Goal: Task Accomplishment & Management: Manage account settings

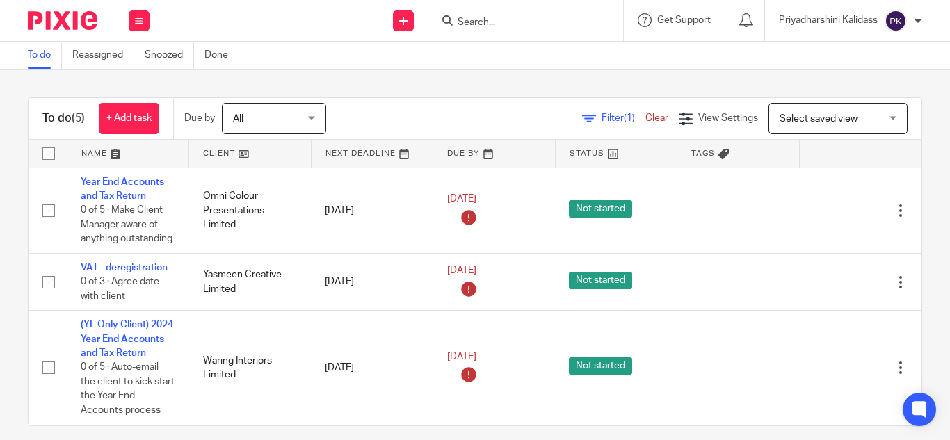
click at [497, 15] on form at bounding box center [530, 20] width 148 height 17
click at [496, 20] on input "Search" at bounding box center [518, 23] width 125 height 13
type input "ale"
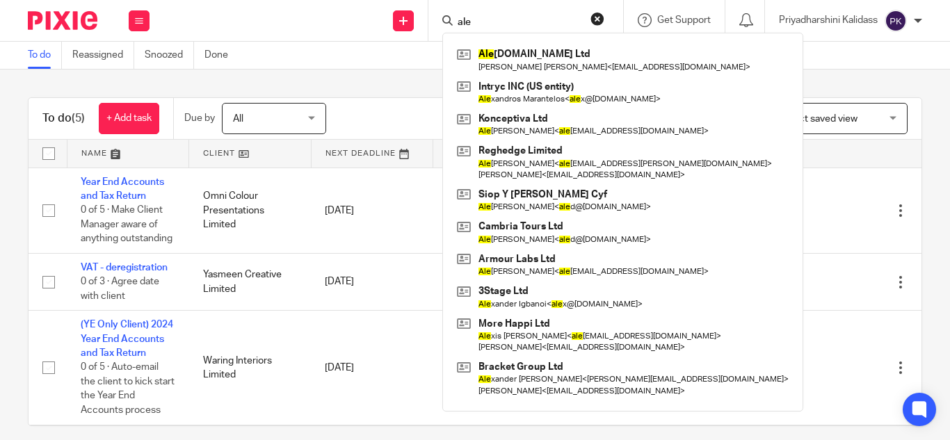
drag, startPoint x: 481, startPoint y: 27, endPoint x: 416, endPoint y: 31, distance: 64.8
click at [416, 31] on div "Send new email Create task Add client ale Ale gup.Co.UK Ltd Lee Earl Godwin < l…" at bounding box center [557, 20] width 787 height 41
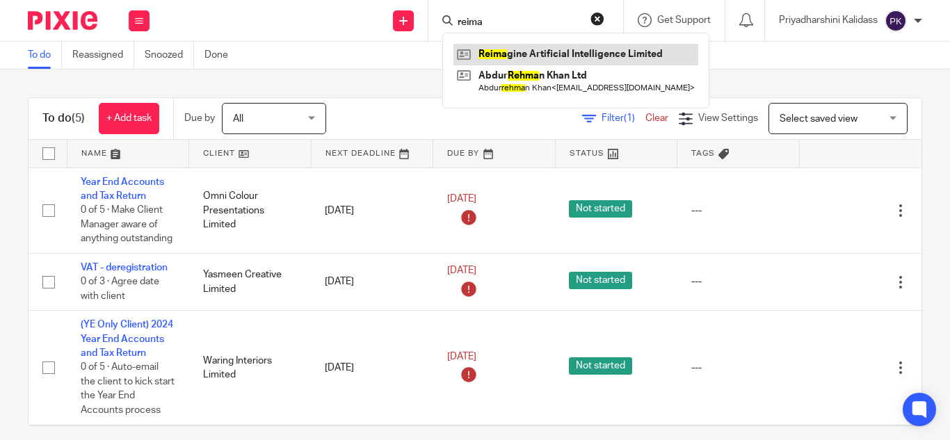
type input "reima"
click at [519, 58] on link at bounding box center [576, 54] width 245 height 21
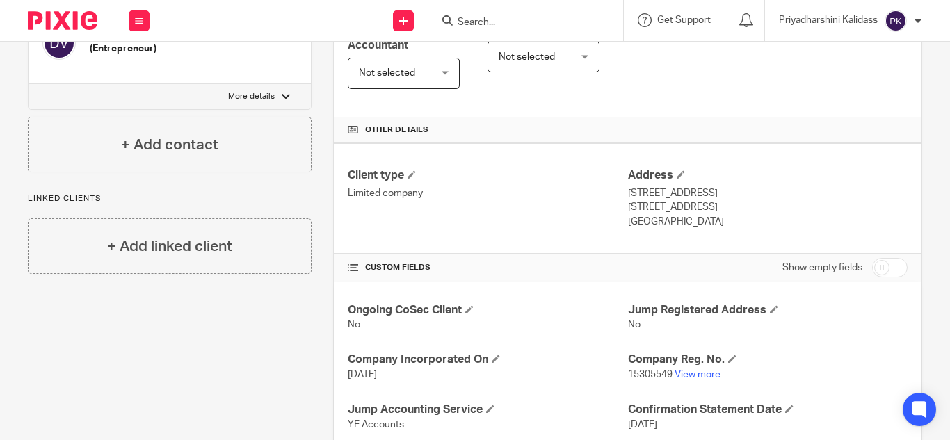
scroll to position [269, 0]
click at [679, 369] on link "View more" at bounding box center [698, 374] width 46 height 10
click at [496, 21] on input "Search" at bounding box center [518, 23] width 125 height 13
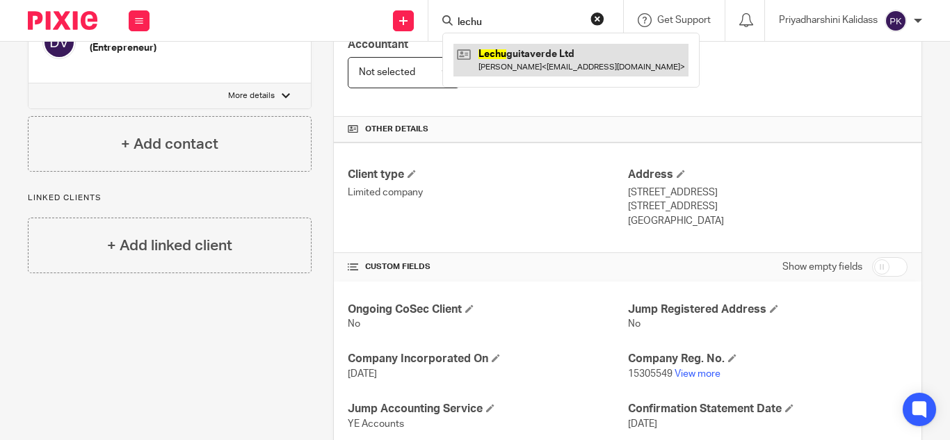
type input "lechu"
click at [530, 57] on link at bounding box center [571, 60] width 235 height 32
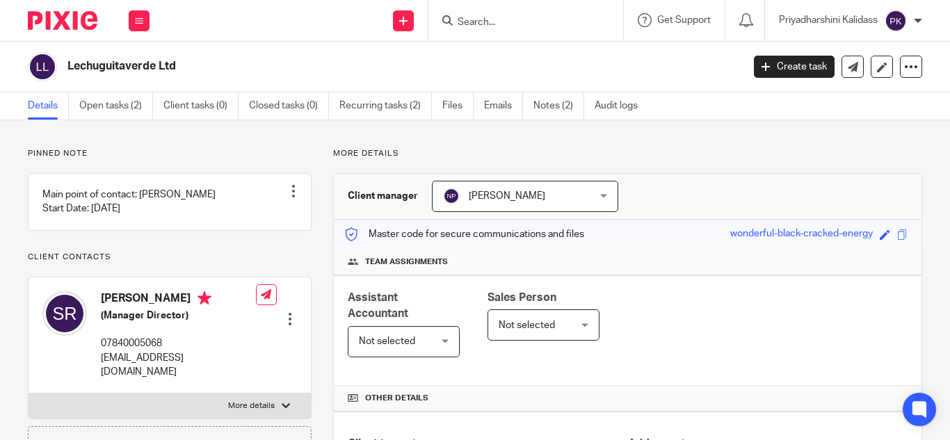
scroll to position [365, 0]
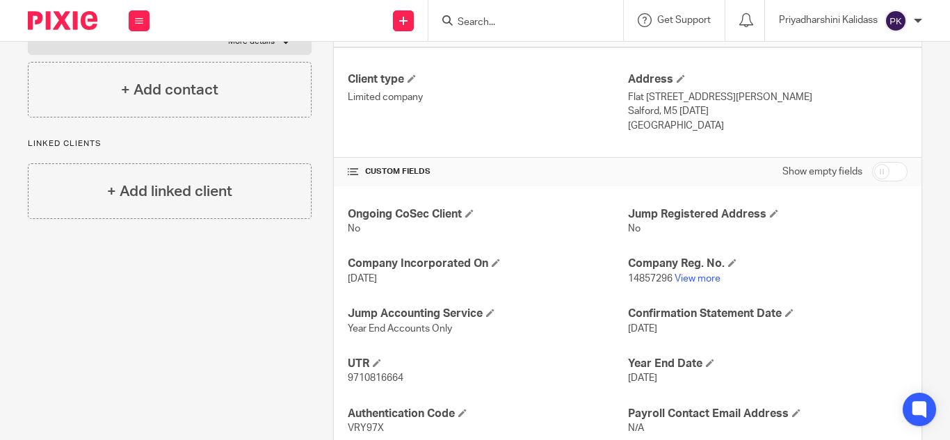
click at [481, 24] on input "Search" at bounding box center [518, 23] width 125 height 13
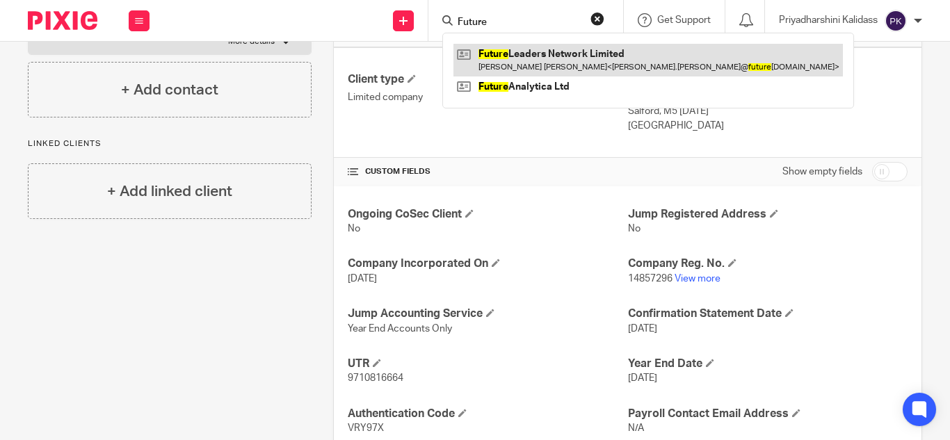
type input "Future"
click at [548, 56] on link at bounding box center [649, 60] width 390 height 32
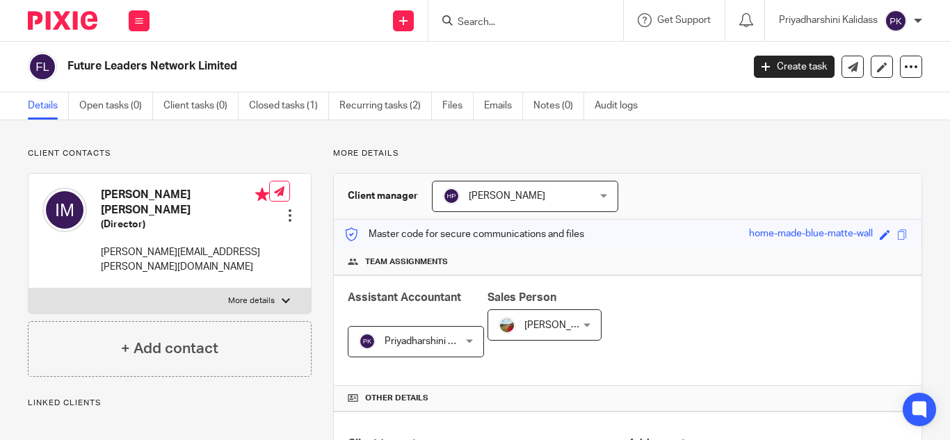
scroll to position [378, 0]
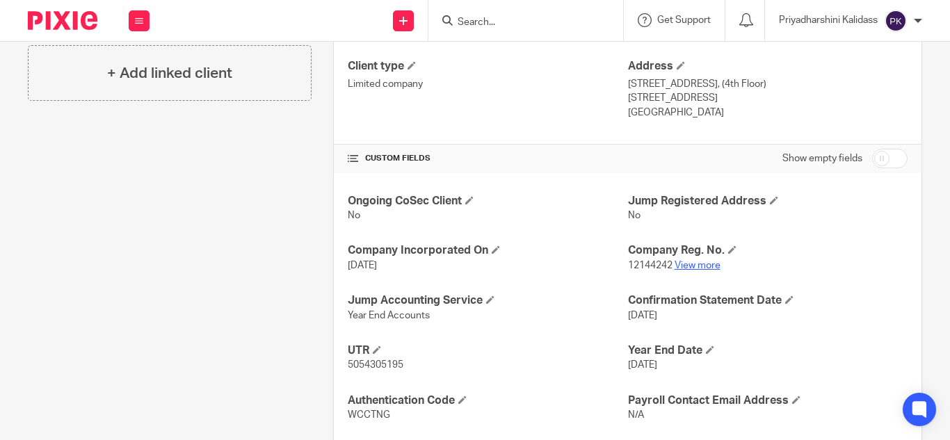
click at [703, 266] on link "View more" at bounding box center [698, 266] width 46 height 10
click at [481, 14] on form at bounding box center [530, 20] width 148 height 17
click at [478, 19] on input "Search" at bounding box center [518, 23] width 125 height 13
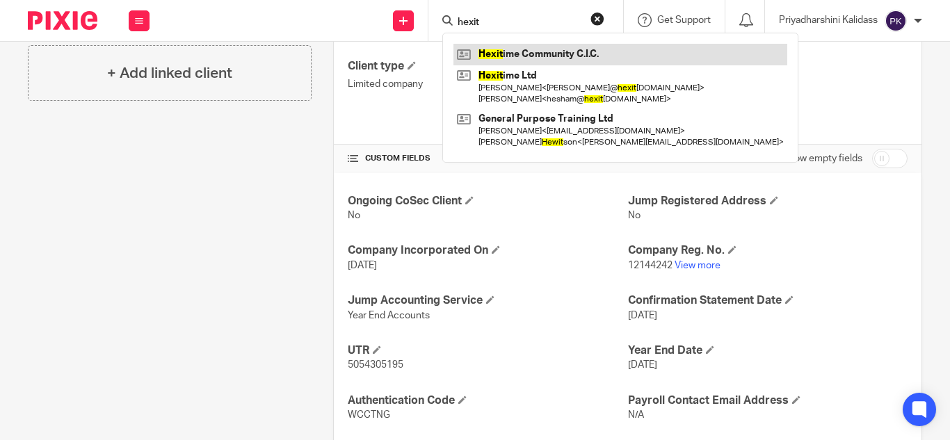
type input "hexit"
click at [516, 56] on link at bounding box center [621, 54] width 334 height 21
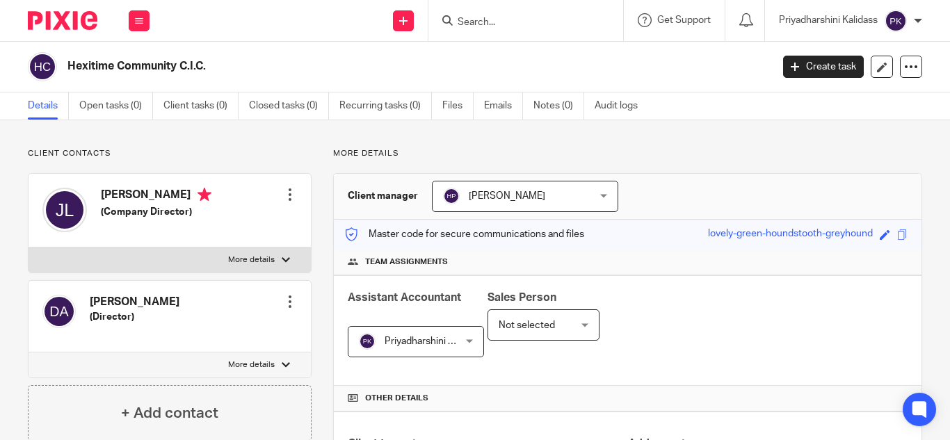
scroll to position [379, 0]
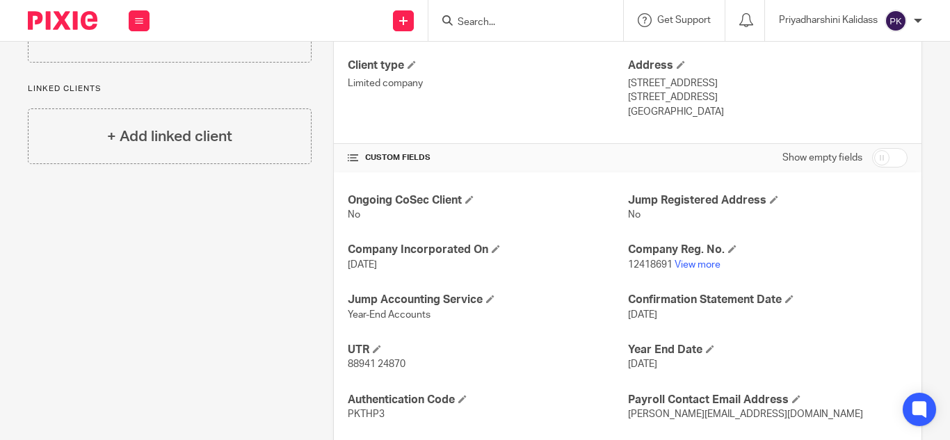
click at [490, 22] on input "Search" at bounding box center [518, 23] width 125 height 13
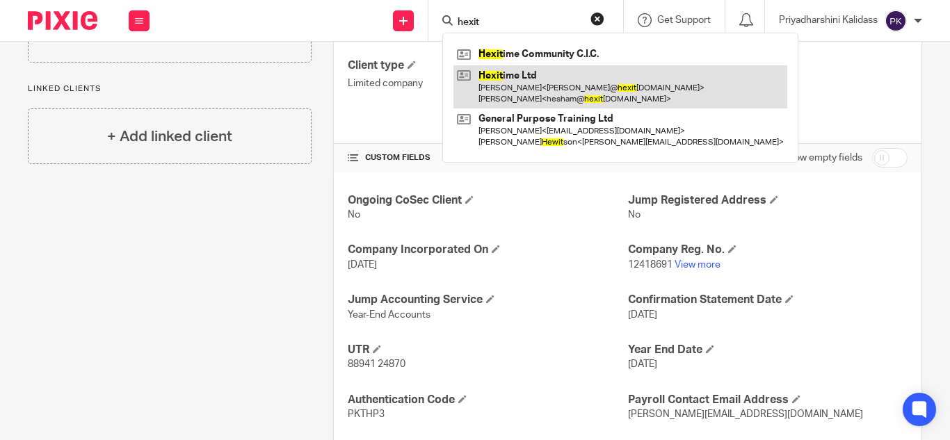
type input "hexit"
click at [532, 84] on link at bounding box center [621, 86] width 334 height 43
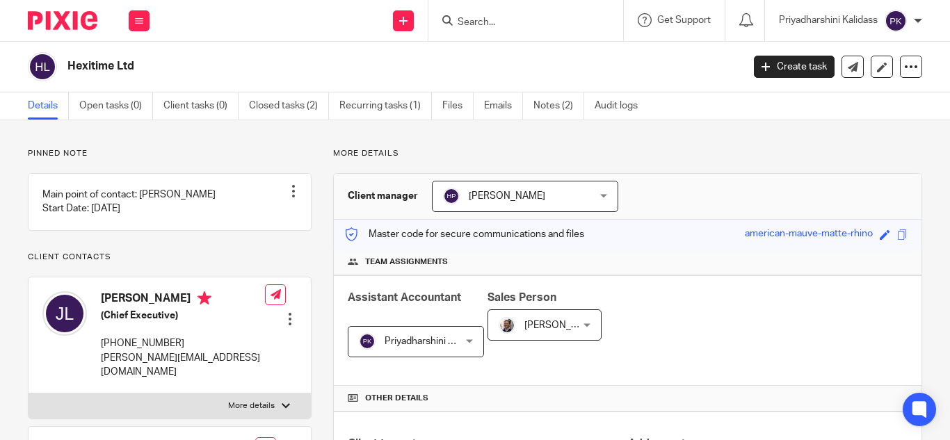
click at [493, 22] on input "Search" at bounding box center [518, 23] width 125 height 13
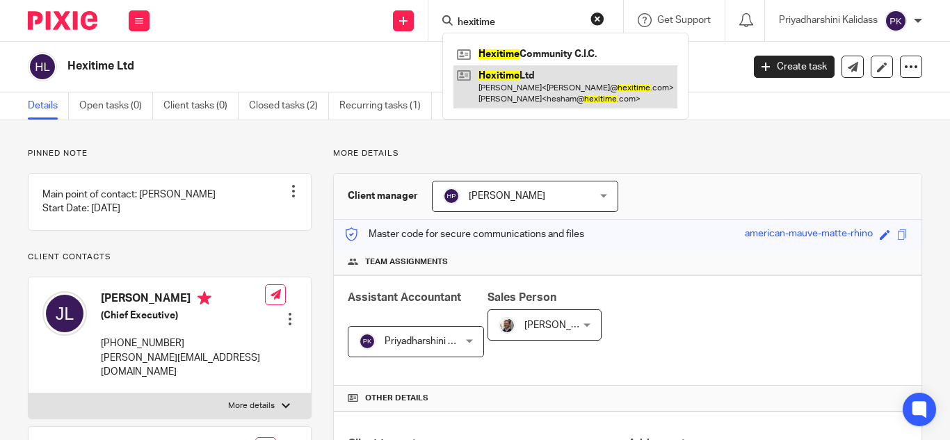
type input "hexitime"
click at [550, 97] on link at bounding box center [566, 86] width 224 height 43
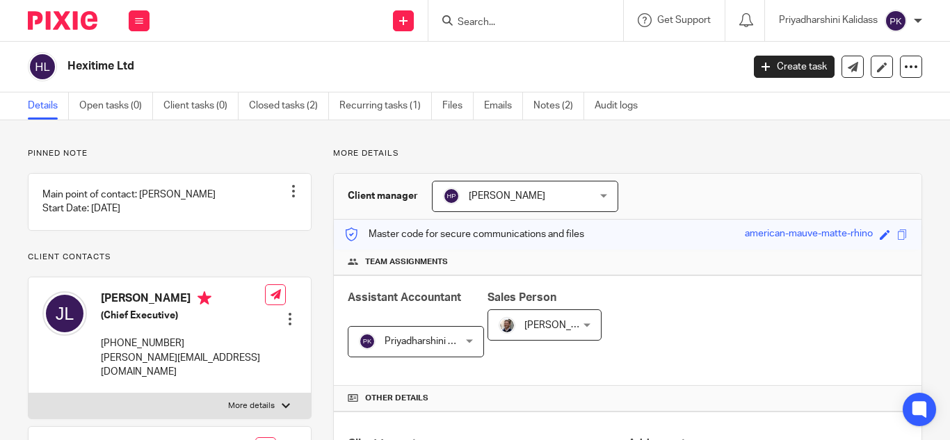
scroll to position [422, 0]
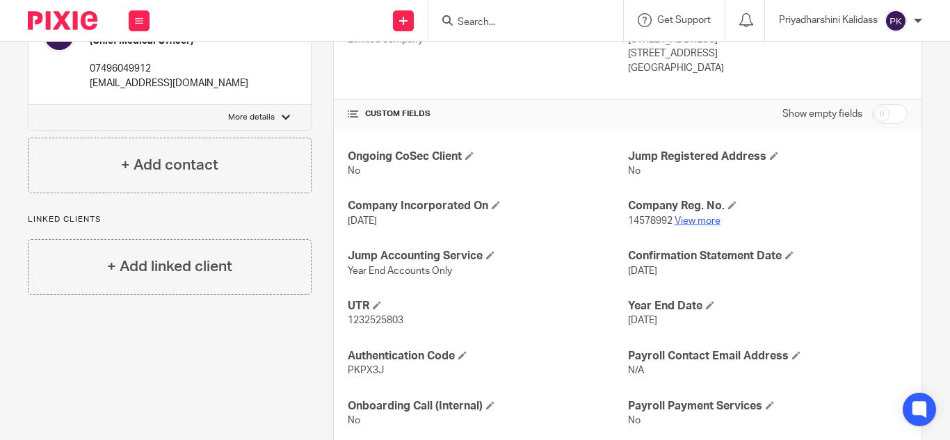
click at [706, 223] on link "View more" at bounding box center [698, 221] width 46 height 10
click at [497, 22] on input "Search" at bounding box center [518, 23] width 125 height 13
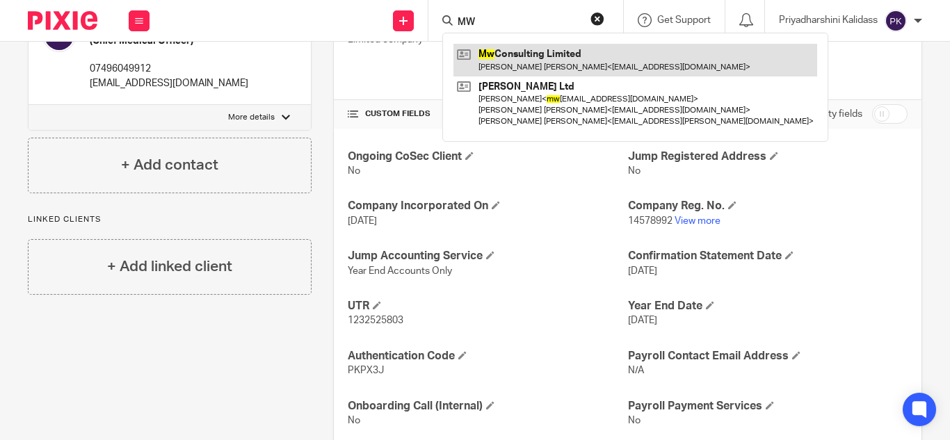
type input "MW"
click at [534, 69] on link at bounding box center [636, 60] width 364 height 32
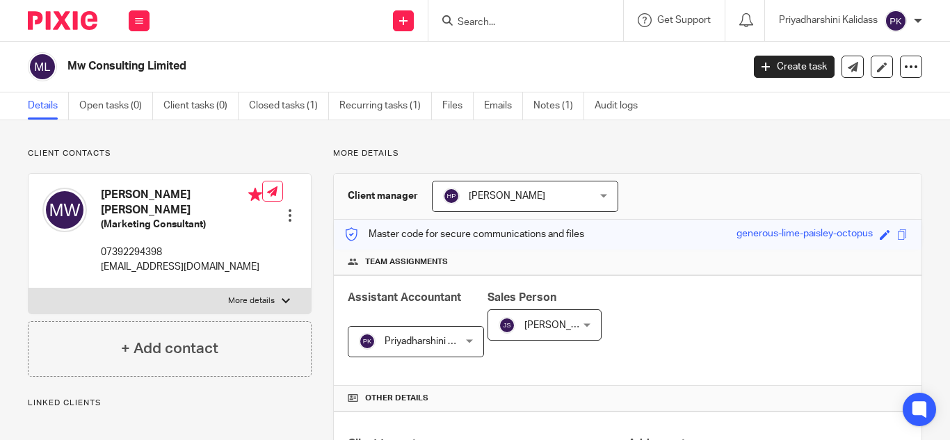
scroll to position [334, 0]
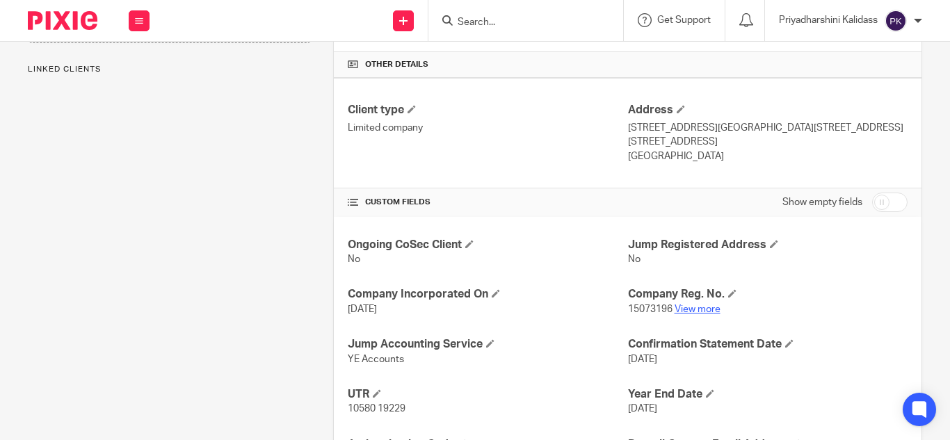
click at [687, 310] on link "View more" at bounding box center [698, 310] width 46 height 10
click at [488, 29] on div at bounding box center [526, 20] width 195 height 41
click at [488, 29] on input "Search" at bounding box center [518, 23] width 125 height 13
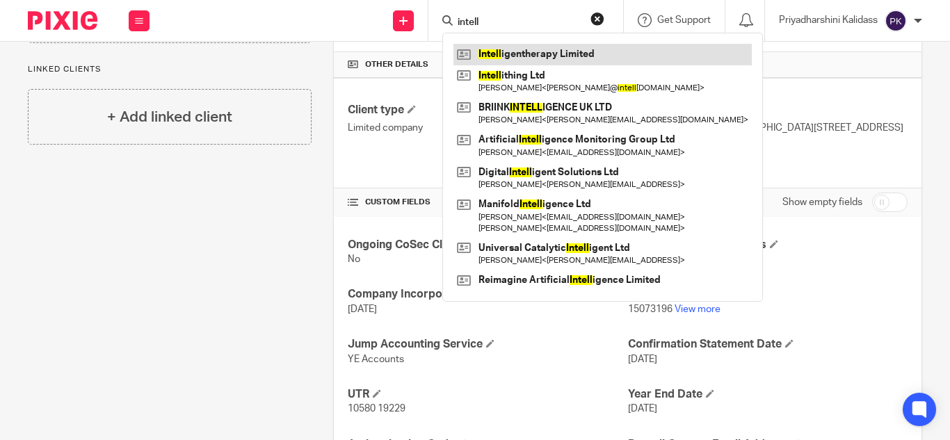
type input "intell"
click at [520, 57] on link at bounding box center [603, 54] width 298 height 21
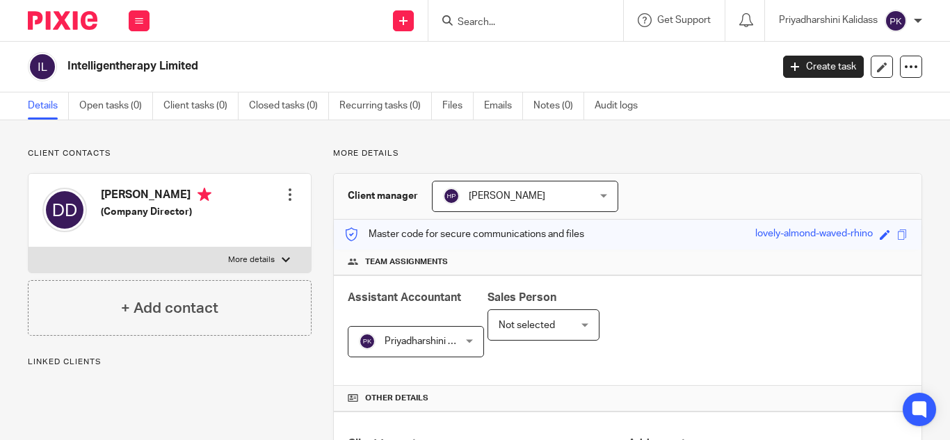
scroll to position [228, 0]
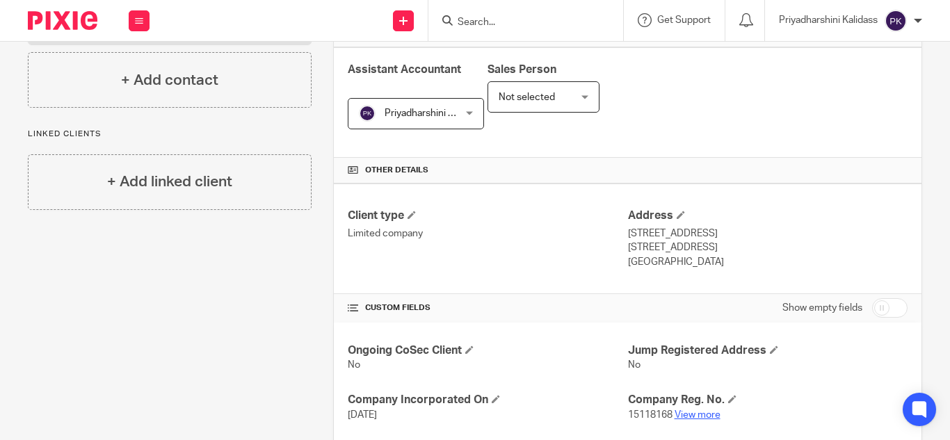
click at [712, 414] on link "View more" at bounding box center [698, 416] width 46 height 10
click at [504, 21] on input "Search" at bounding box center [518, 23] width 125 height 13
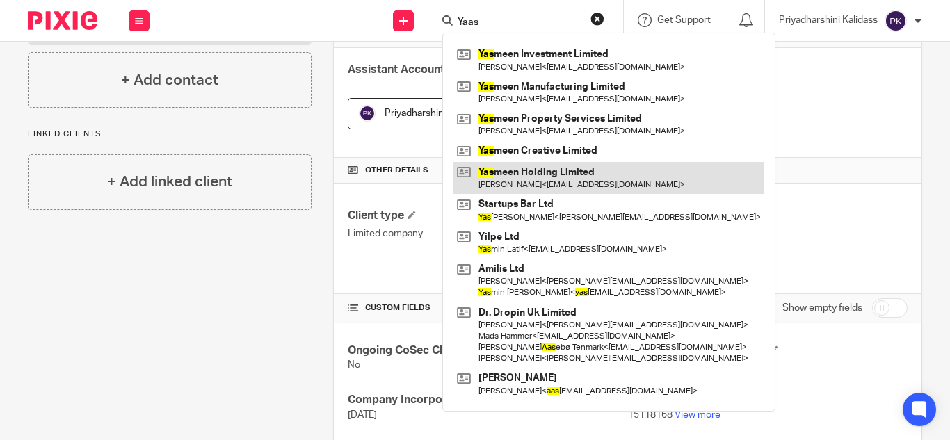
type input "Yaas"
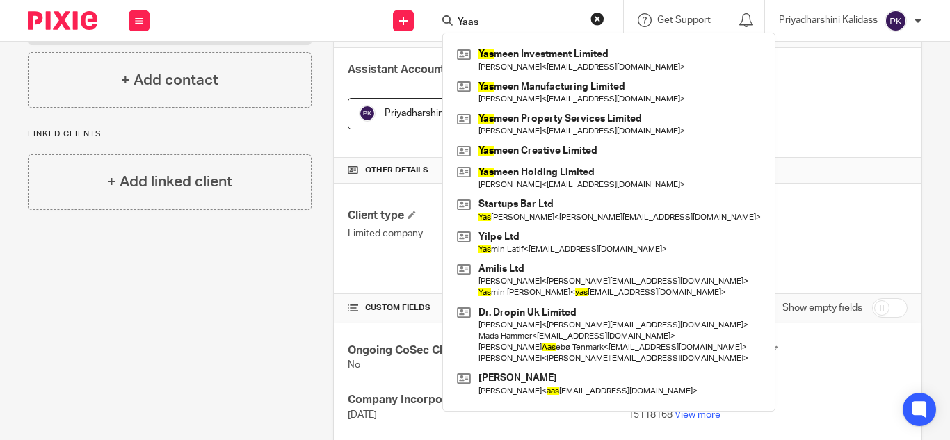
click at [475, 7] on div "Yaas Yas meen Investment Limited [PERSON_NAME] < [PERSON_NAME][EMAIL_ADDRESS][D…" at bounding box center [526, 20] width 195 height 41
click at [500, 22] on input "Yaas" at bounding box center [518, 23] width 125 height 13
drag, startPoint x: 490, startPoint y: 18, endPoint x: 466, endPoint y: 17, distance: 23.7
click at [470, 17] on input "Yaas" at bounding box center [518, 23] width 125 height 13
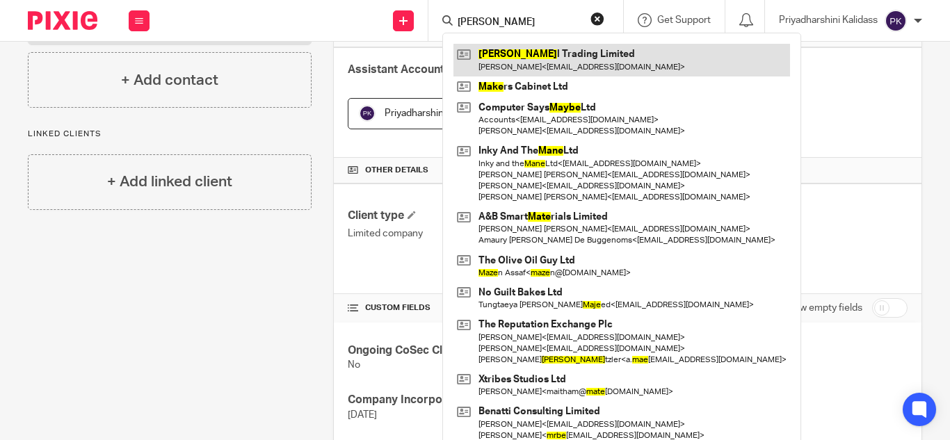
type input "[PERSON_NAME]"
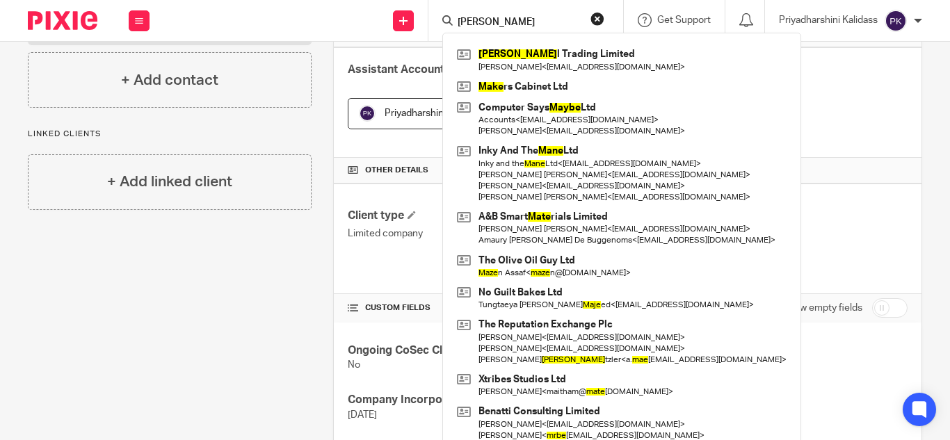
click at [493, 17] on form "mabe" at bounding box center [530, 20] width 148 height 17
drag, startPoint x: 493, startPoint y: 21, endPoint x: 420, endPoint y: 11, distance: 74.4
click at [420, 11] on div "Send new email Create task Add client mabe Mabe l Trading Limited Mahmoud Marou…" at bounding box center [557, 20] width 787 height 41
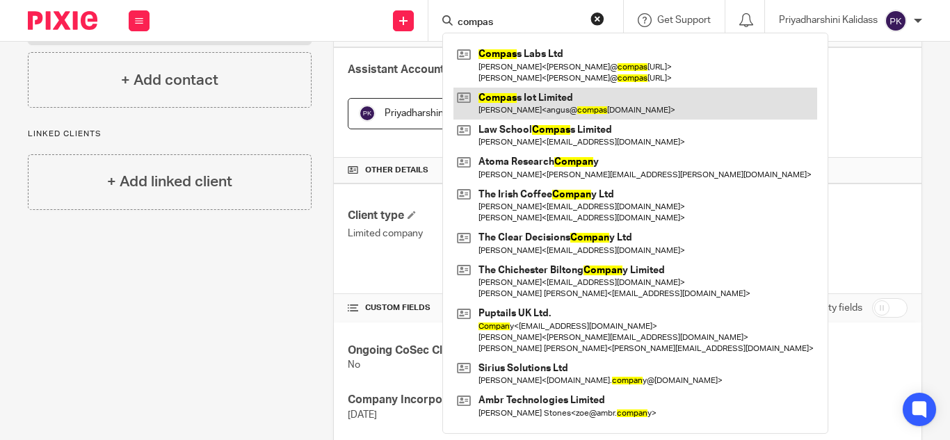
type input "compas"
click at [561, 111] on link at bounding box center [636, 104] width 364 height 32
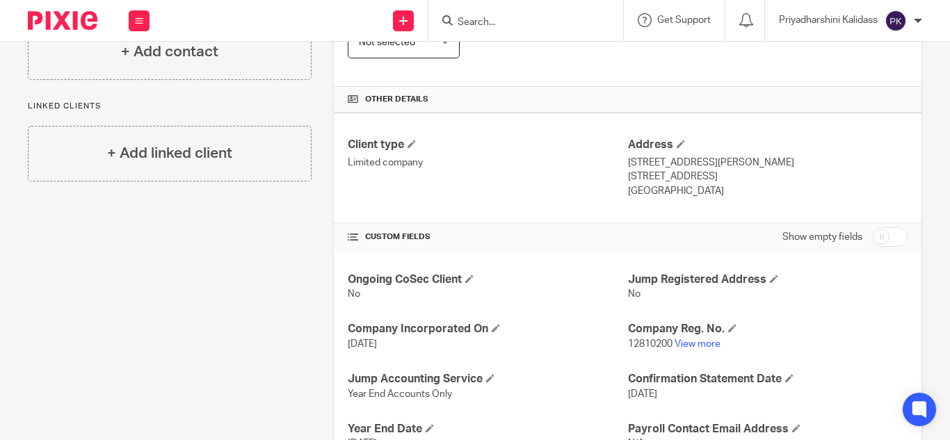
scroll to position [313, 0]
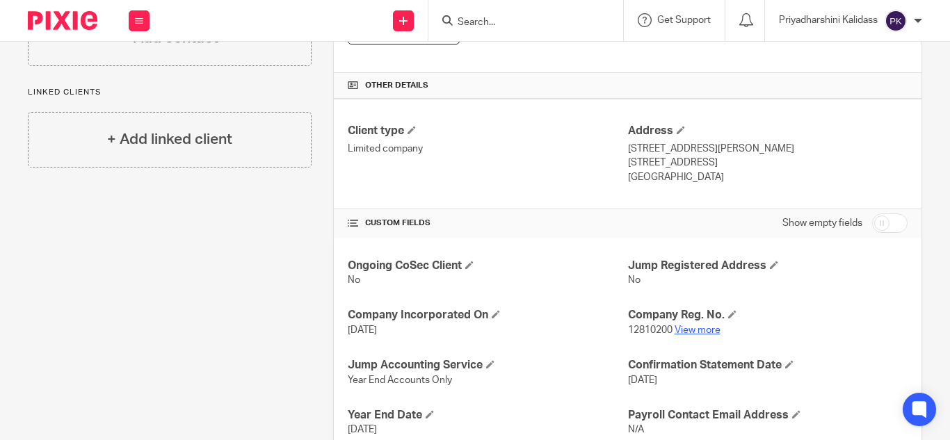
click at [686, 329] on link "View more" at bounding box center [698, 331] width 46 height 10
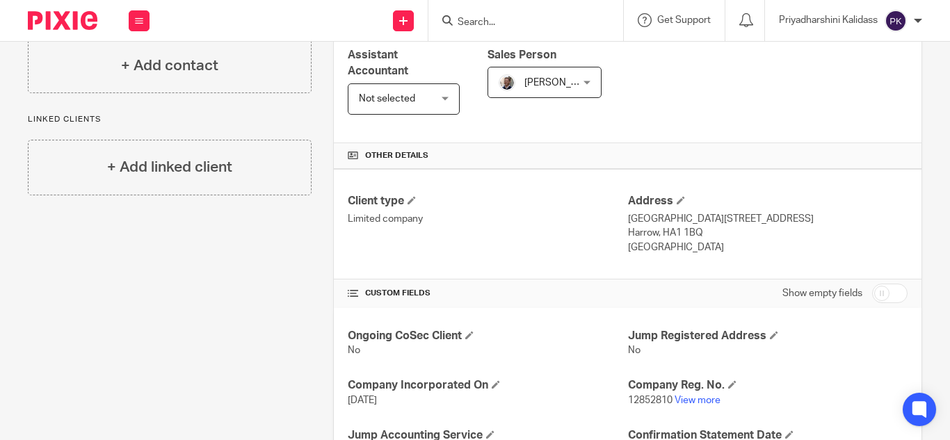
scroll to position [244, 0]
click at [692, 401] on link "View more" at bounding box center [698, 400] width 46 height 10
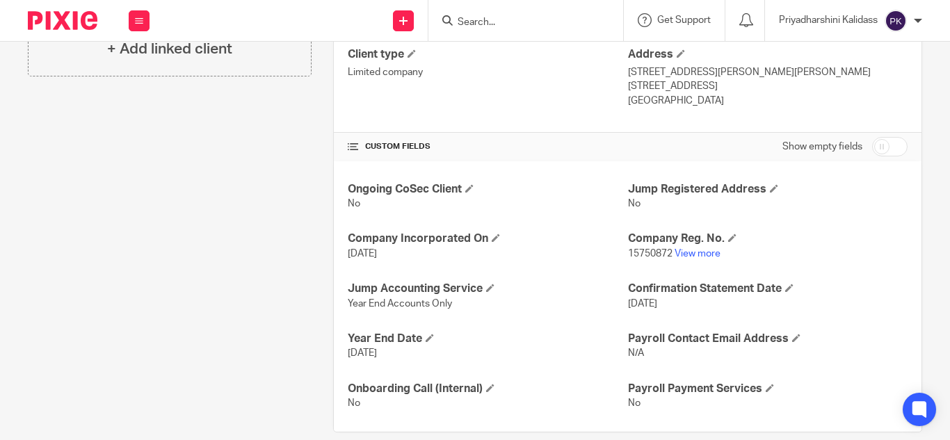
scroll to position [390, 0]
click at [688, 253] on link "View more" at bounding box center [698, 253] width 46 height 10
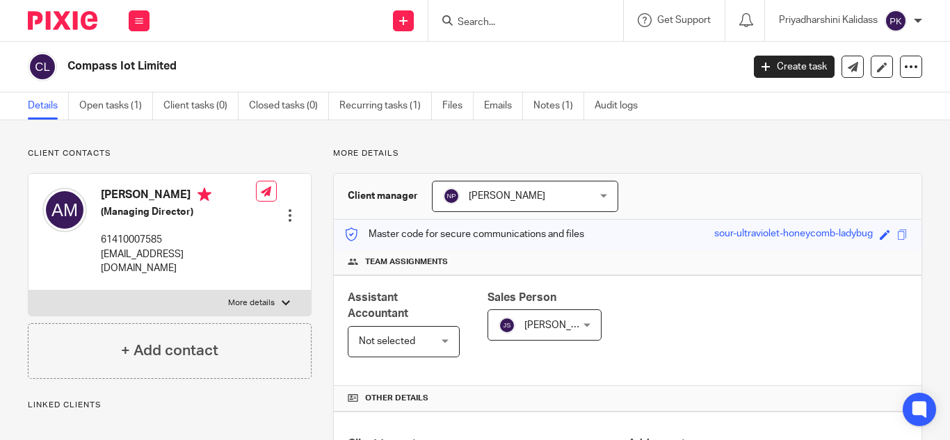
scroll to position [388, 0]
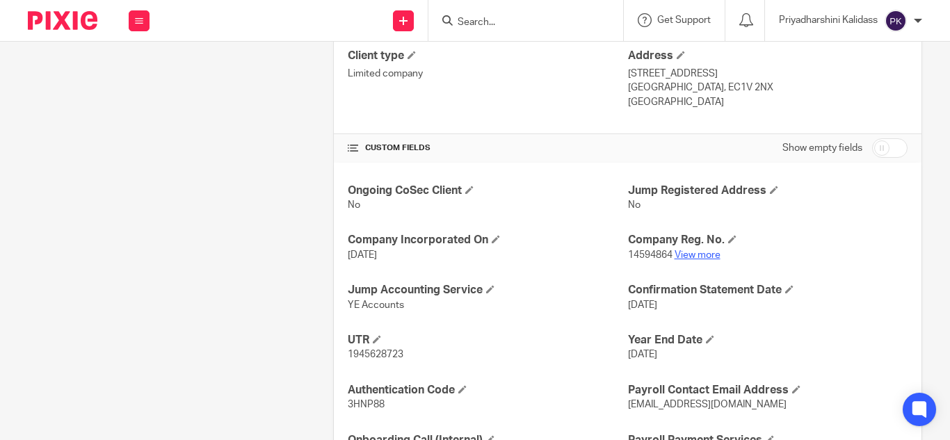
click at [701, 256] on link "View more" at bounding box center [698, 255] width 46 height 10
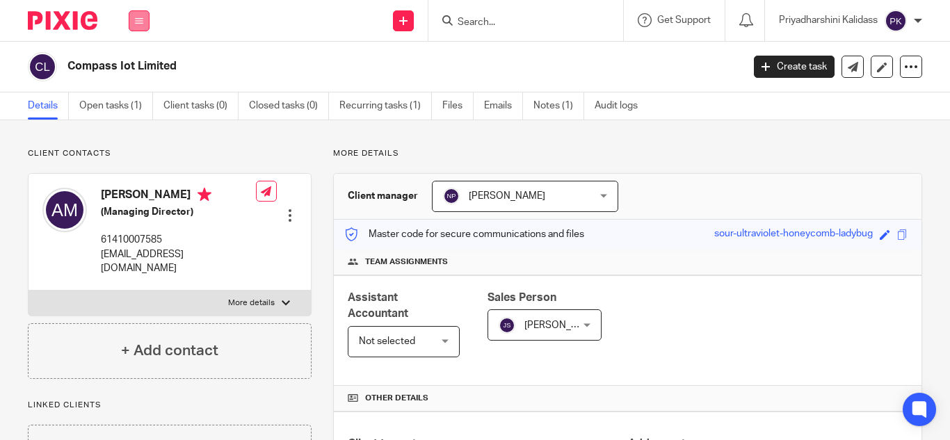
click at [135, 27] on button at bounding box center [139, 20] width 21 height 21
click at [147, 103] on link "Clients" at bounding box center [136, 106] width 32 height 10
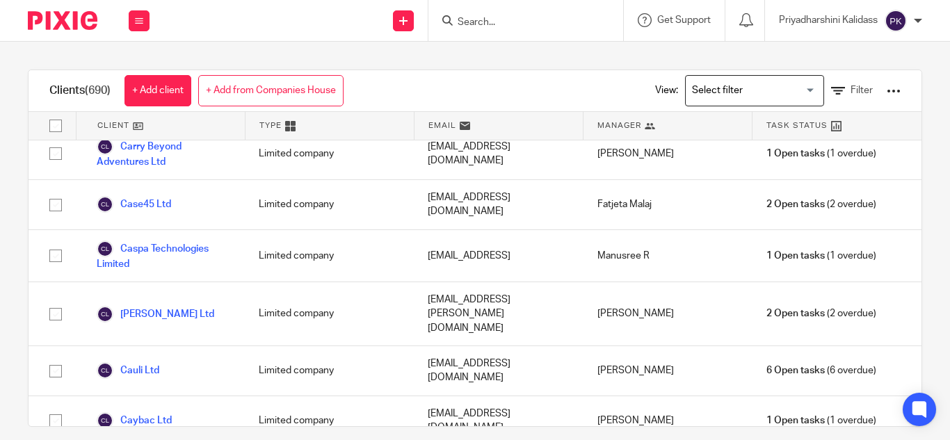
scroll to position [6010, 0]
click at [456, 19] on input "Search" at bounding box center [518, 23] width 125 height 13
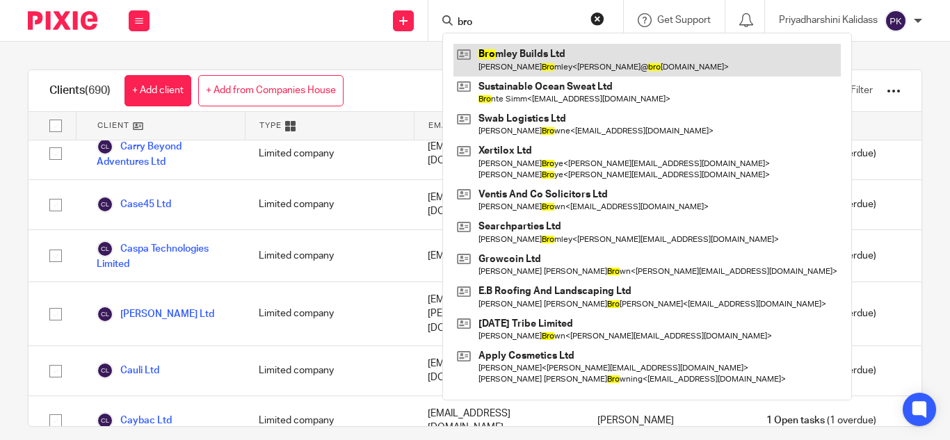
type input "bro"
click at [535, 70] on link at bounding box center [648, 60] width 388 height 32
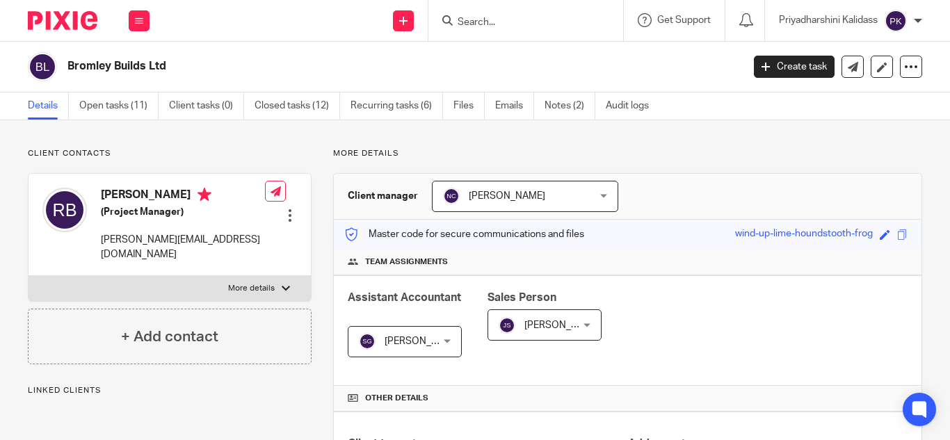
scroll to position [333, 0]
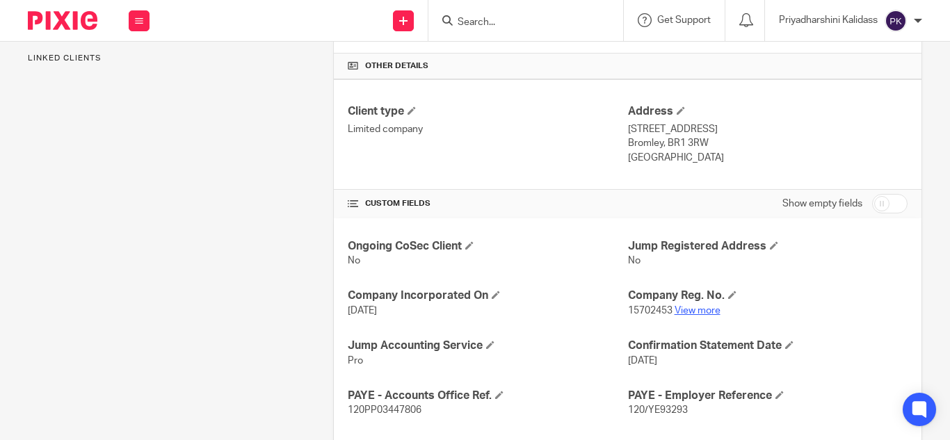
click at [706, 309] on link "View more" at bounding box center [698, 311] width 46 height 10
click at [141, 32] on div "Work Email Clients Team Reports Settings" at bounding box center [139, 20] width 49 height 41
click at [131, 65] on link "Work" at bounding box center [131, 65] width 22 height 10
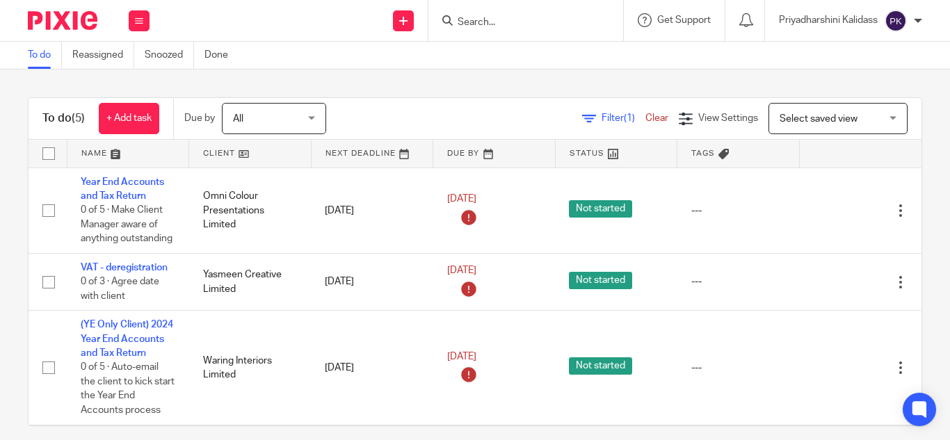
click at [469, 23] on input "Search" at bounding box center [518, 23] width 125 height 13
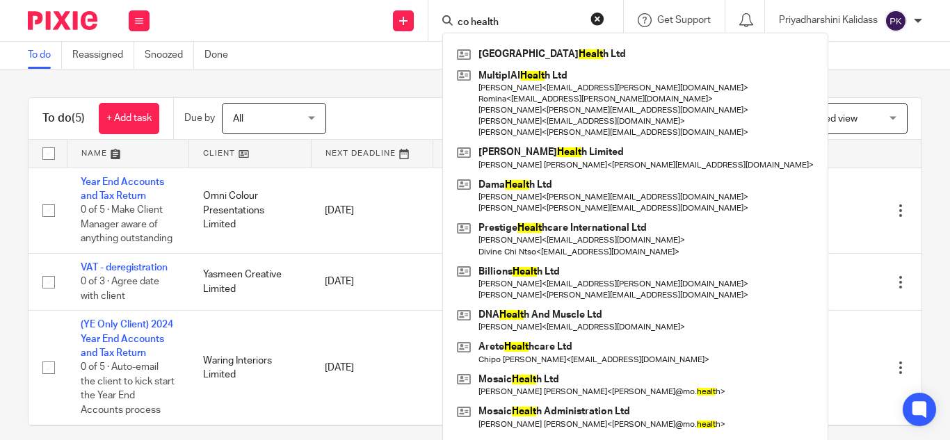
type input "co health"
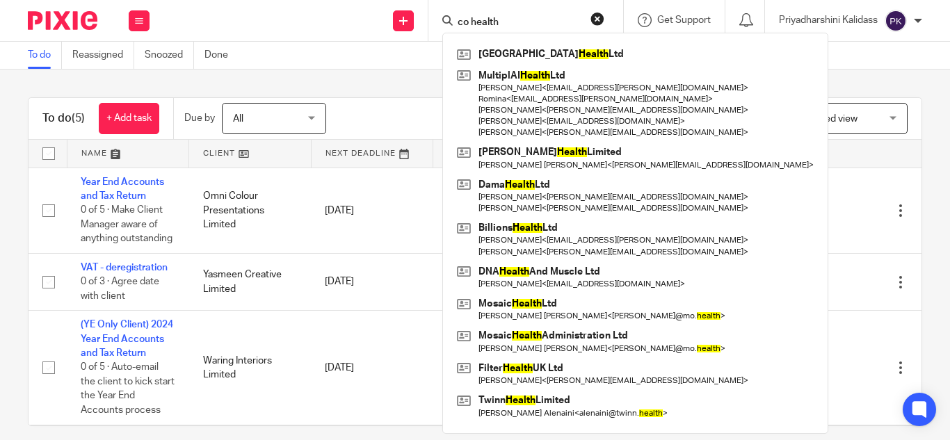
drag, startPoint x: 513, startPoint y: 17, endPoint x: 443, endPoint y: 17, distance: 70.3
click at [443, 17] on div "co health" at bounding box center [524, 20] width 162 height 17
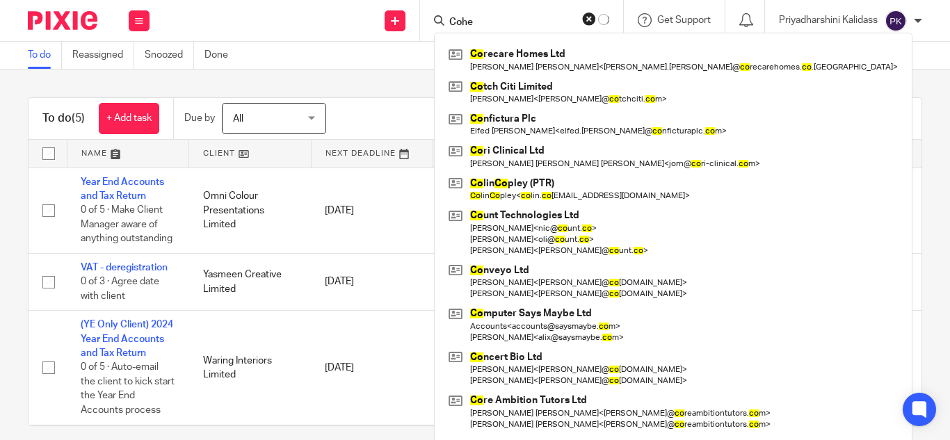
type input "Cohea"
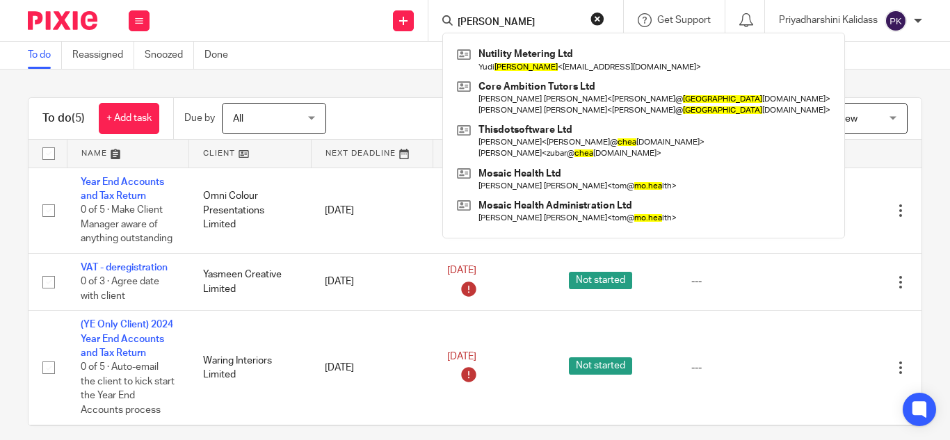
drag, startPoint x: 500, startPoint y: 23, endPoint x: 446, endPoint y: 17, distance: 53.9
click at [446, 17] on div "Cohea" at bounding box center [524, 20] width 162 height 17
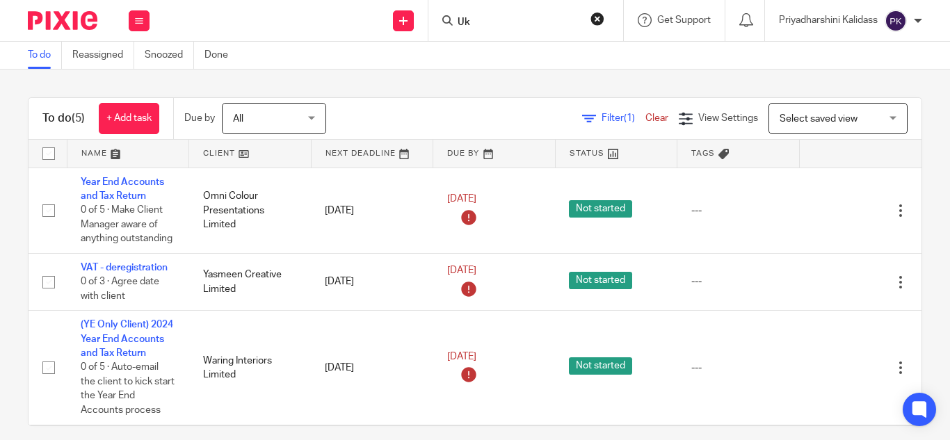
type input "Uk"
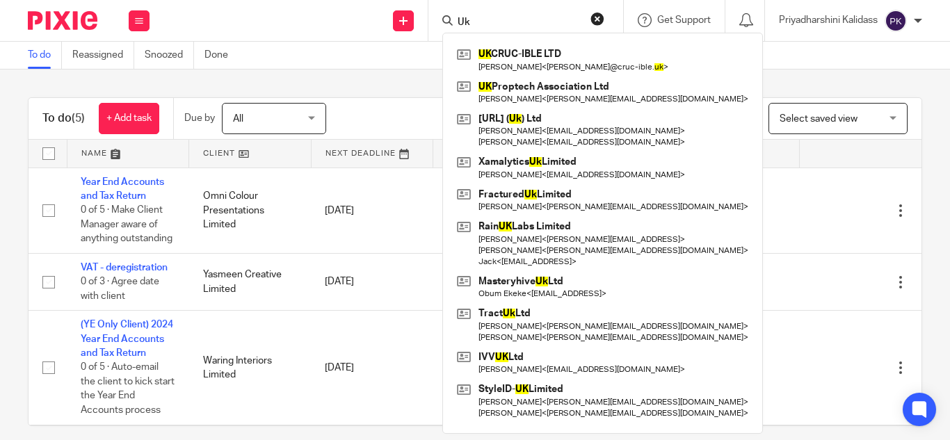
drag, startPoint x: 473, startPoint y: 20, endPoint x: 436, endPoint y: 21, distance: 37.6
click at [436, 22] on div "Uk UK CRUC-IBLE LTD Kaustav Dey < kaustav@cruc-ible. uk > UK Proptech Associati…" at bounding box center [526, 20] width 195 height 41
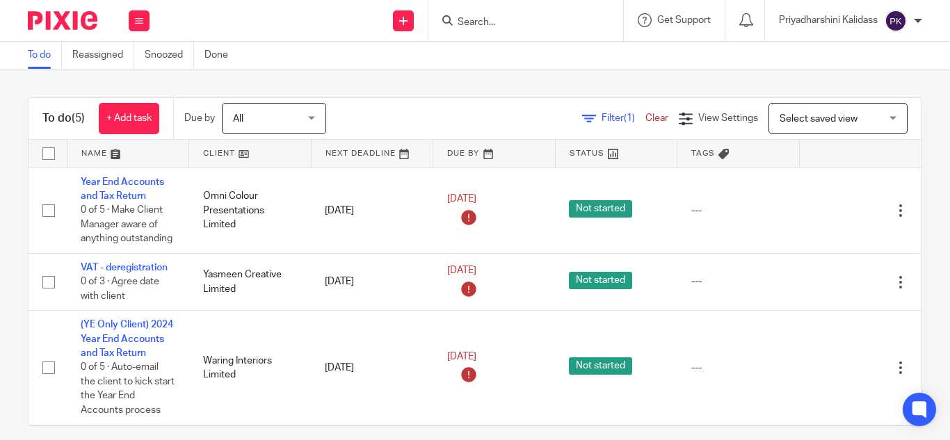
click at [831, 118] on span "Select saved view" at bounding box center [819, 119] width 78 height 10
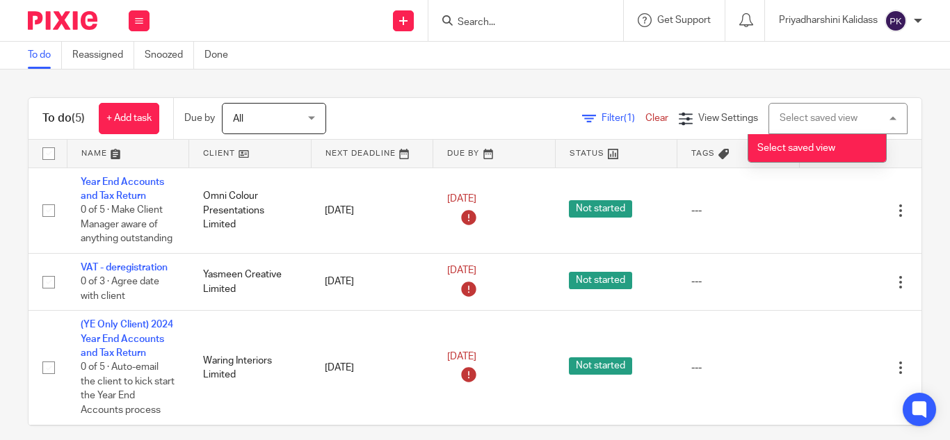
click at [680, 72] on div "To do (5) + Add task Due by All All Today Tomorrow This week Next week This mon…" at bounding box center [475, 255] width 950 height 371
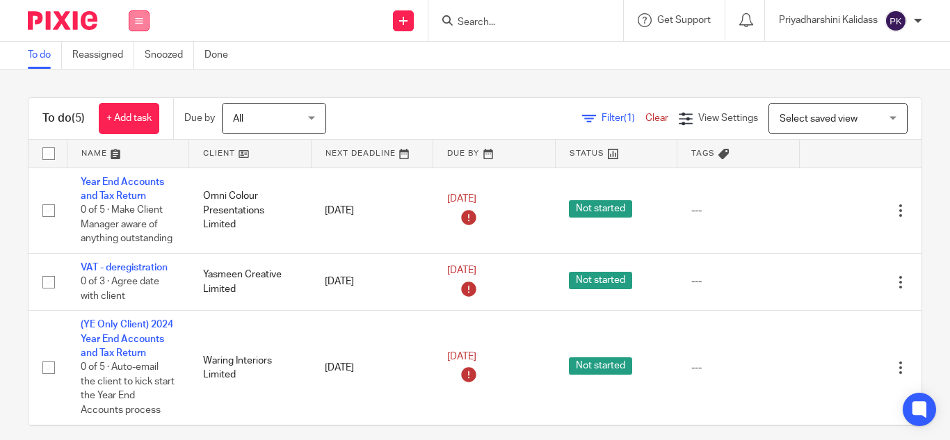
click at [134, 26] on button at bounding box center [139, 20] width 21 height 21
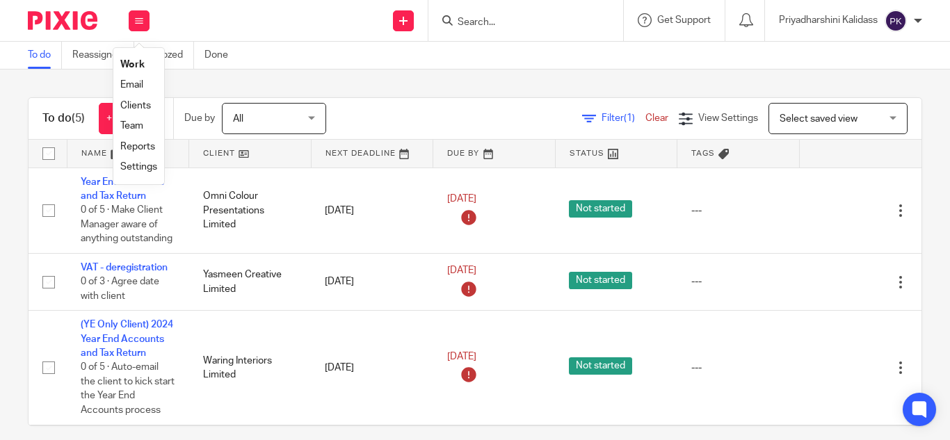
click at [138, 106] on link "Clients" at bounding box center [135, 106] width 31 height 10
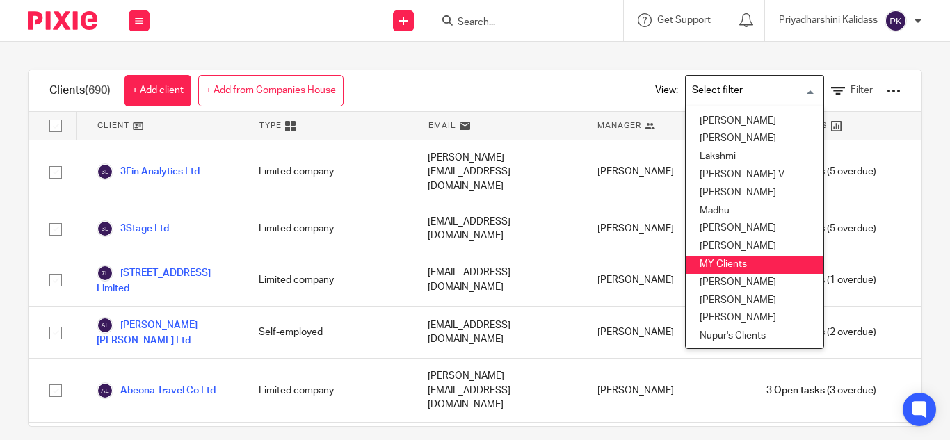
scroll to position [289, 0]
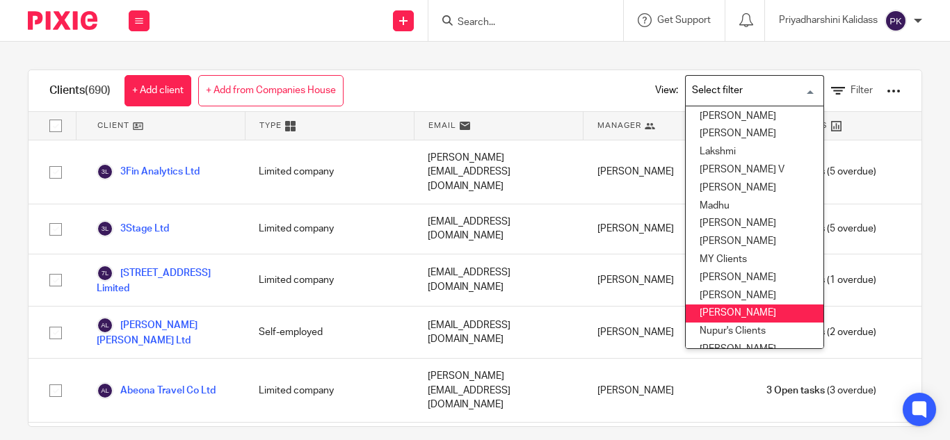
click at [709, 311] on li "[PERSON_NAME]" at bounding box center [755, 314] width 138 height 18
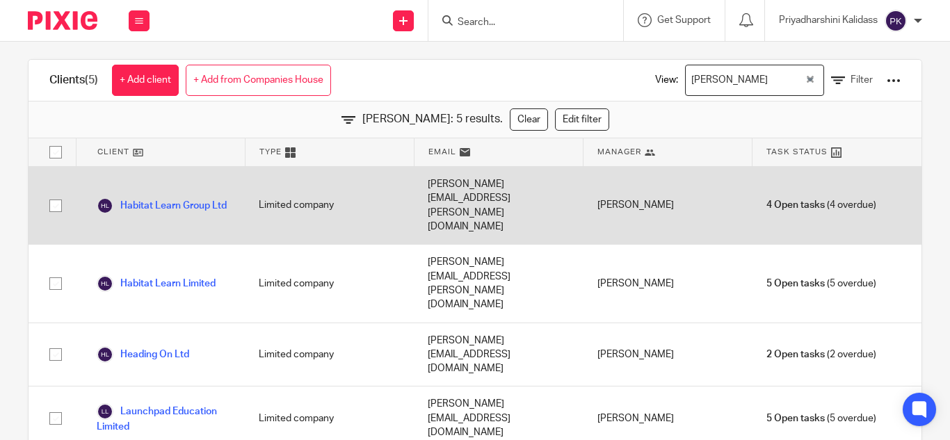
scroll to position [0, 0]
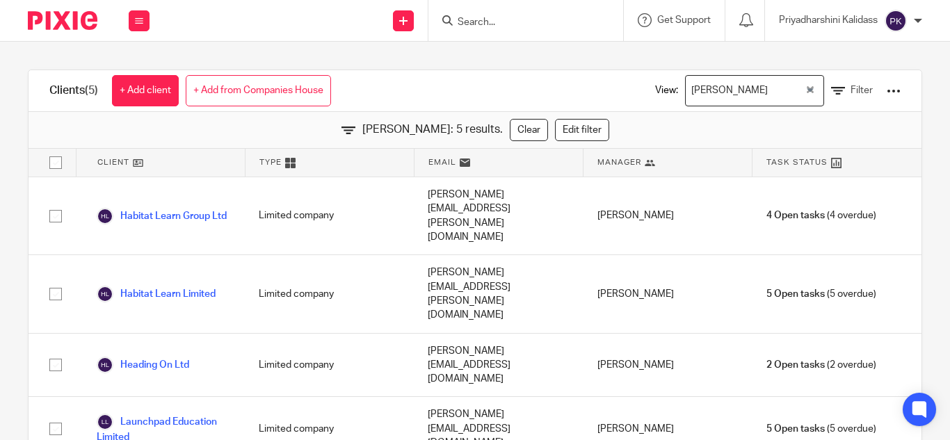
click at [786, 91] on div "[PERSON_NAME] Loading..." at bounding box center [754, 90] width 139 height 31
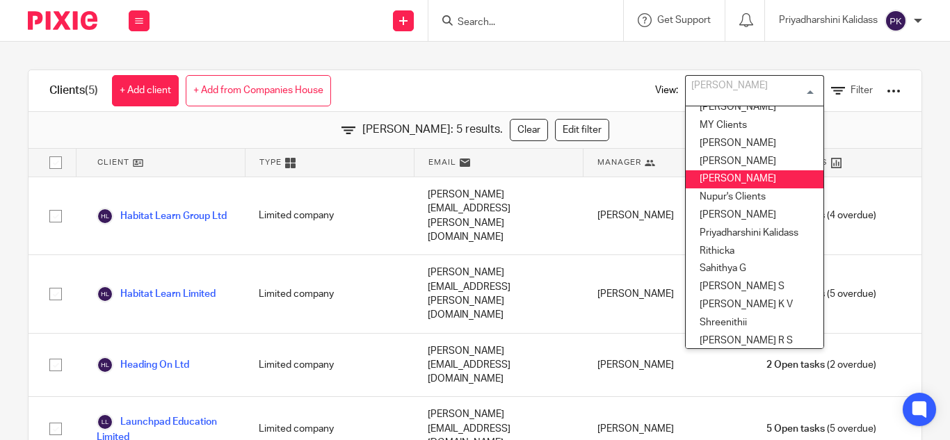
scroll to position [424, 3]
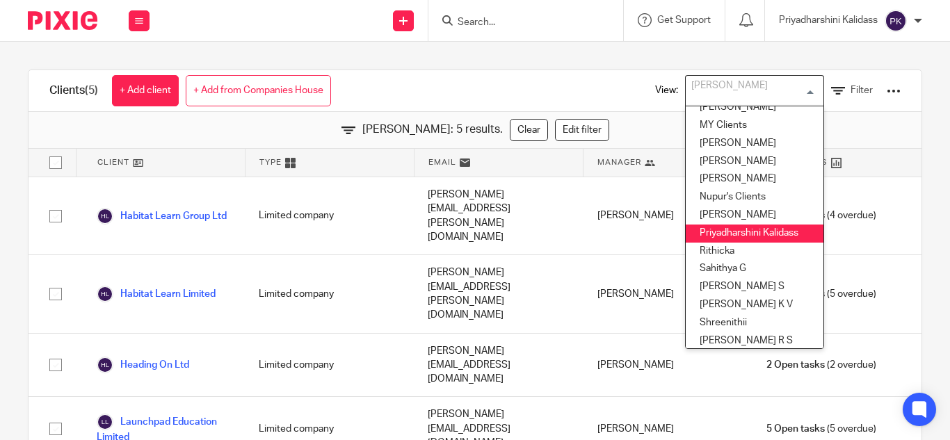
click at [712, 232] on li "Priyadharshini Kalidass" at bounding box center [755, 234] width 138 height 18
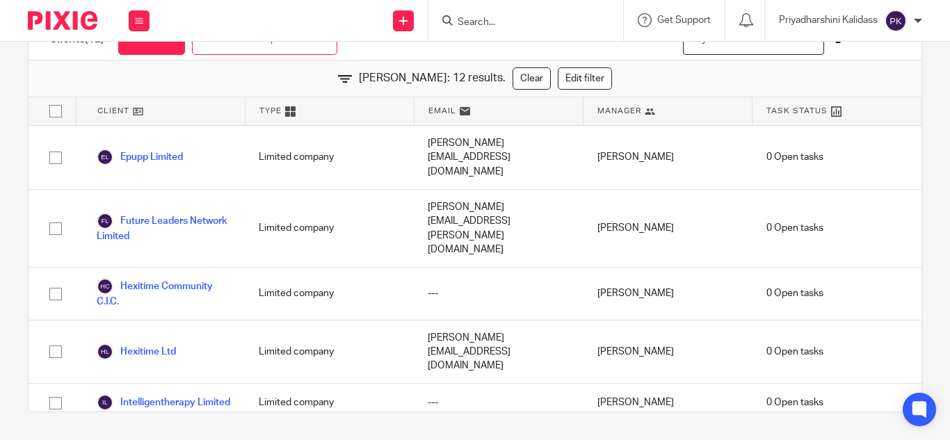
scroll to position [0, 0]
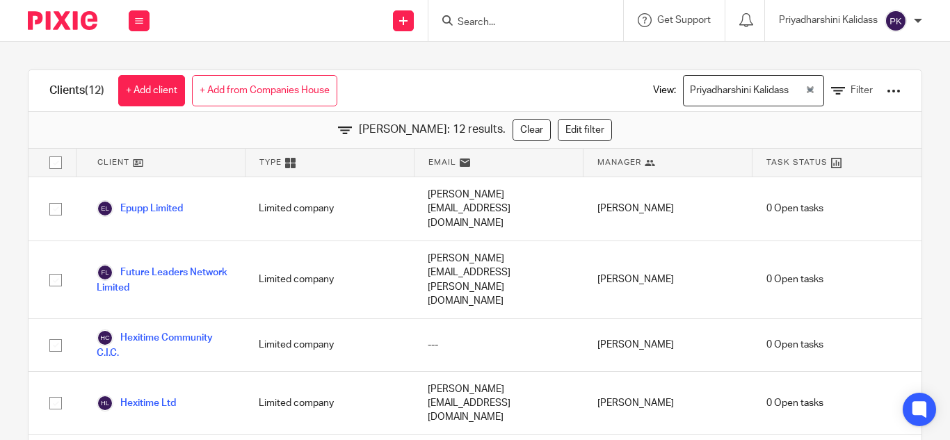
click at [645, 163] on icon at bounding box center [650, 163] width 10 height 10
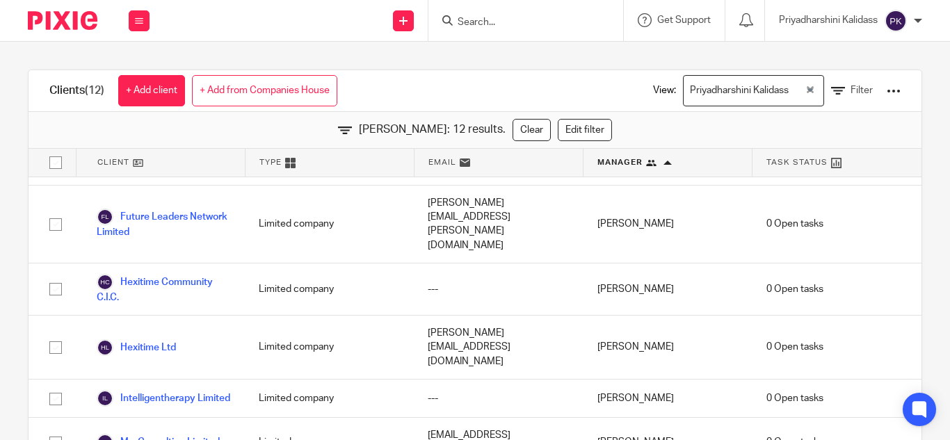
scroll to position [110, 0]
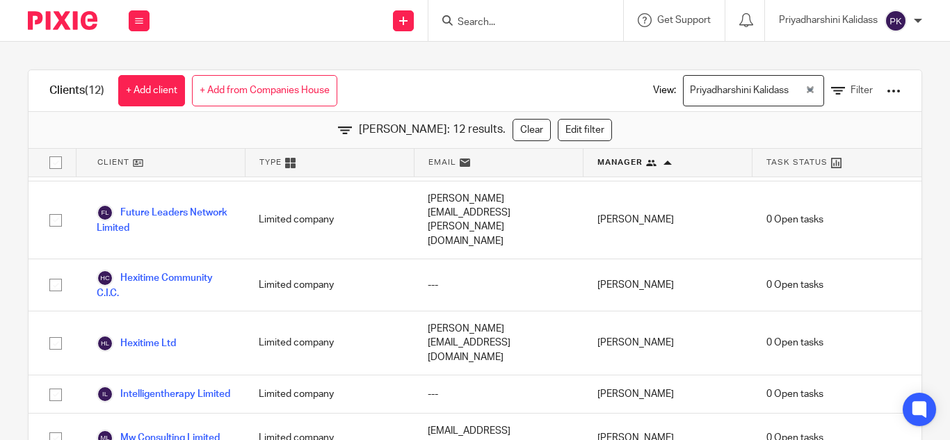
click at [807, 86] on icon "Clear Selected" at bounding box center [810, 89] width 7 height 7
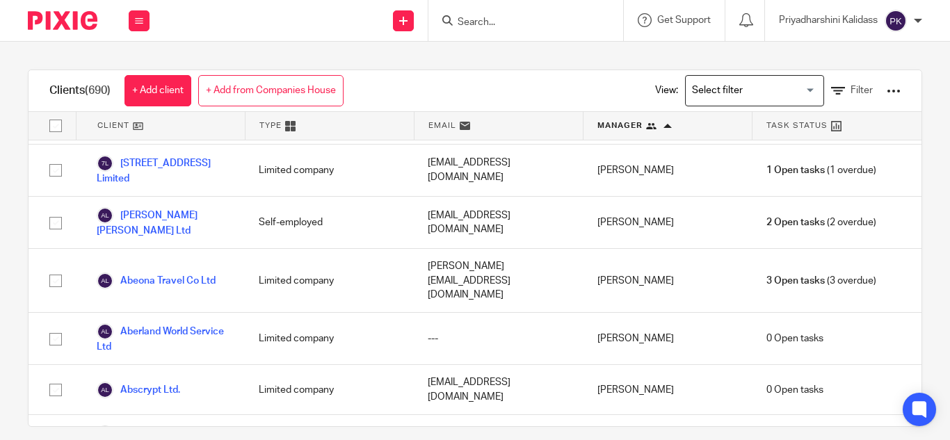
click at [784, 90] on input "Search for option" at bounding box center [751, 91] width 129 height 24
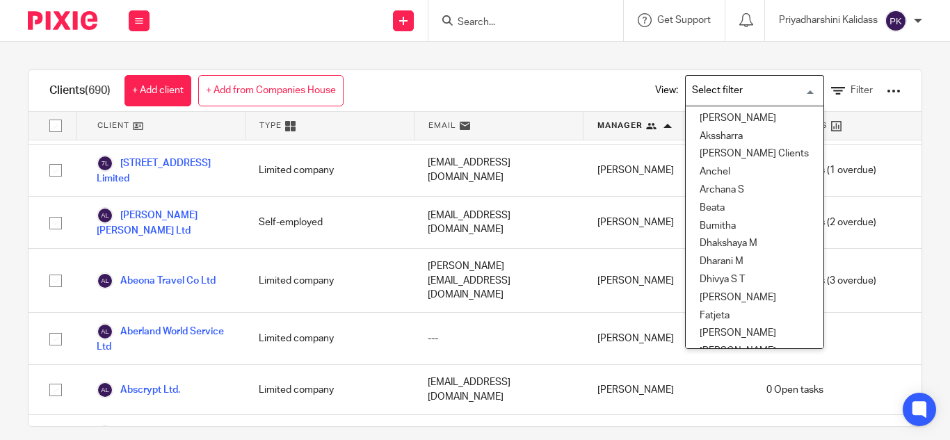
scroll to position [317, 0]
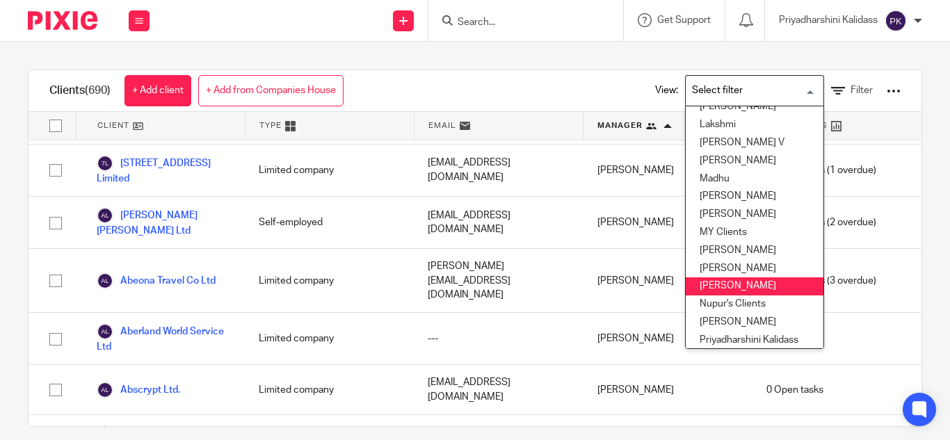
click at [724, 280] on li "Nithu" at bounding box center [755, 287] width 138 height 18
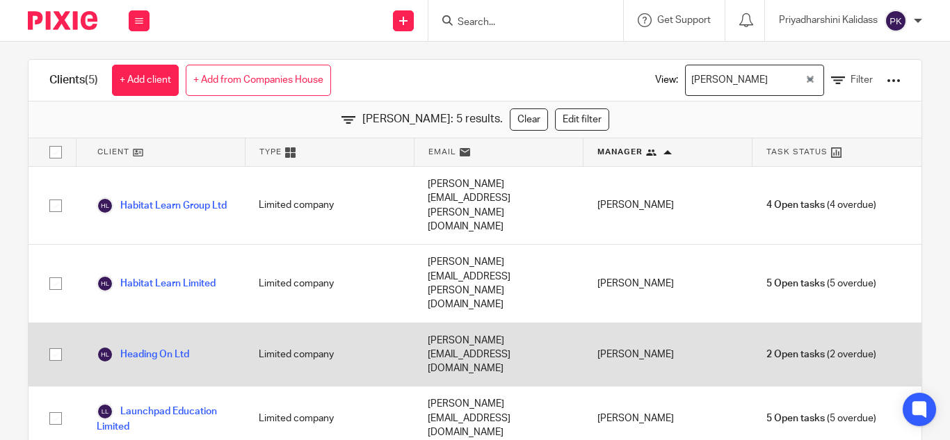
scroll to position [0, 0]
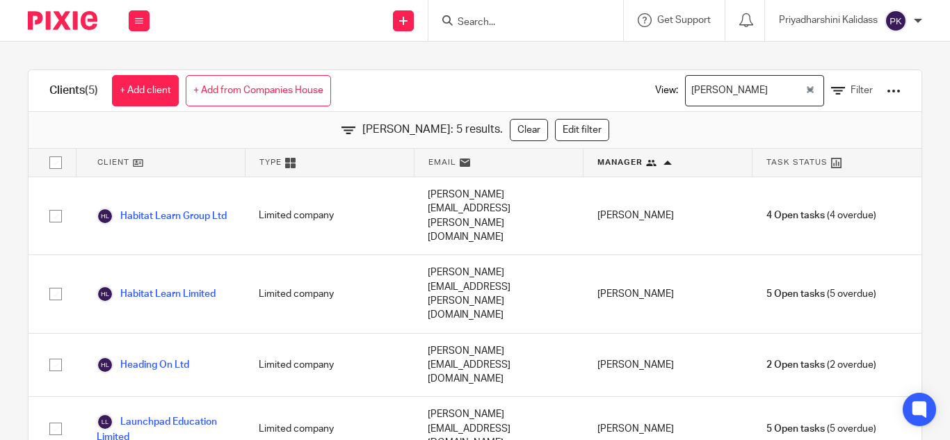
click at [887, 86] on div at bounding box center [894, 91] width 14 height 14
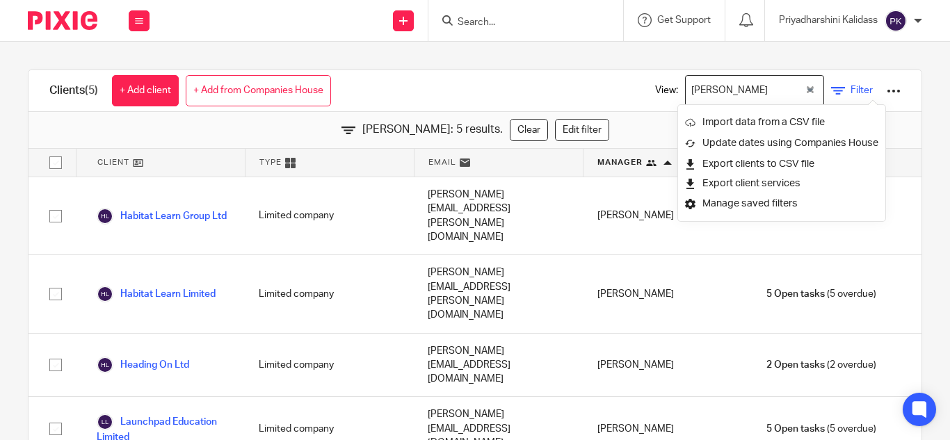
click at [851, 86] on span "Filter" at bounding box center [862, 91] width 22 height 10
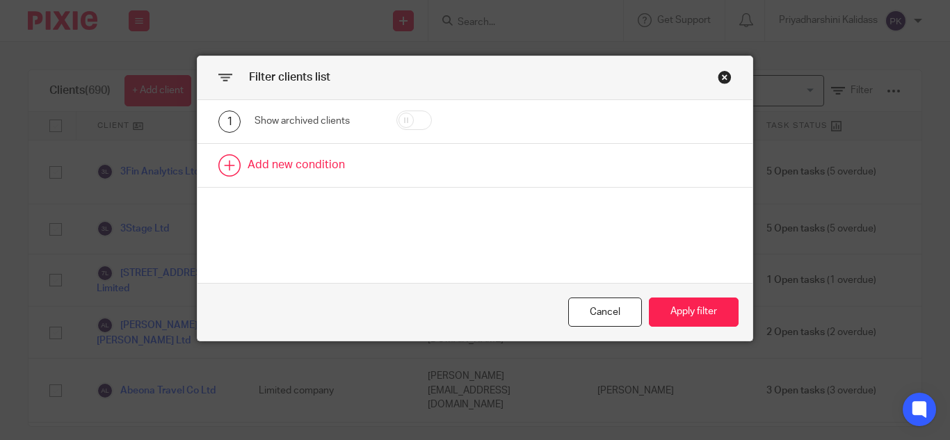
click at [234, 171] on link at bounding box center [475, 165] width 555 height 43
click at [301, 172] on div "Field" at bounding box center [309, 169] width 87 height 29
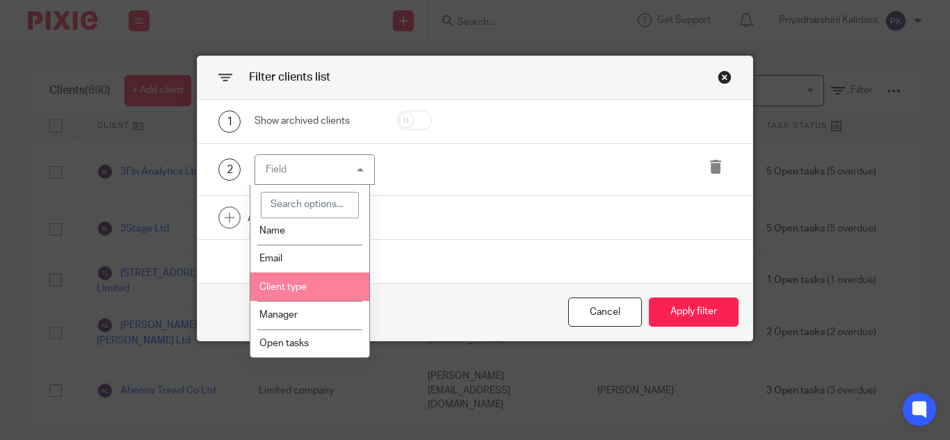
scroll to position [10, 0]
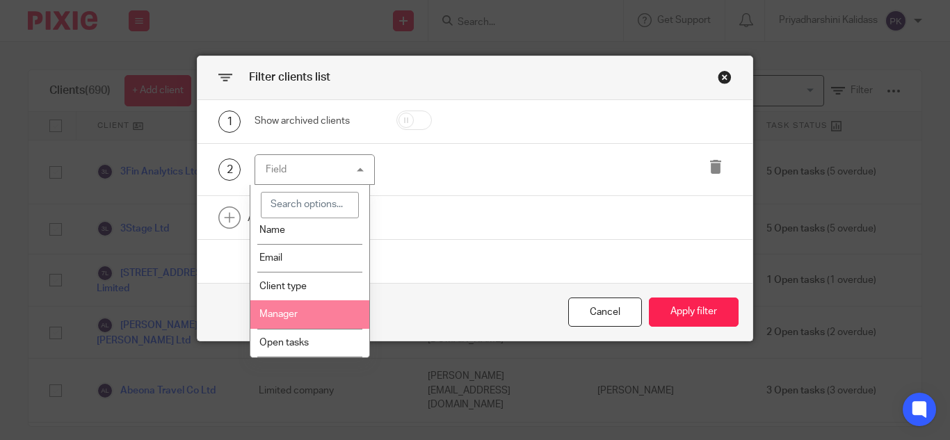
click at [298, 311] on li "Manager" at bounding box center [309, 315] width 119 height 29
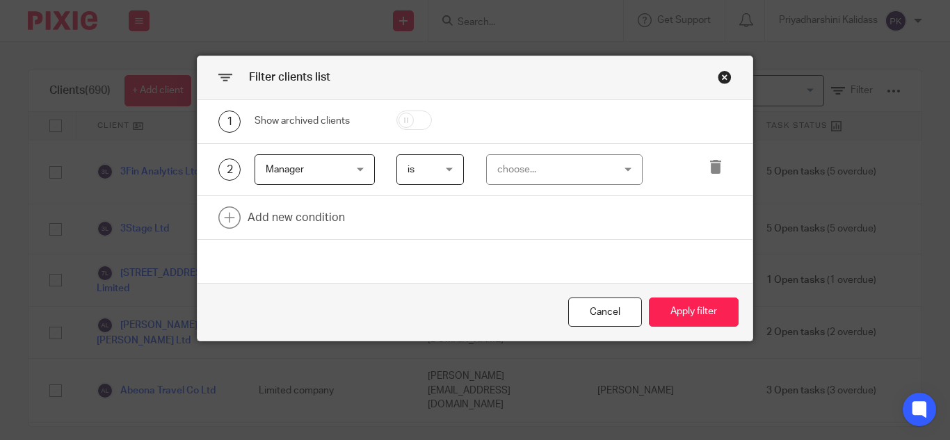
click at [564, 164] on div "choose..." at bounding box center [555, 169] width 116 height 29
click at [718, 76] on div "Close this dialog window" at bounding box center [725, 77] width 14 height 14
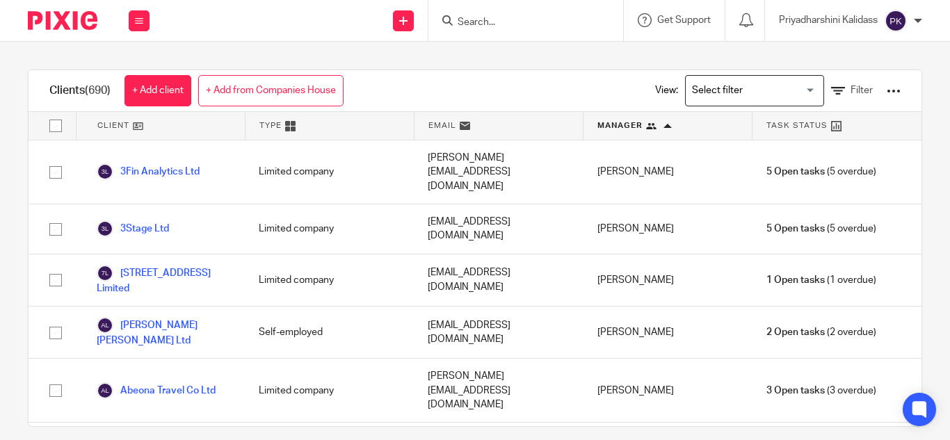
click at [488, 17] on input "Search" at bounding box center [518, 23] width 125 height 13
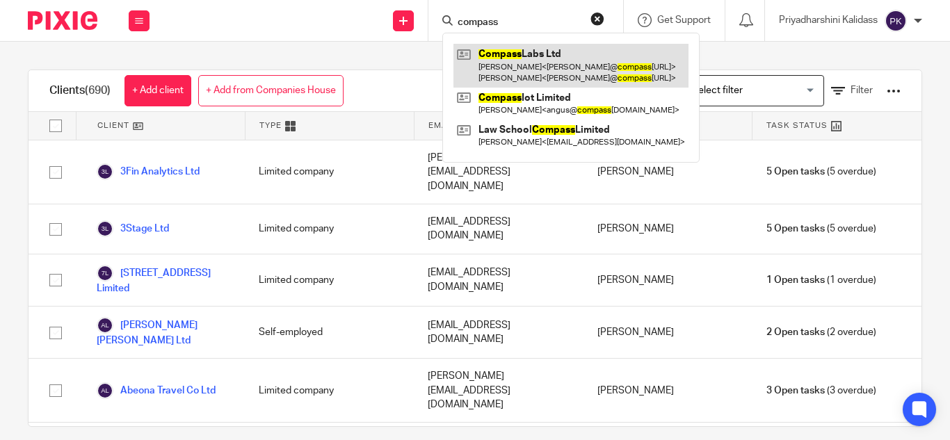
type input "compass"
click at [536, 71] on link at bounding box center [571, 65] width 235 height 43
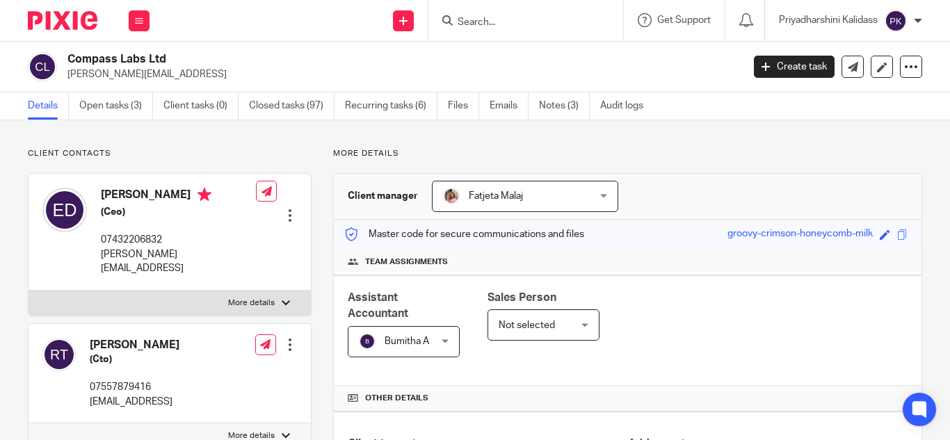
click at [506, 31] on div at bounding box center [526, 20] width 195 height 41
click at [505, 28] on input "Search" at bounding box center [518, 23] width 125 height 13
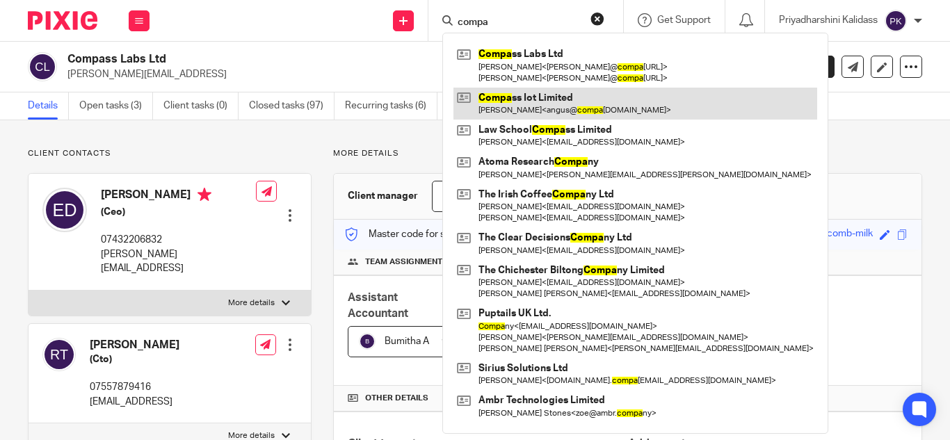
type input "compa"
click at [563, 106] on link at bounding box center [636, 104] width 364 height 32
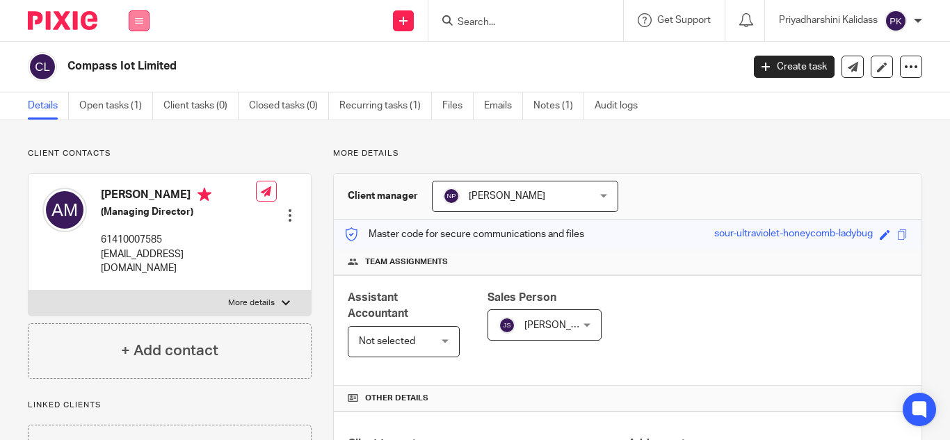
click at [134, 20] on button at bounding box center [139, 20] width 21 height 21
click at [481, 15] on form at bounding box center [530, 20] width 148 height 17
click at [479, 22] on input "Search" at bounding box center [518, 23] width 125 height 13
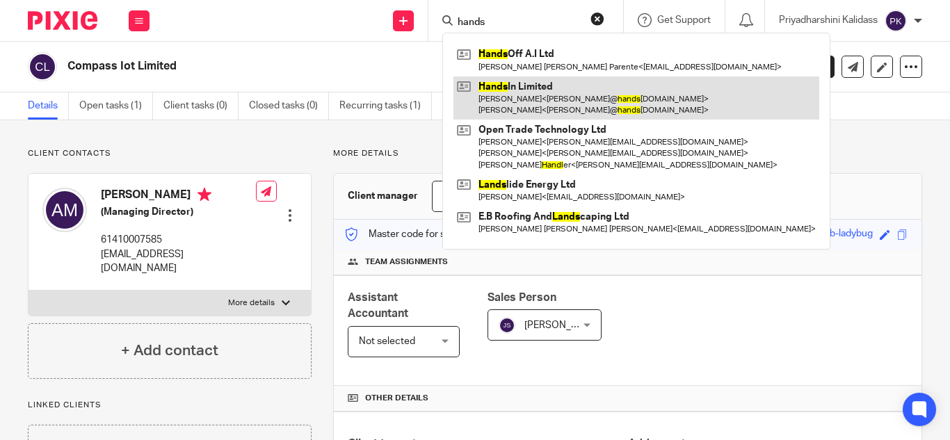
type input "hands"
click at [514, 100] on link at bounding box center [637, 98] width 366 height 43
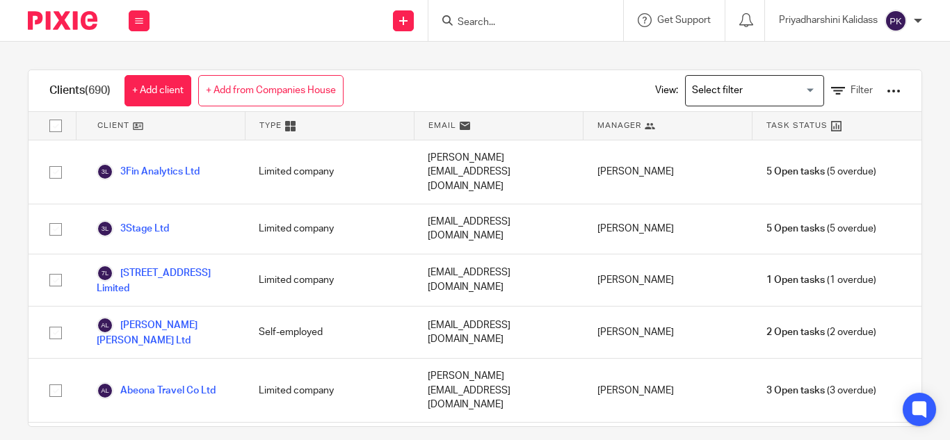
click at [753, 93] on input "Search for option" at bounding box center [751, 91] width 129 height 24
click at [793, 88] on input "Search for option" at bounding box center [751, 91] width 129 height 24
click at [788, 88] on input "Search for option" at bounding box center [751, 91] width 129 height 24
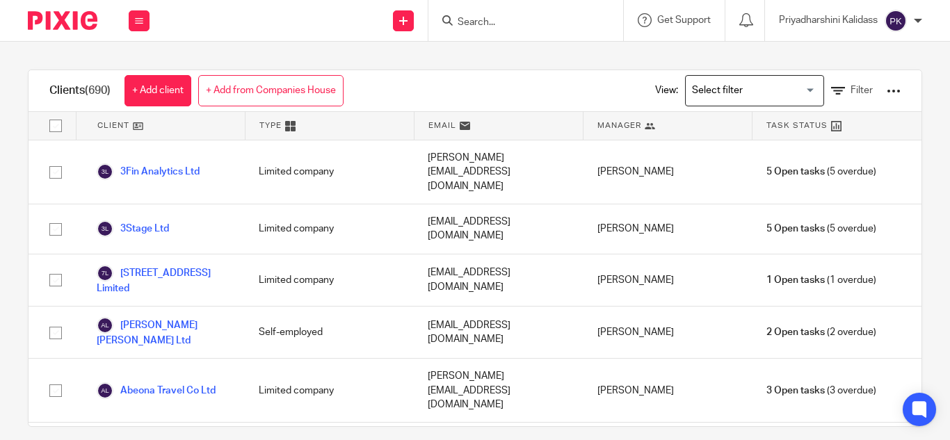
click at [788, 88] on input "Search for option" at bounding box center [751, 91] width 129 height 24
click at [777, 77] on div "Search for option" at bounding box center [752, 89] width 132 height 27
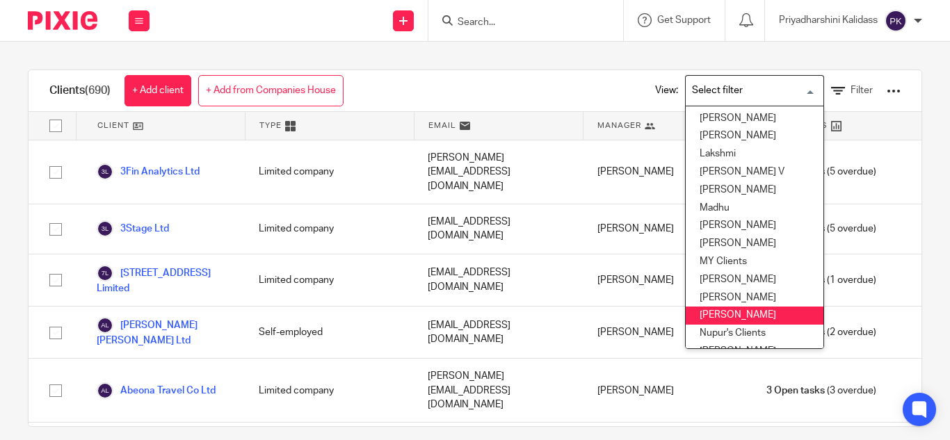
scroll to position [253, 0]
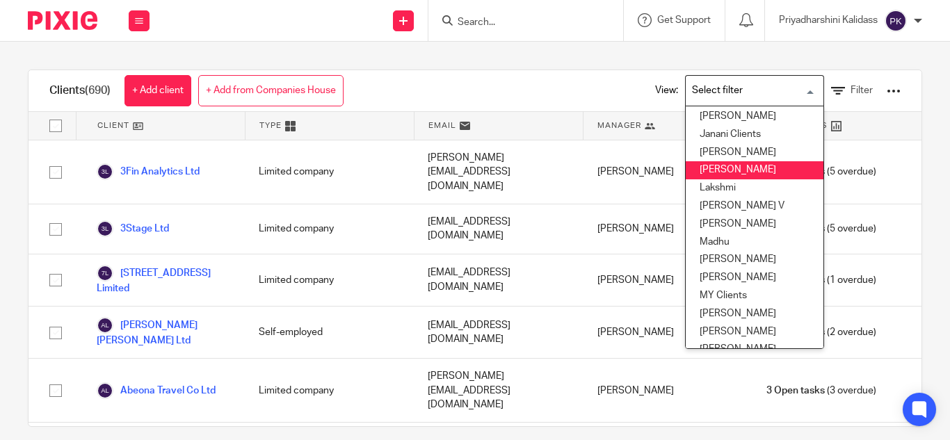
click at [721, 172] on li "[PERSON_NAME]" at bounding box center [755, 170] width 138 height 18
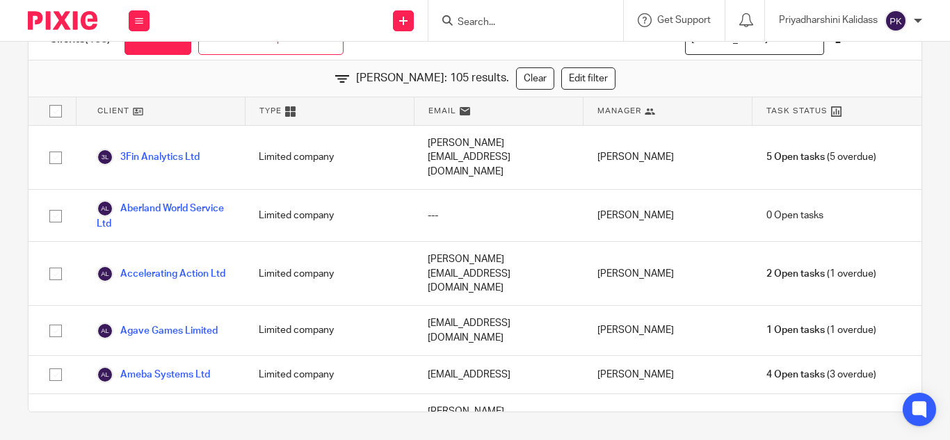
scroll to position [0, 0]
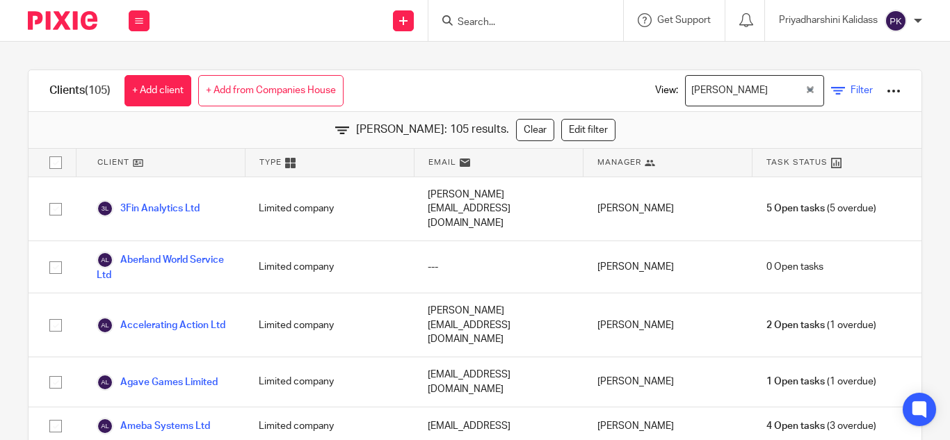
click at [851, 93] on span "Filter" at bounding box center [862, 91] width 22 height 10
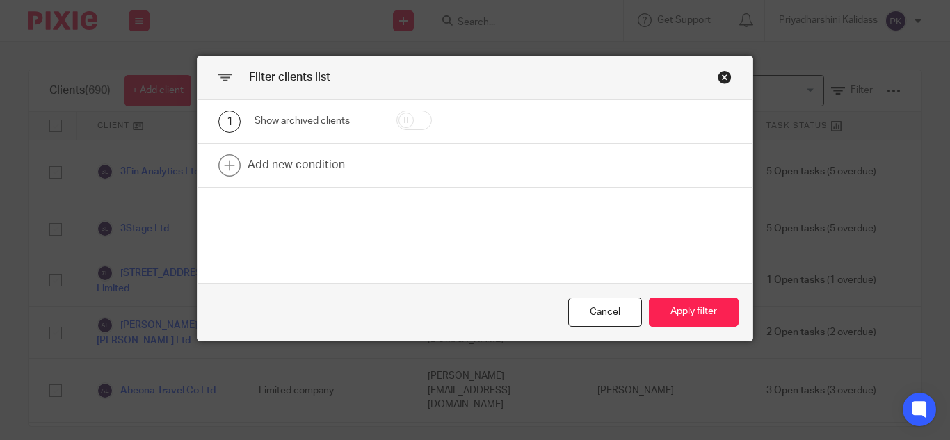
click at [719, 71] on div "Close this dialog window" at bounding box center [725, 77] width 14 height 14
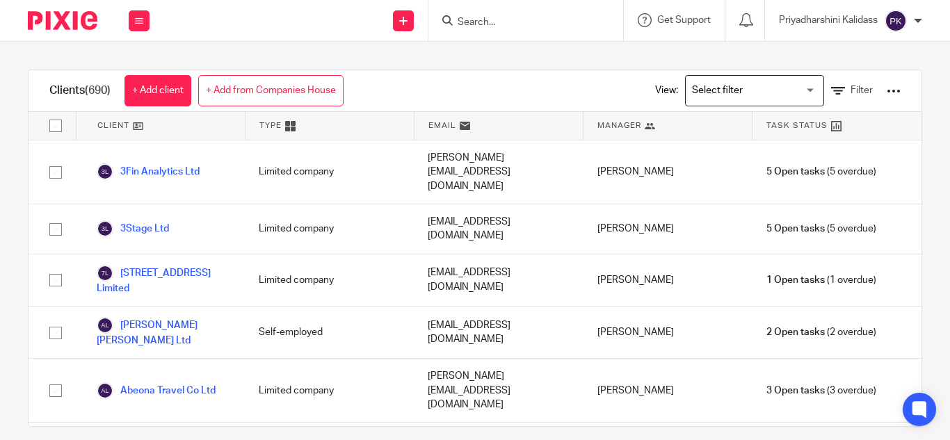
click at [887, 85] on div at bounding box center [894, 91] width 14 height 14
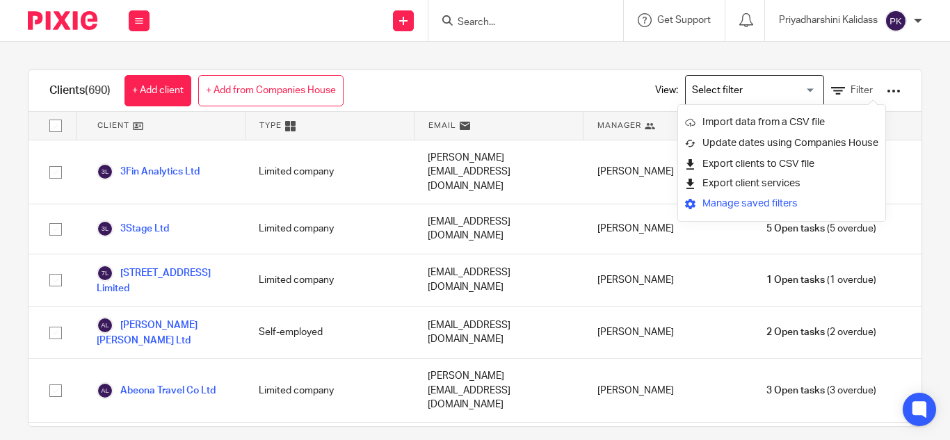
click at [768, 203] on link "Manage saved filters" at bounding box center [781, 203] width 193 height 21
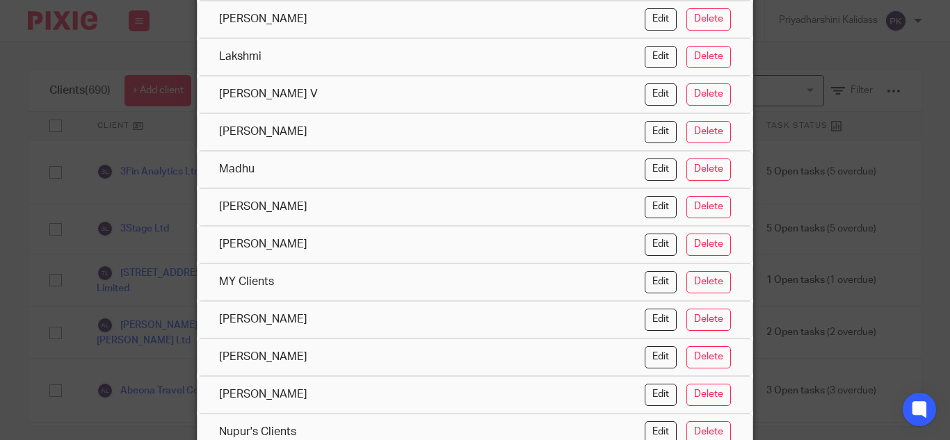
click at [879, 106] on div "Manage saved filters These are the filters available in your workspace Aishwary…" at bounding box center [475, 220] width 950 height 440
click at [70, 61] on div "Manage saved filters These are the filters available in your workspace Aishwary…" at bounding box center [475, 220] width 950 height 440
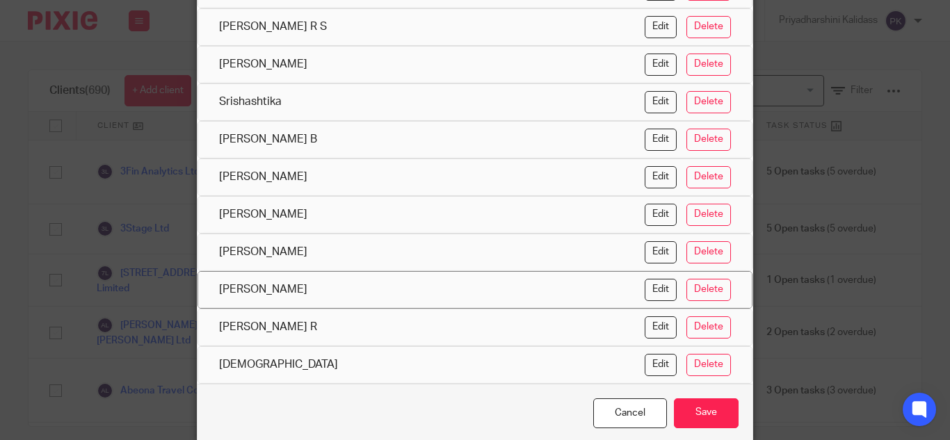
scroll to position [709, 0]
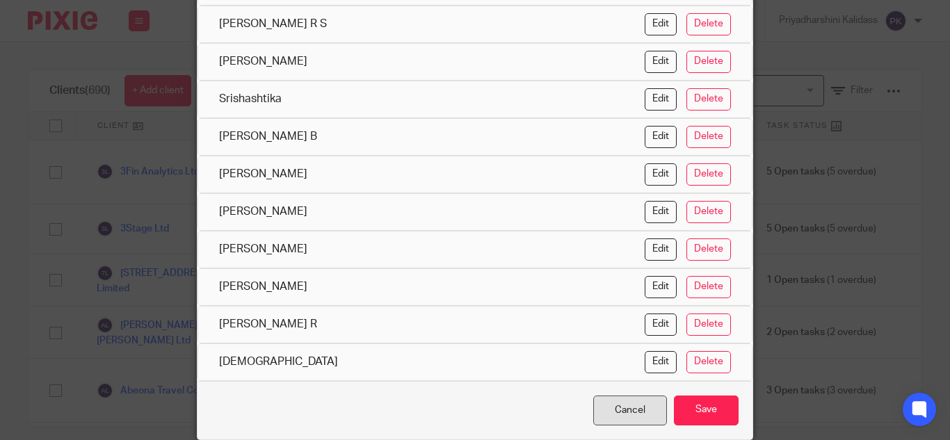
click at [627, 417] on div "Cancel" at bounding box center [631, 411] width 74 height 30
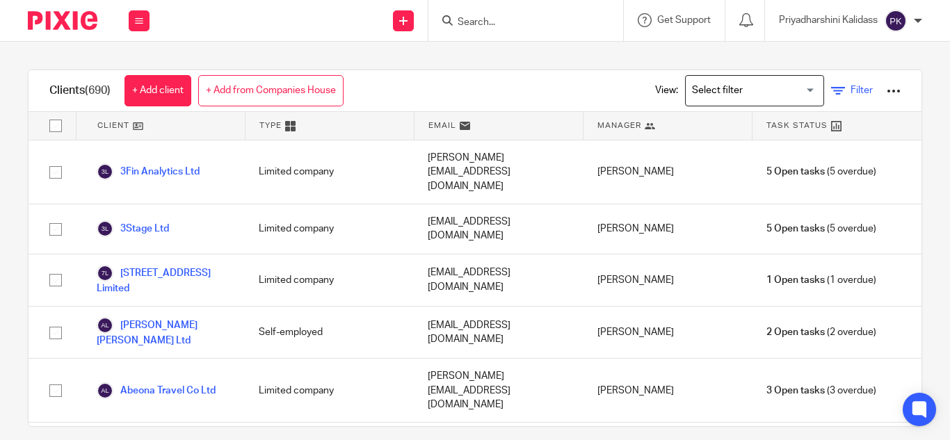
click at [831, 93] on link "Filter" at bounding box center [852, 90] width 42 height 15
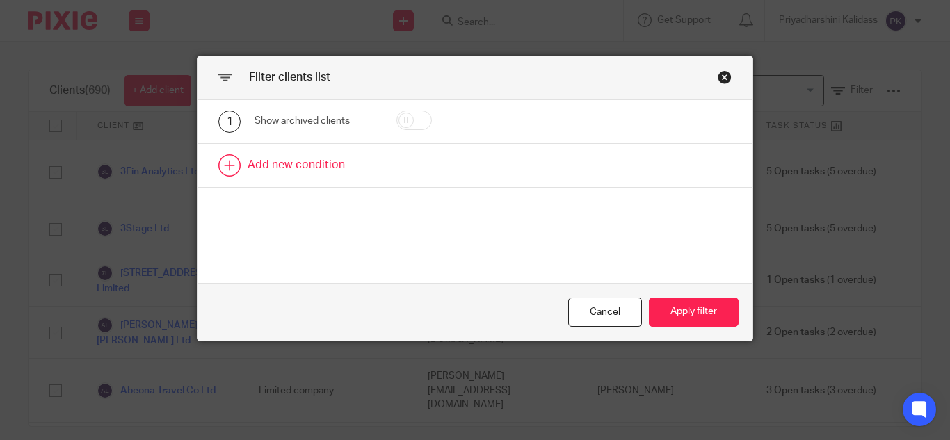
click at [220, 156] on link at bounding box center [475, 165] width 555 height 43
click at [327, 184] on div "Field" at bounding box center [309, 169] width 87 height 29
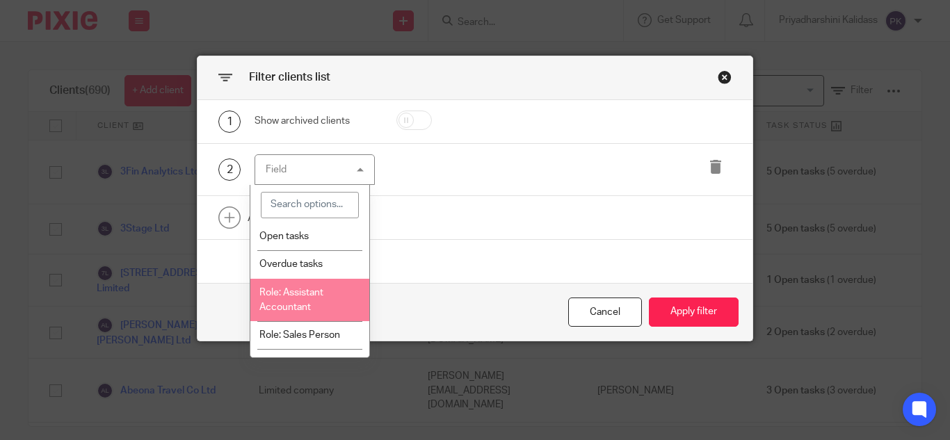
scroll to position [0, 0]
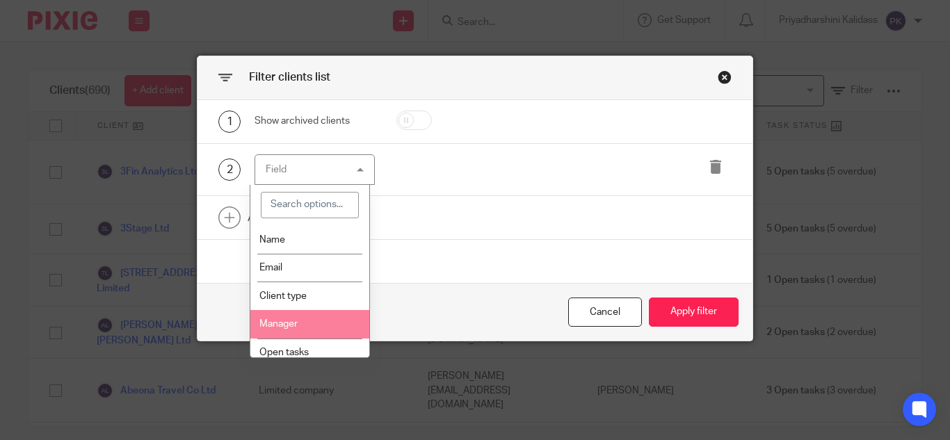
click at [299, 312] on li "Manager" at bounding box center [309, 324] width 119 height 29
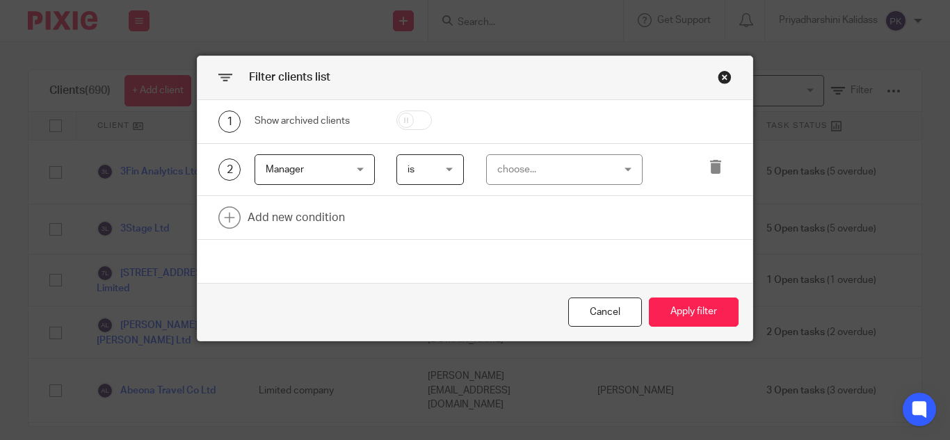
click at [420, 170] on span "is" at bounding box center [430, 169] width 45 height 29
click at [425, 202] on li "is" at bounding box center [425, 199] width 66 height 29
click at [520, 178] on div "choose..." at bounding box center [555, 169] width 116 height 29
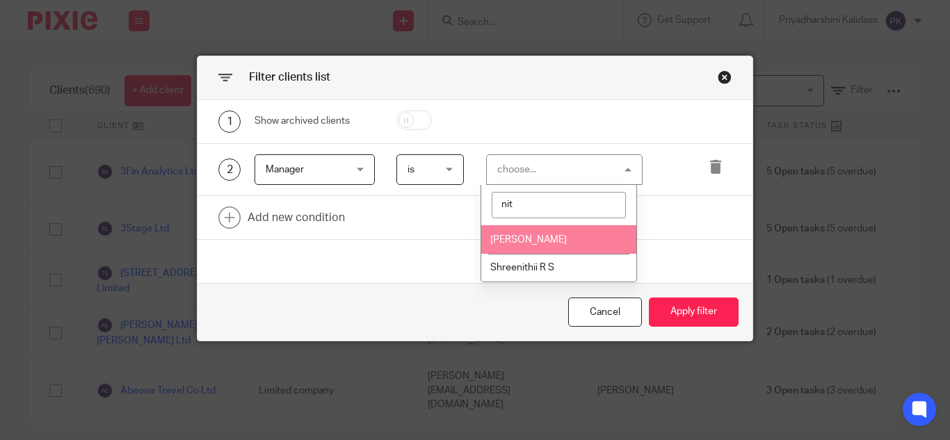
type input "nit"
click at [550, 232] on li "[PERSON_NAME]" at bounding box center [558, 239] width 155 height 29
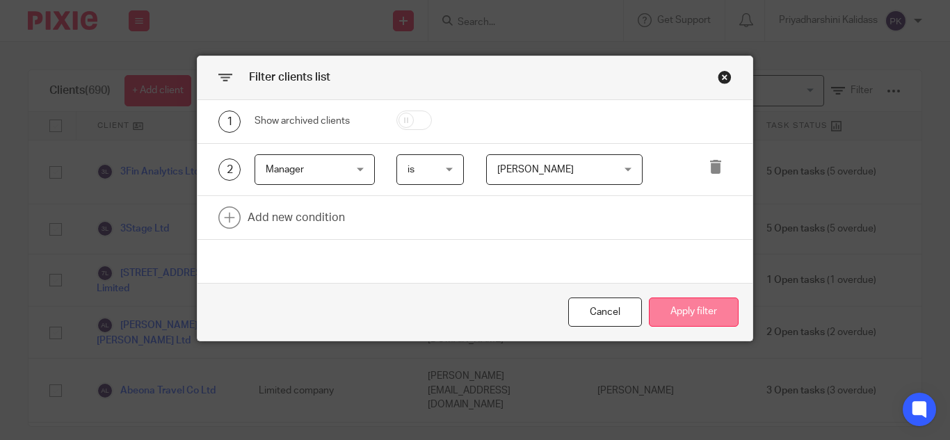
click at [722, 317] on button "Apply filter" at bounding box center [694, 313] width 90 height 30
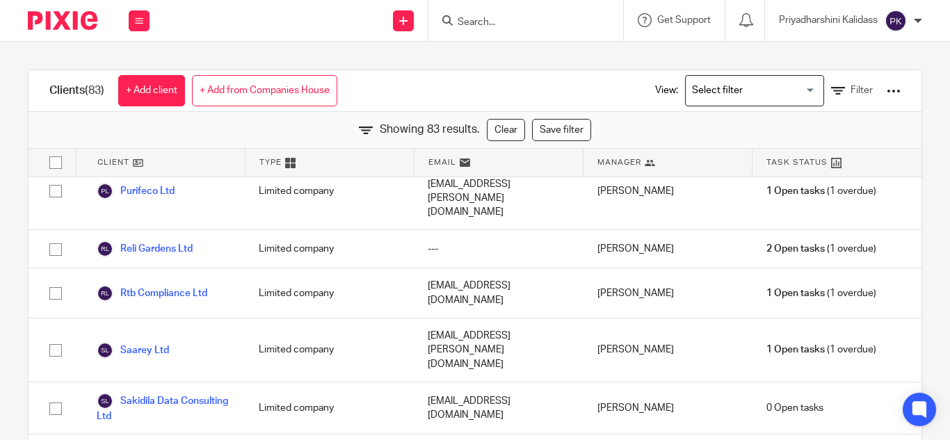
scroll to position [3346, 0]
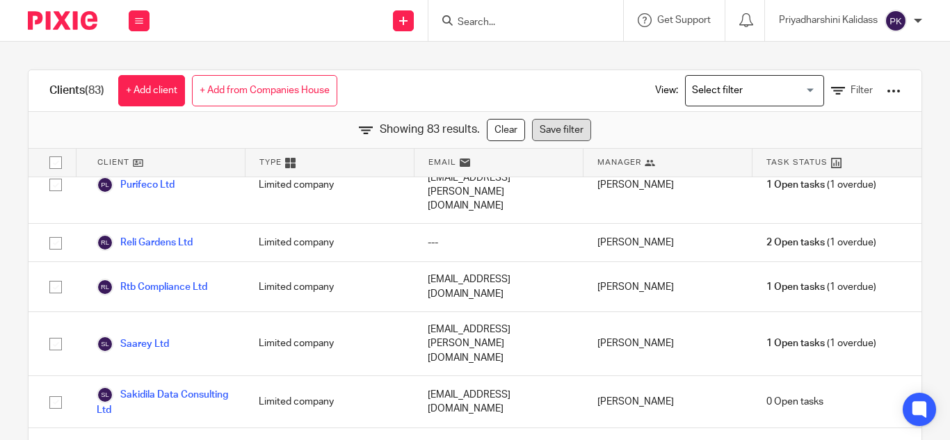
click at [548, 125] on link "Save filter" at bounding box center [561, 130] width 59 height 22
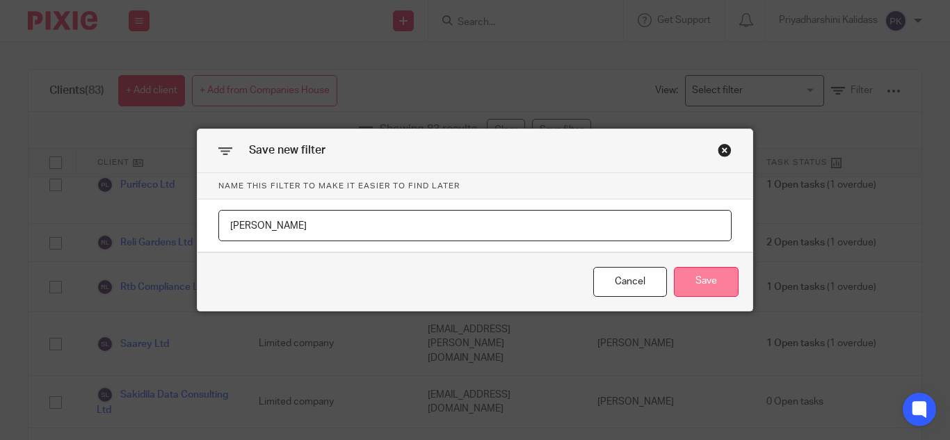
type input "[PERSON_NAME]"
click at [697, 275] on button "Save" at bounding box center [706, 282] width 65 height 30
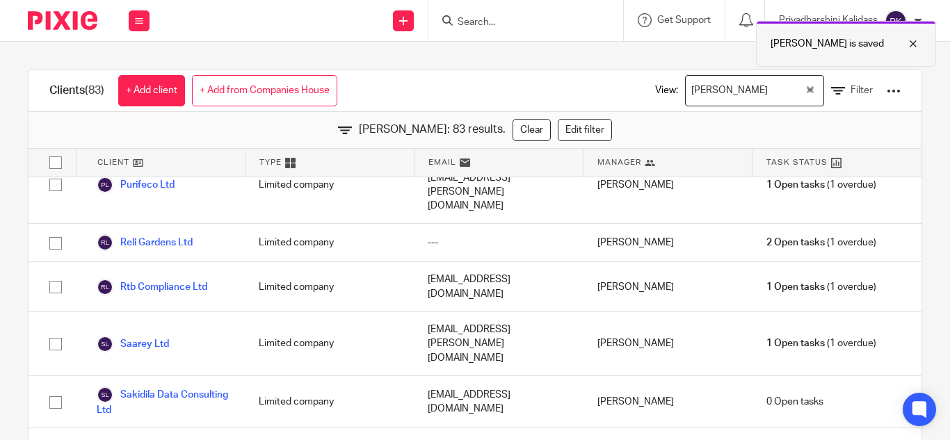
click at [913, 40] on div at bounding box center [903, 43] width 38 height 17
click at [795, 90] on div "Nithu Premaanand Loading..." at bounding box center [754, 90] width 139 height 31
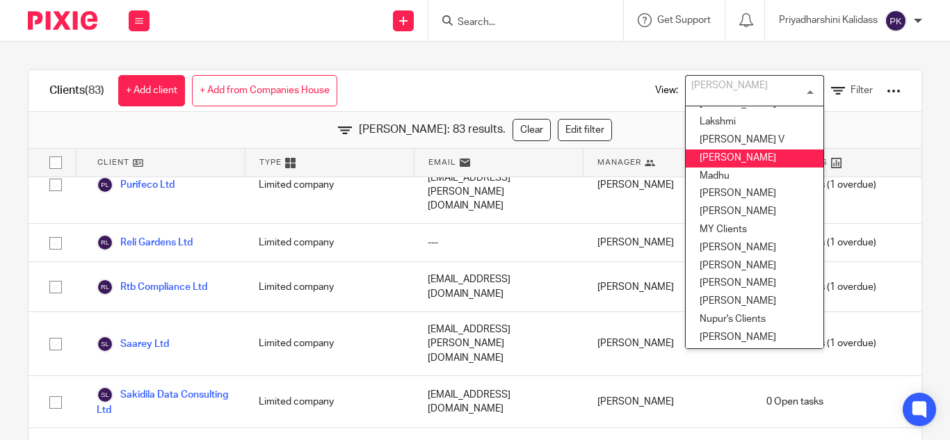
scroll to position [348, 0]
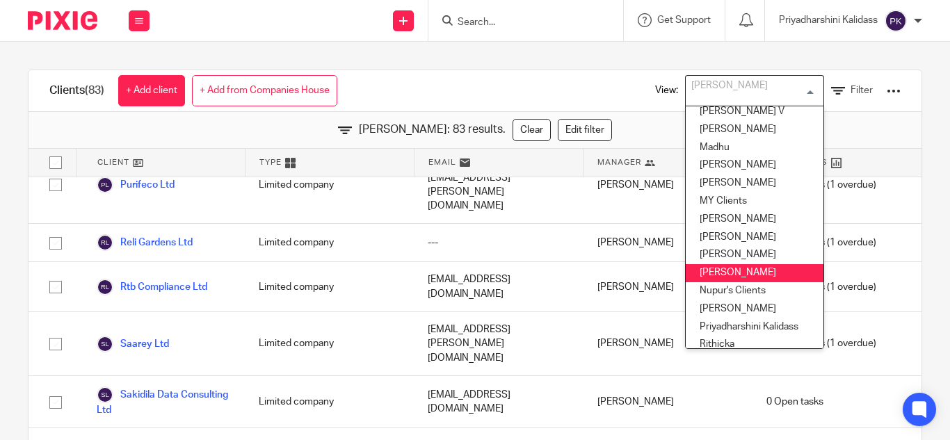
click at [745, 266] on li "[PERSON_NAME]" at bounding box center [755, 273] width 138 height 18
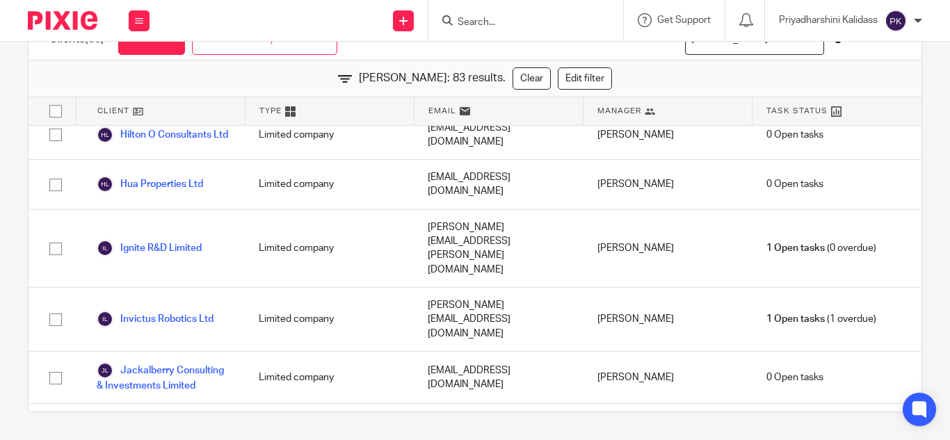
scroll to position [0, 0]
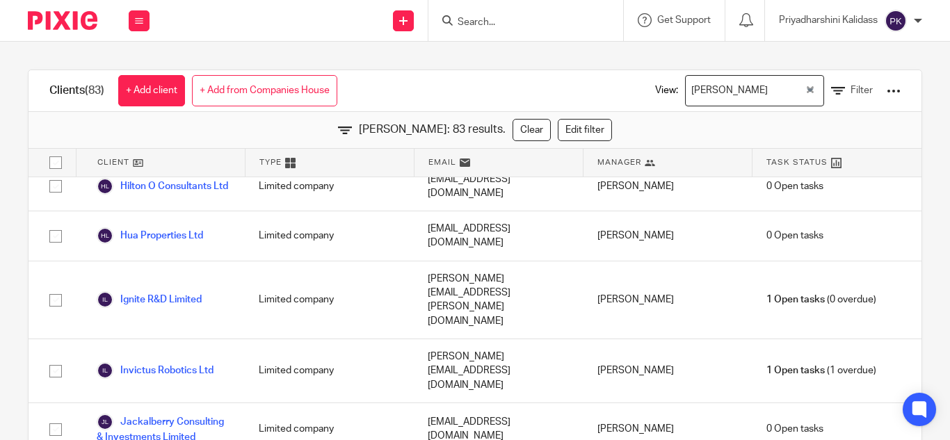
click at [795, 88] on div "Nithu Premaanand Loading..." at bounding box center [754, 90] width 139 height 31
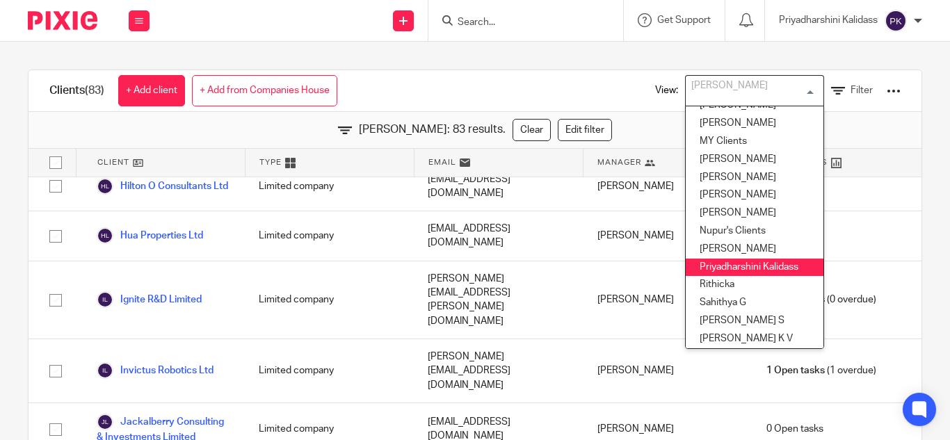
scroll to position [408, 0]
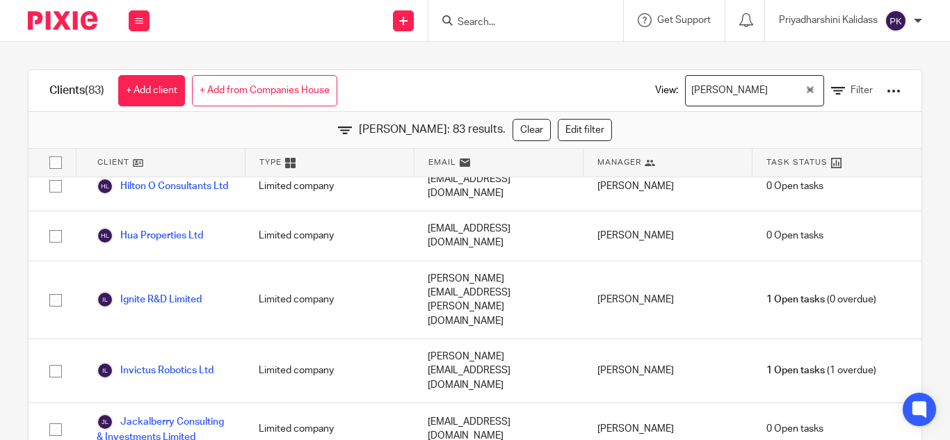
click at [513, 24] on input "Search" at bounding box center [518, 23] width 125 height 13
click at [850, 99] on div "View: Nithu Premaanand Loading... Filter" at bounding box center [768, 90] width 266 height 41
click at [851, 93] on span "Filter" at bounding box center [862, 91] width 22 height 10
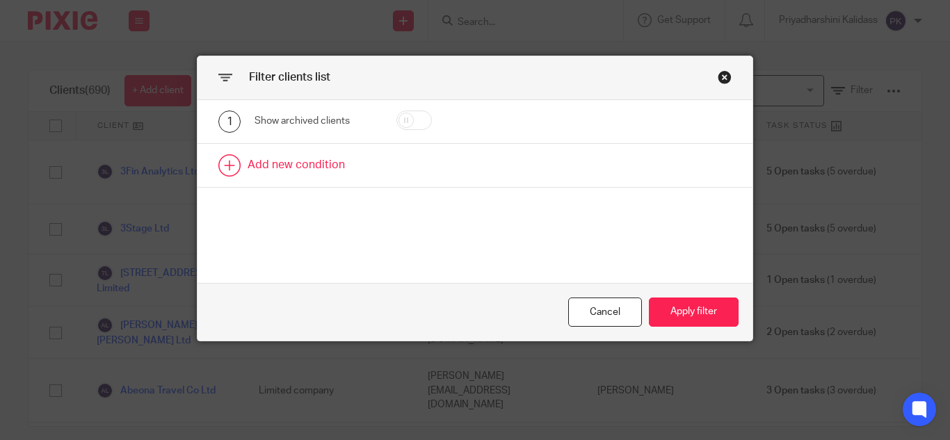
click at [228, 174] on link at bounding box center [475, 165] width 555 height 43
click at [329, 168] on div "Field" at bounding box center [309, 169] width 87 height 29
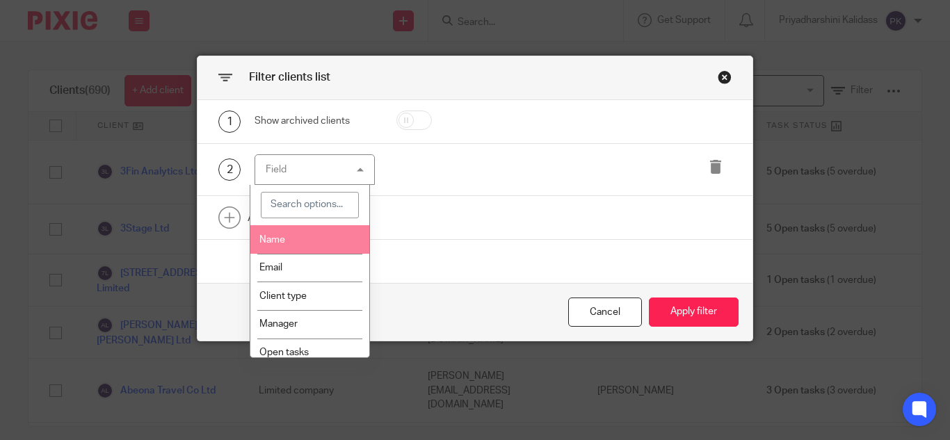
click at [302, 248] on li "Name" at bounding box center [309, 239] width 119 height 29
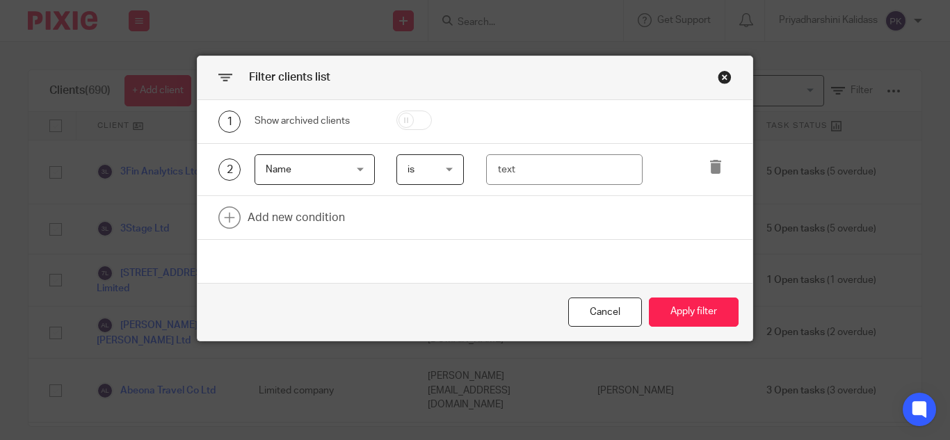
click at [319, 175] on span "Name" at bounding box center [309, 169] width 87 height 29
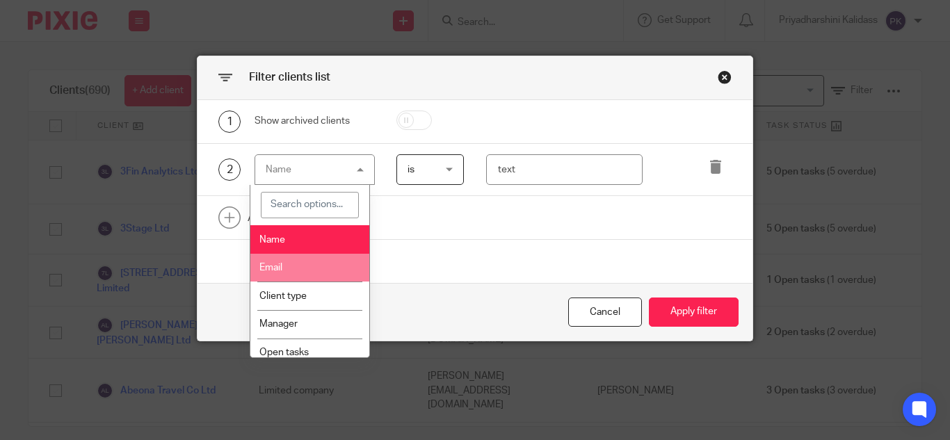
scroll to position [93, 0]
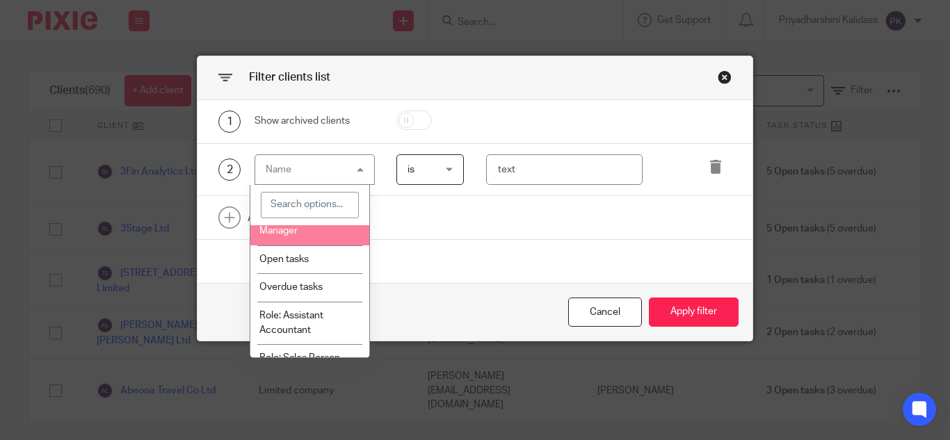
click at [308, 238] on li "Manager" at bounding box center [309, 231] width 119 height 29
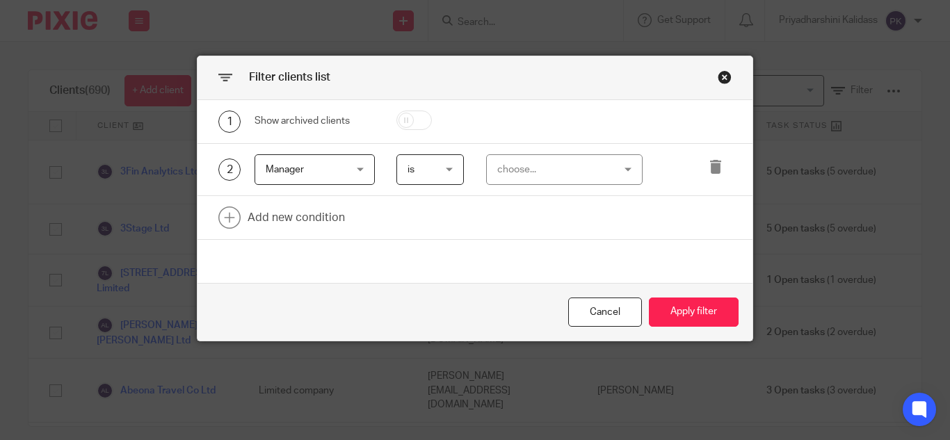
click at [529, 176] on div "choose..." at bounding box center [555, 169] width 116 height 29
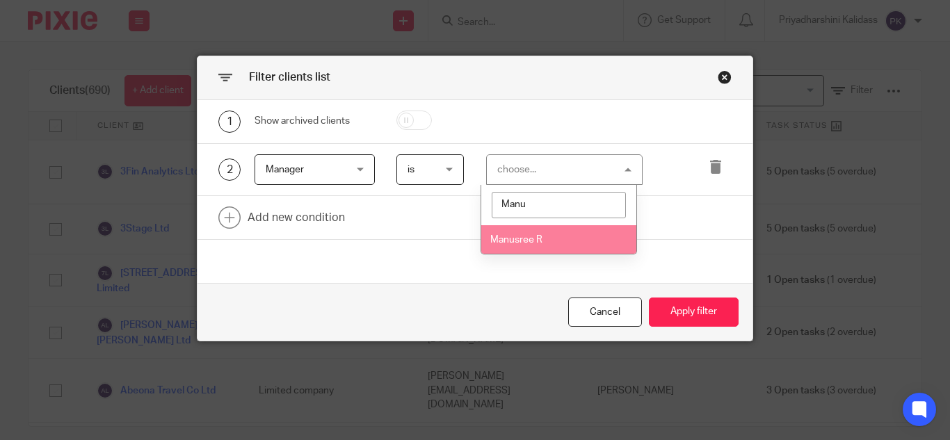
type input "Manu"
click at [545, 235] on li "Manusree R" at bounding box center [558, 239] width 155 height 29
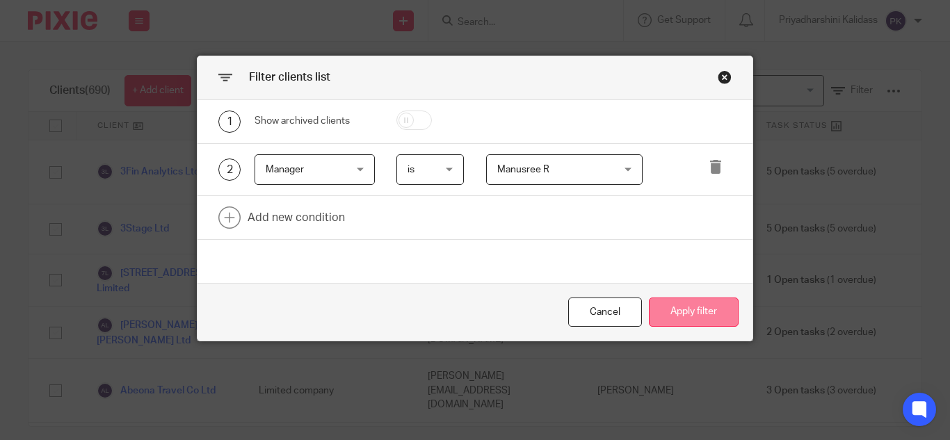
click at [692, 312] on button "Apply filter" at bounding box center [694, 313] width 90 height 30
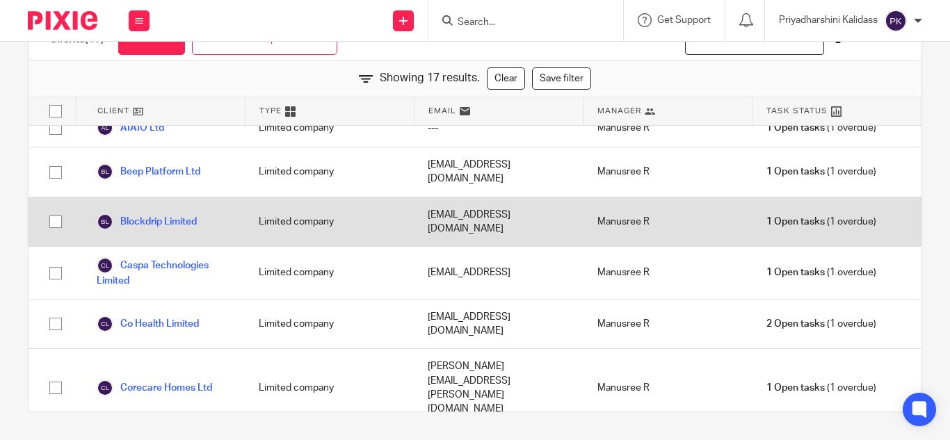
scroll to position [0, 0]
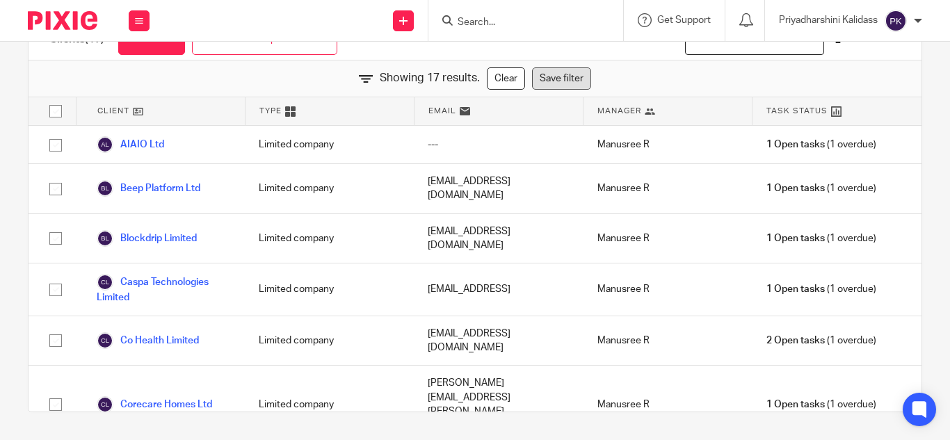
click at [540, 76] on link "Save filter" at bounding box center [561, 78] width 59 height 22
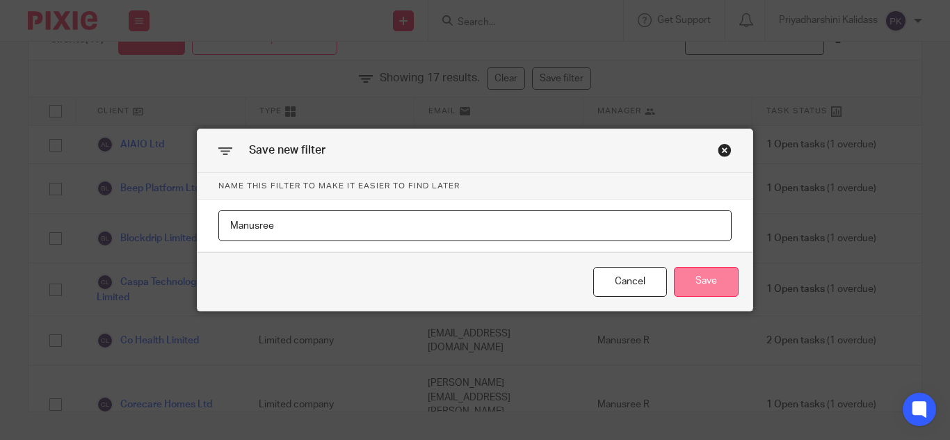
type input "Manusree"
click at [718, 286] on button "Save" at bounding box center [706, 282] width 65 height 30
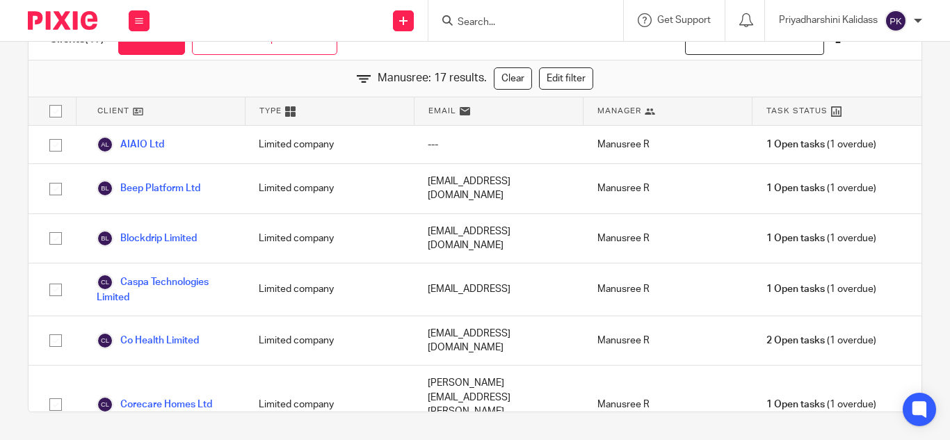
click at [473, 23] on input "Search" at bounding box center [518, 23] width 125 height 13
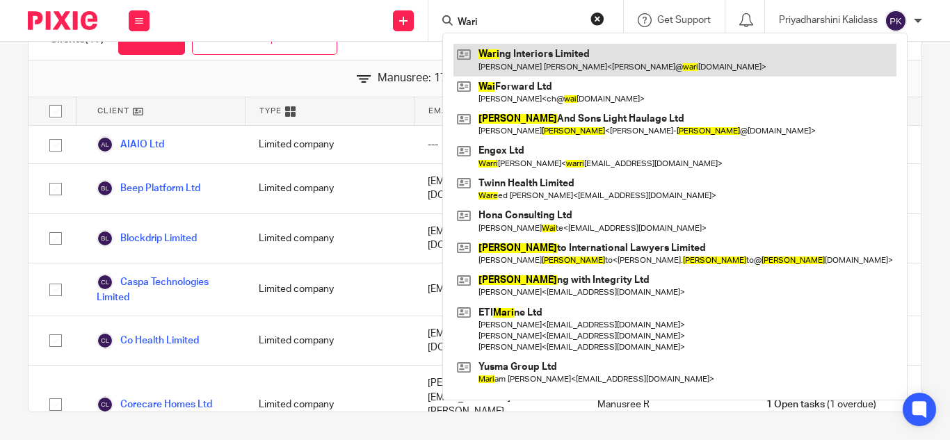
type input "Wari"
click at [500, 54] on link at bounding box center [675, 60] width 443 height 32
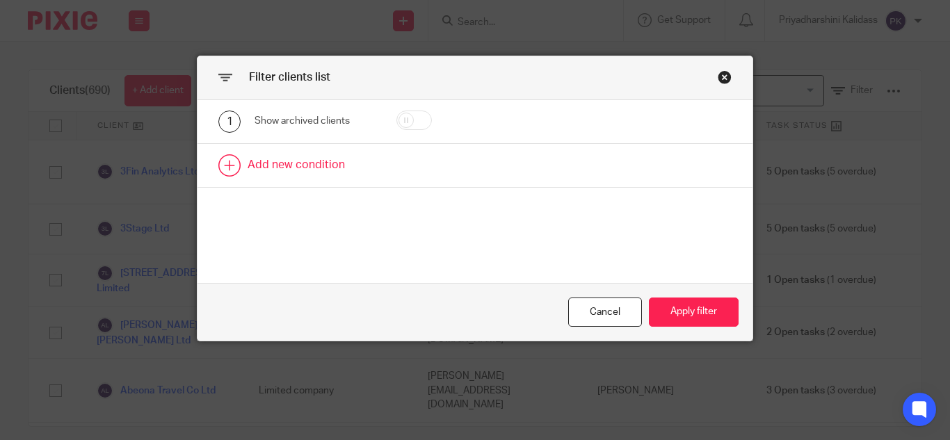
click at [232, 157] on link at bounding box center [475, 165] width 555 height 43
click at [285, 172] on div "Field" at bounding box center [309, 169] width 87 height 29
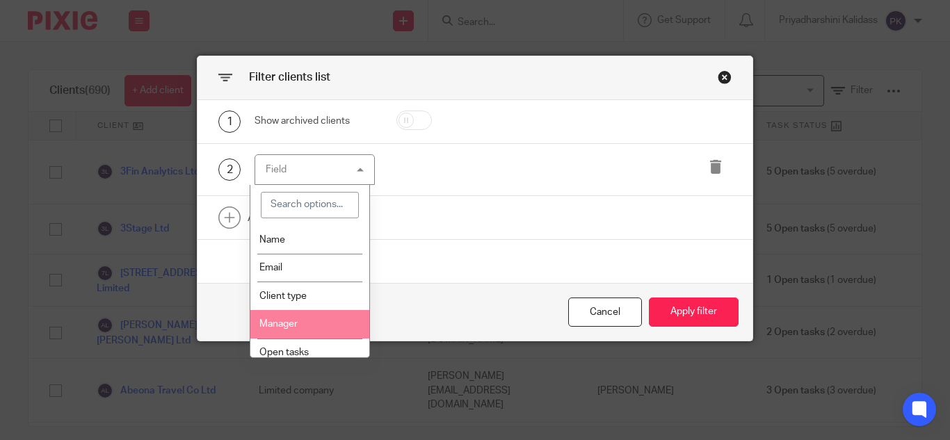
click at [353, 327] on li "Manager" at bounding box center [309, 324] width 119 height 29
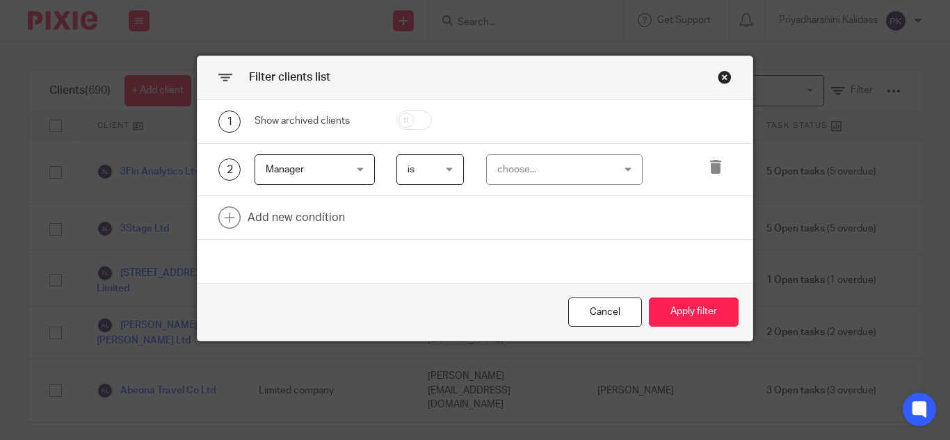
click at [540, 168] on div "choose..." at bounding box center [555, 169] width 116 height 29
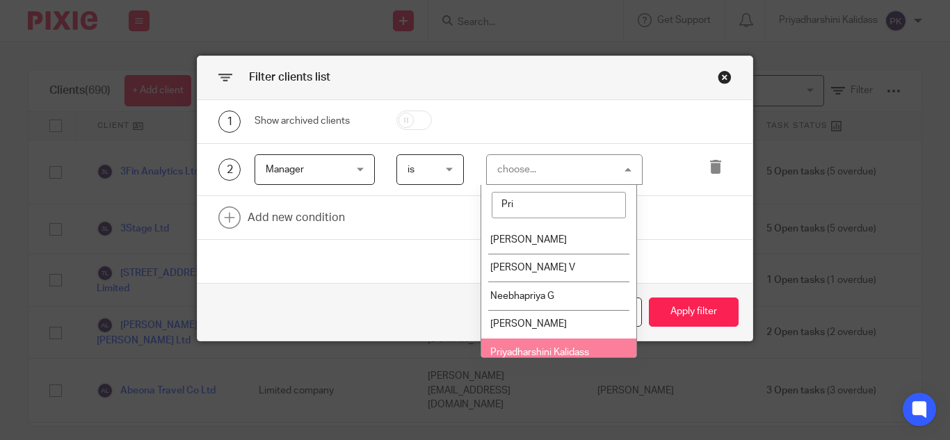
type input "Pri"
click at [558, 345] on li "Priyadharshini Kalidass" at bounding box center [558, 353] width 155 height 29
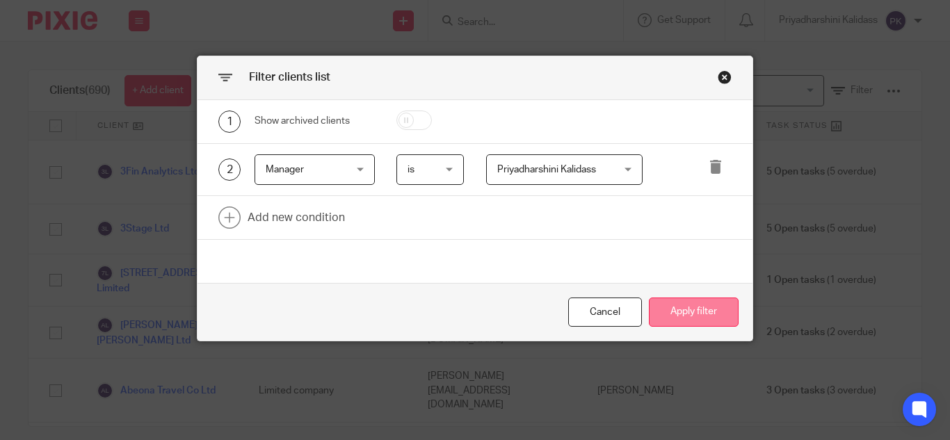
click at [690, 303] on button "Apply filter" at bounding box center [694, 313] width 90 height 30
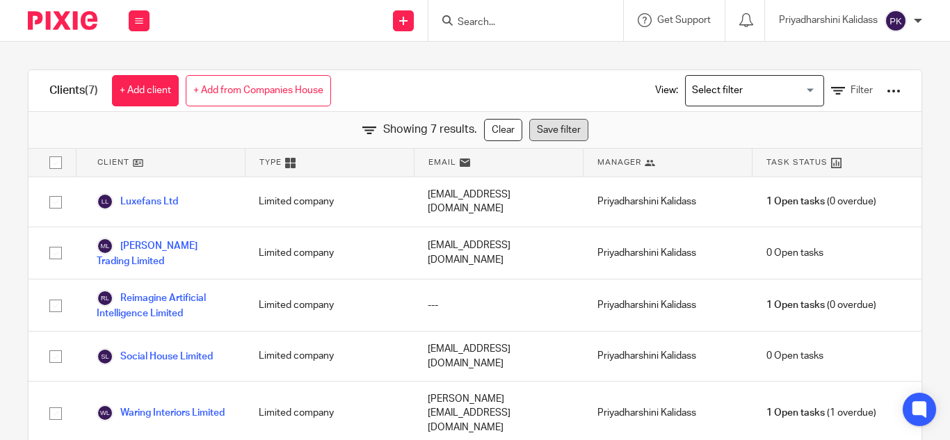
click at [548, 134] on link "Save filter" at bounding box center [558, 130] width 59 height 22
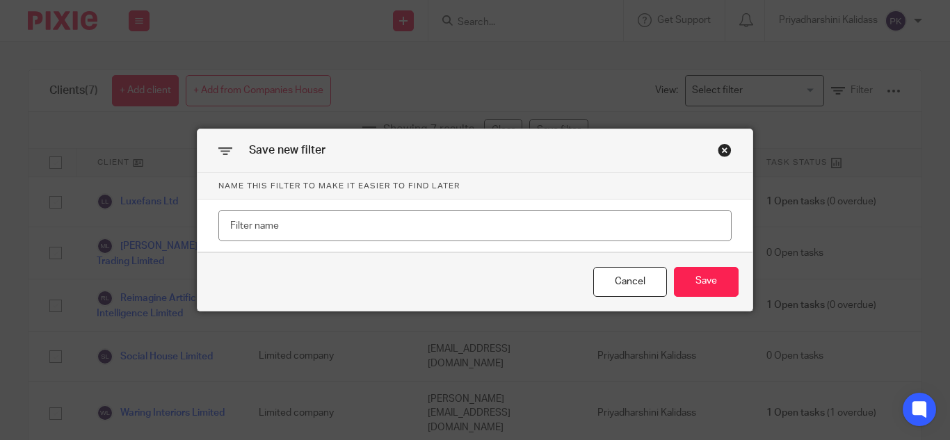
click at [477, 224] on input "text" at bounding box center [474, 225] width 513 height 31
type input "Priyadharshini Kalidass"
click at [709, 281] on button "Save" at bounding box center [706, 282] width 65 height 30
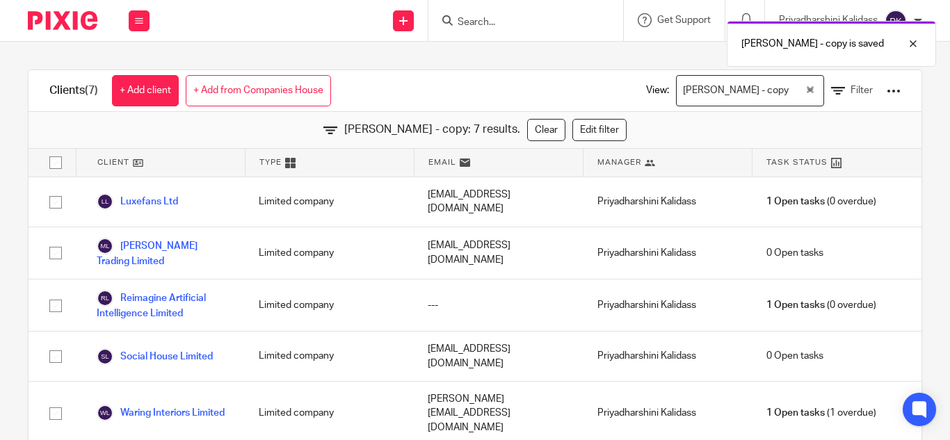
click at [887, 92] on div at bounding box center [894, 91] width 14 height 14
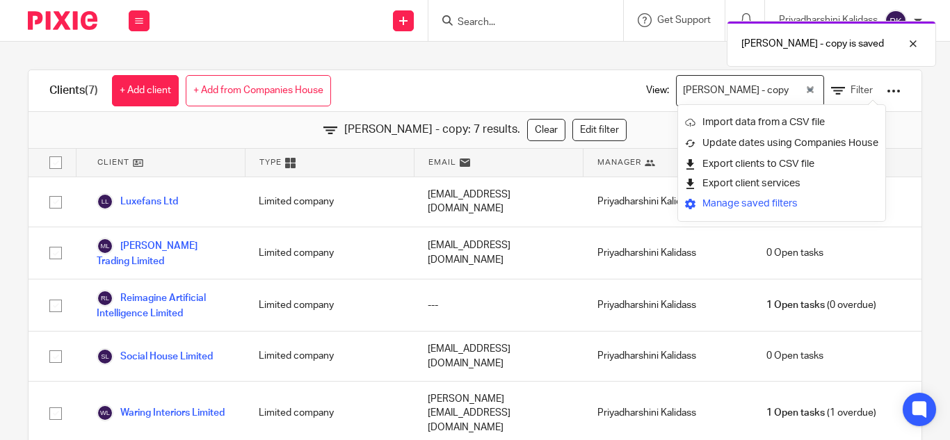
click at [761, 202] on link "Manage saved filters" at bounding box center [781, 203] width 193 height 21
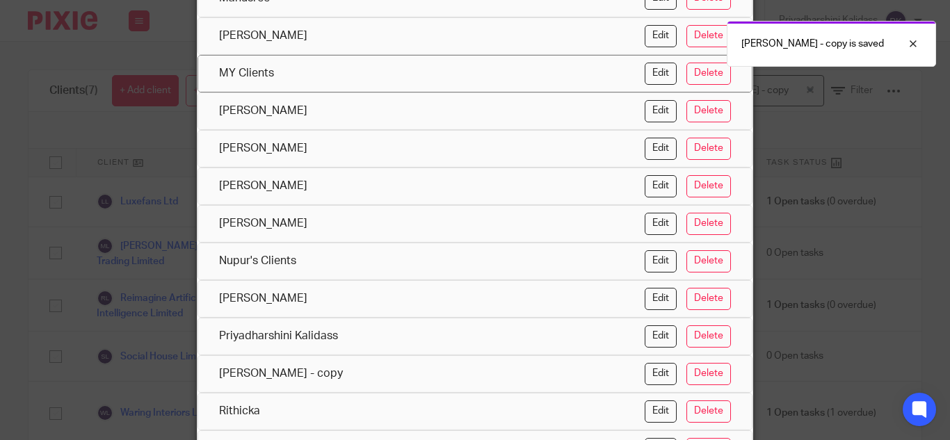
scroll to position [196, 0]
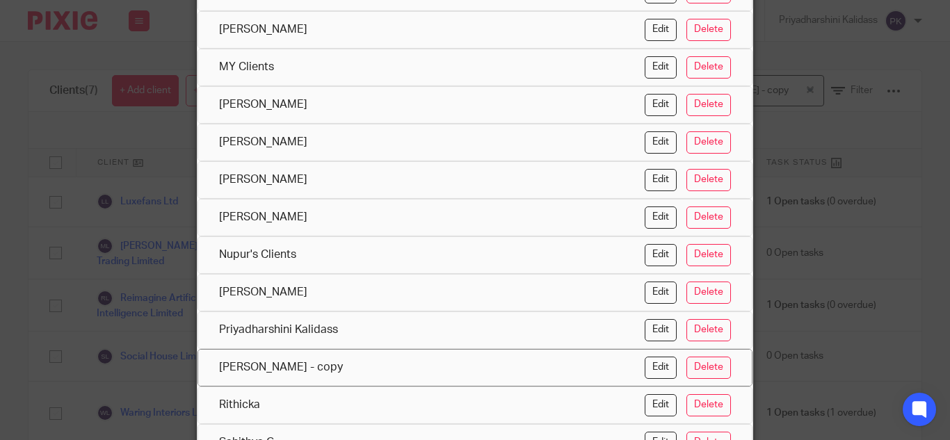
click at [696, 361] on button "Delete" at bounding box center [709, 368] width 45 height 22
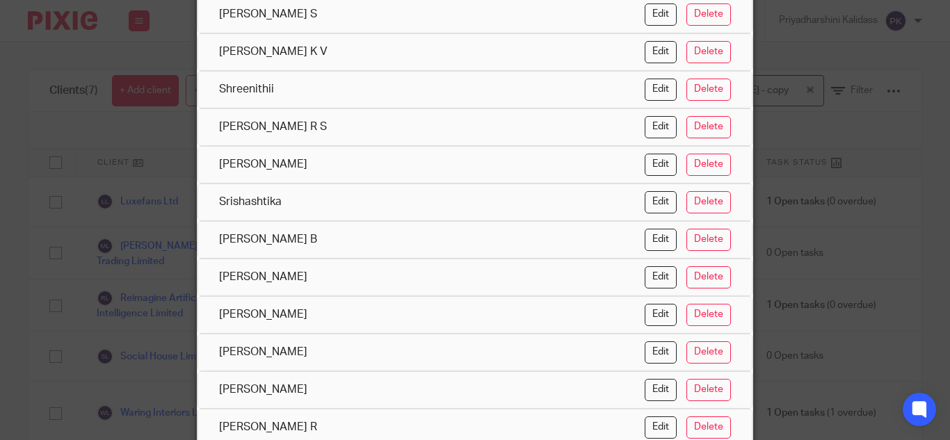
scroll to position [747, 0]
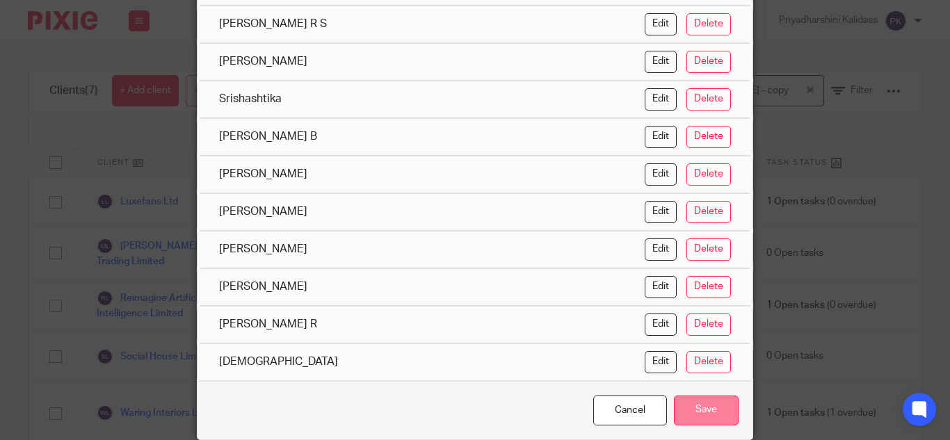
click at [701, 403] on button "Save" at bounding box center [706, 411] width 65 height 30
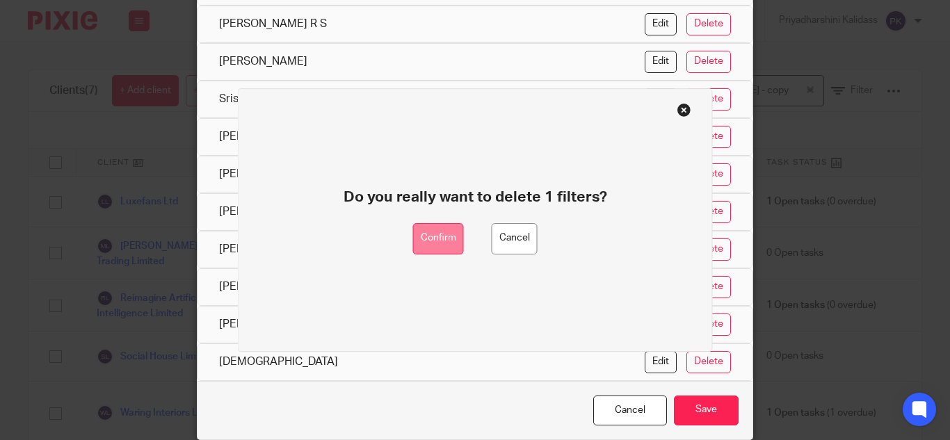
click at [426, 239] on button "Confirm" at bounding box center [438, 238] width 51 height 31
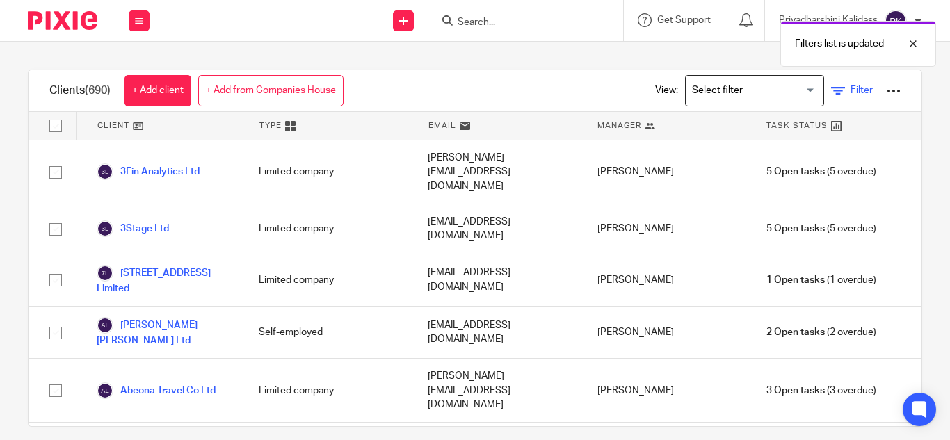
click at [851, 92] on span "Filter" at bounding box center [862, 91] width 22 height 10
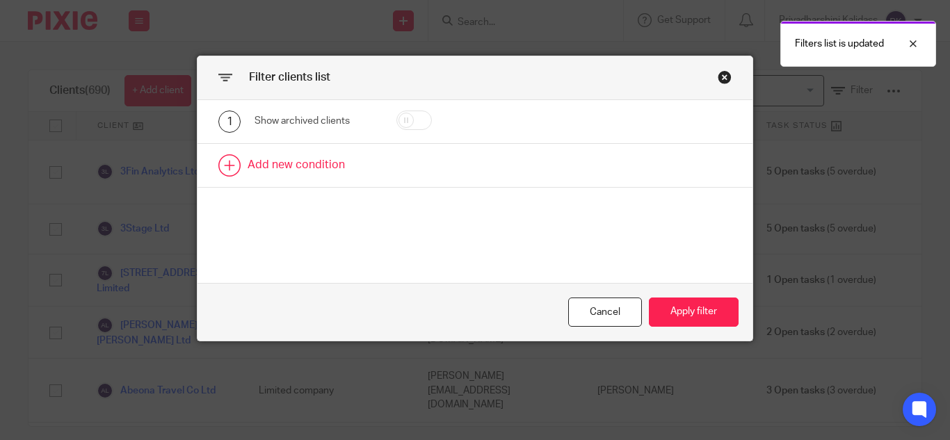
click at [301, 159] on link at bounding box center [475, 165] width 555 height 43
click at [304, 171] on div "Field" at bounding box center [309, 169] width 87 height 29
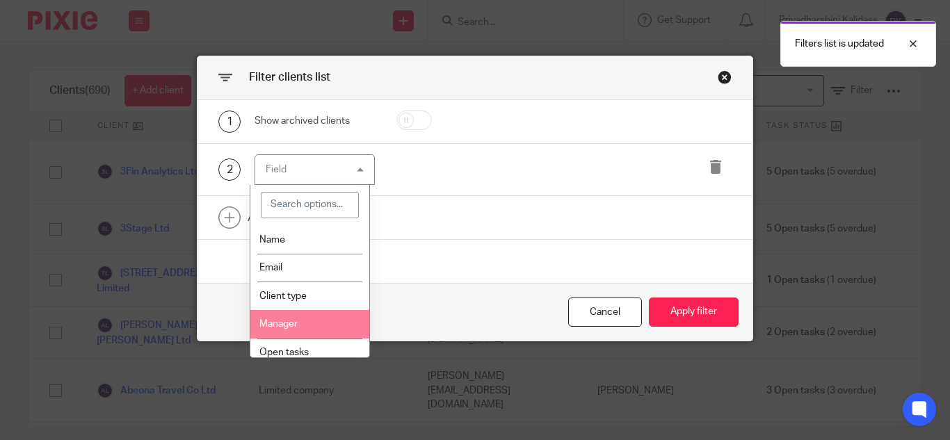
click at [303, 317] on li "Manager" at bounding box center [309, 324] width 119 height 29
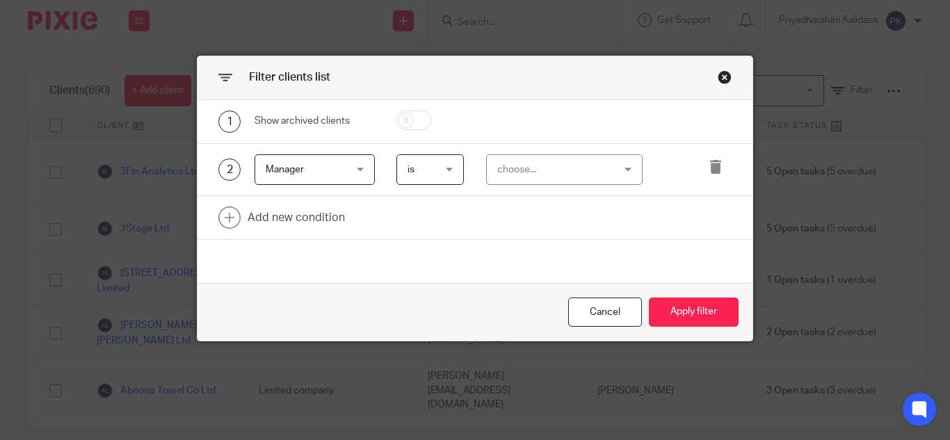
click at [520, 169] on div "choose..." at bounding box center [555, 169] width 116 height 29
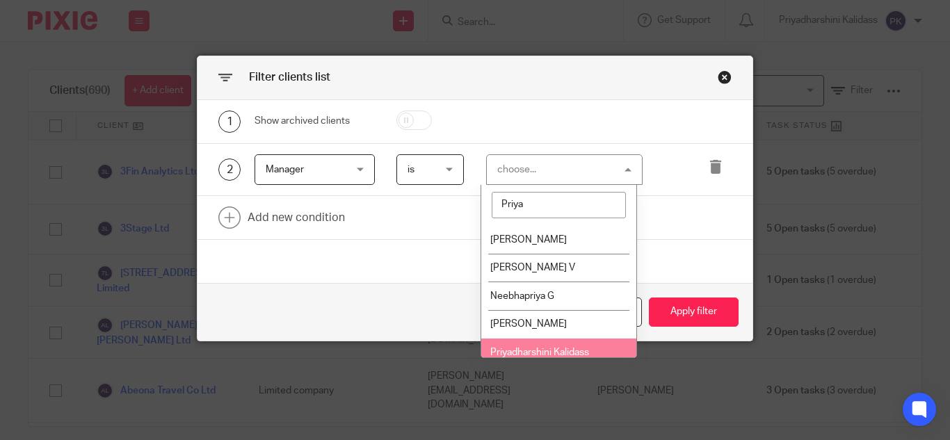
type input "Priya"
click at [559, 350] on span "Priyadharshini Kalidass" at bounding box center [540, 353] width 99 height 10
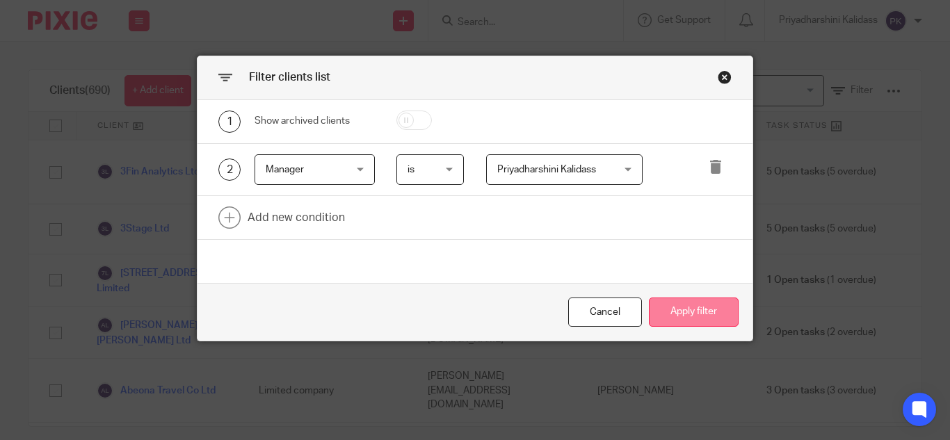
click at [699, 303] on button "Apply filter" at bounding box center [694, 313] width 90 height 30
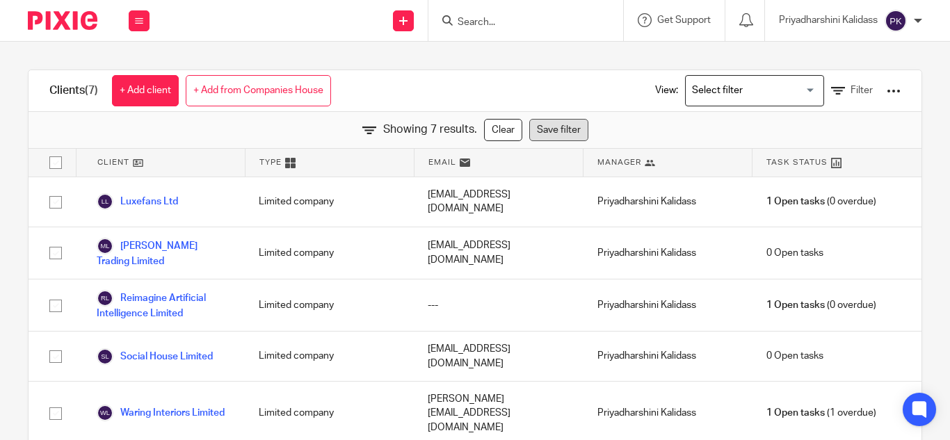
click at [536, 122] on link "Save filter" at bounding box center [558, 130] width 59 height 22
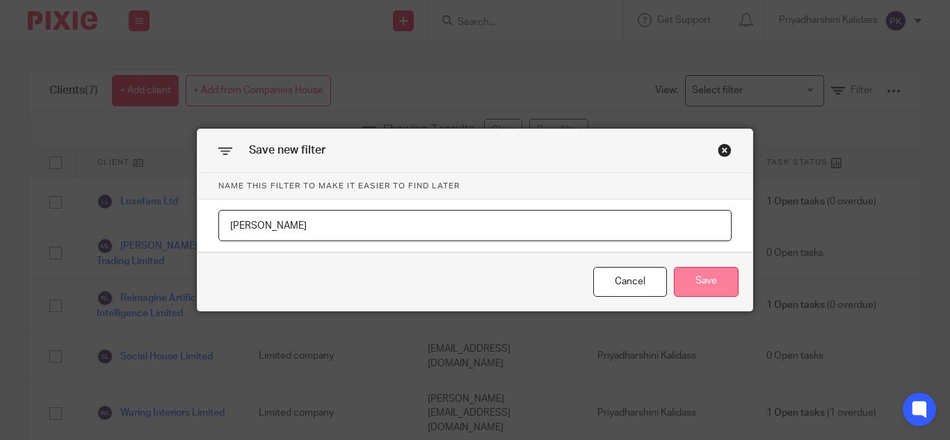
type input "Priyadharshini"
click at [716, 278] on button "Save" at bounding box center [706, 282] width 65 height 30
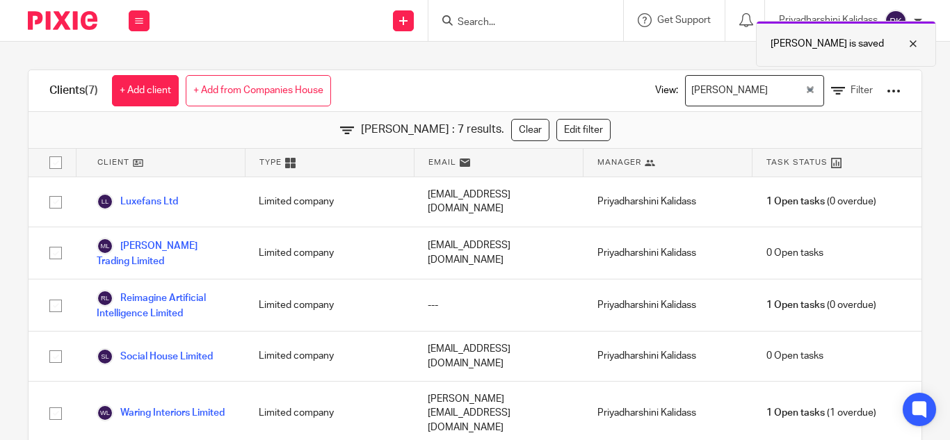
click at [911, 41] on div at bounding box center [903, 43] width 38 height 17
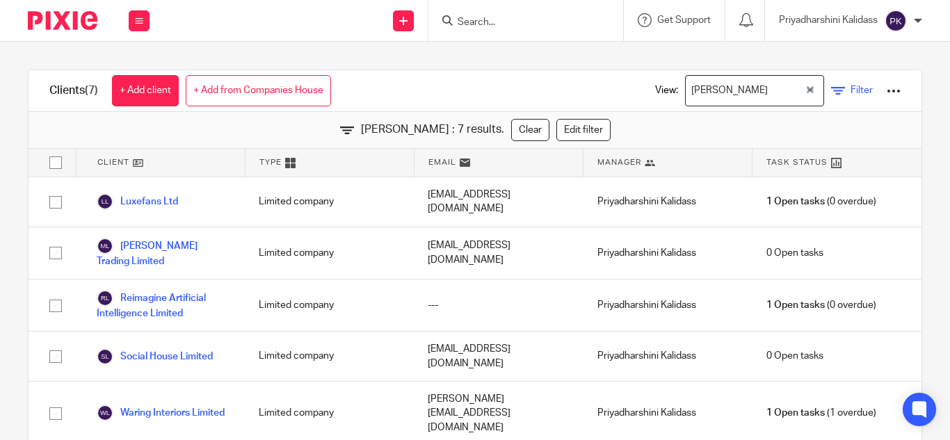
click at [851, 88] on span "Filter" at bounding box center [862, 91] width 22 height 10
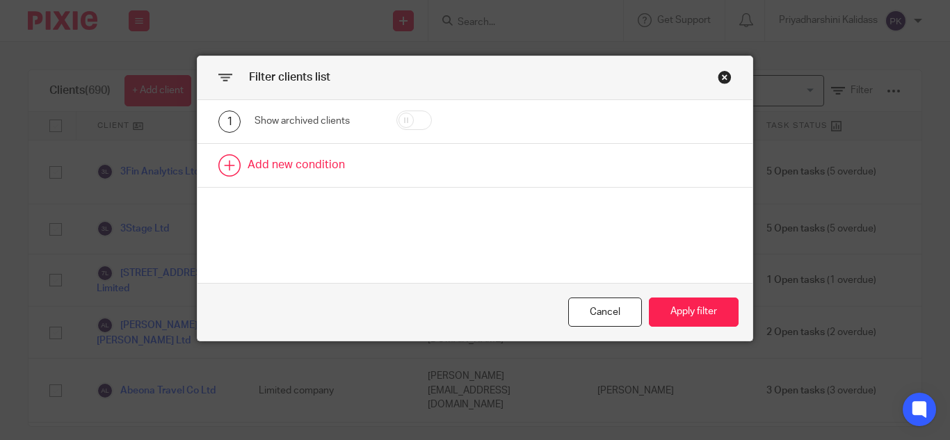
click at [331, 164] on link at bounding box center [475, 165] width 555 height 43
click at [310, 182] on div "Field" at bounding box center [309, 169] width 87 height 29
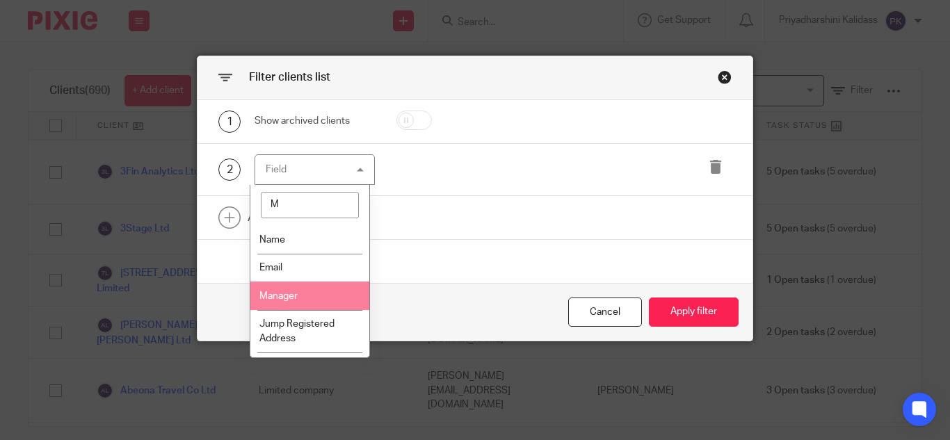
type input "M"
click at [302, 290] on li "Manager" at bounding box center [309, 296] width 119 height 29
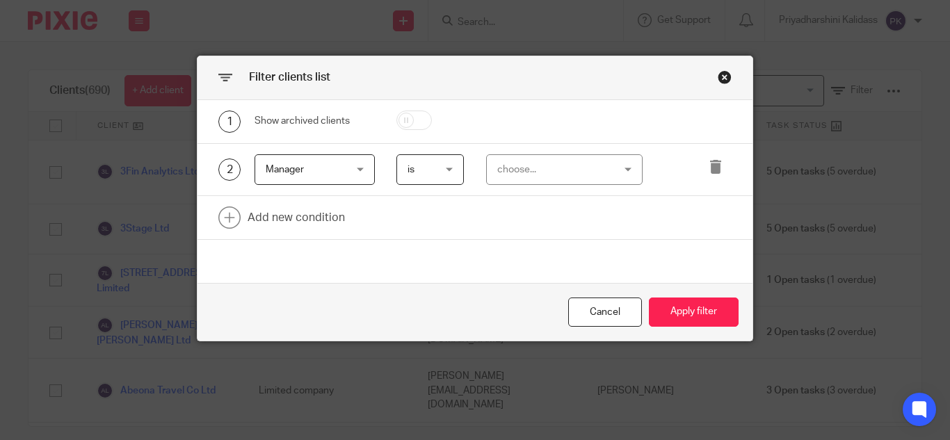
click at [541, 173] on div "choose..." at bounding box center [555, 169] width 116 height 29
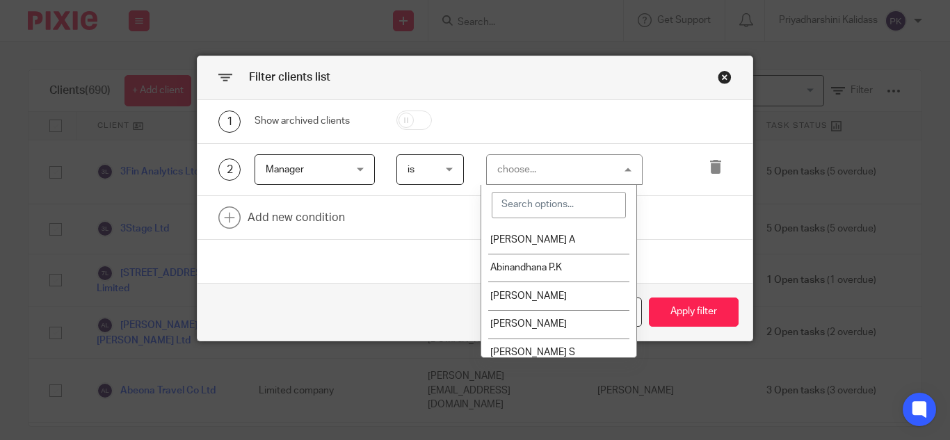
type input ","
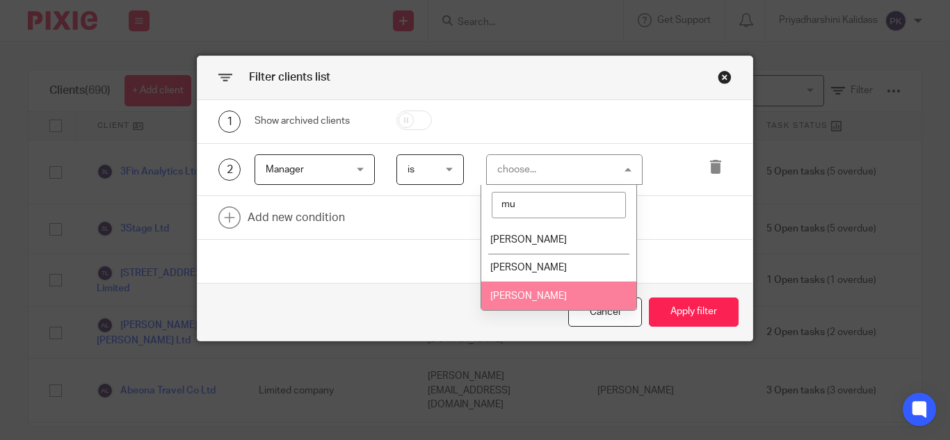
type input "mu"
click at [545, 288] on li "[PERSON_NAME]" at bounding box center [558, 296] width 155 height 29
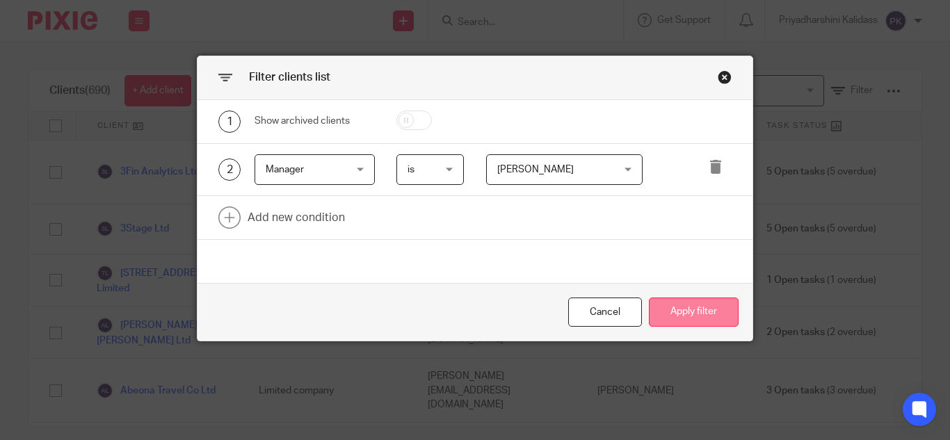
click at [674, 314] on button "Apply filter" at bounding box center [694, 313] width 90 height 30
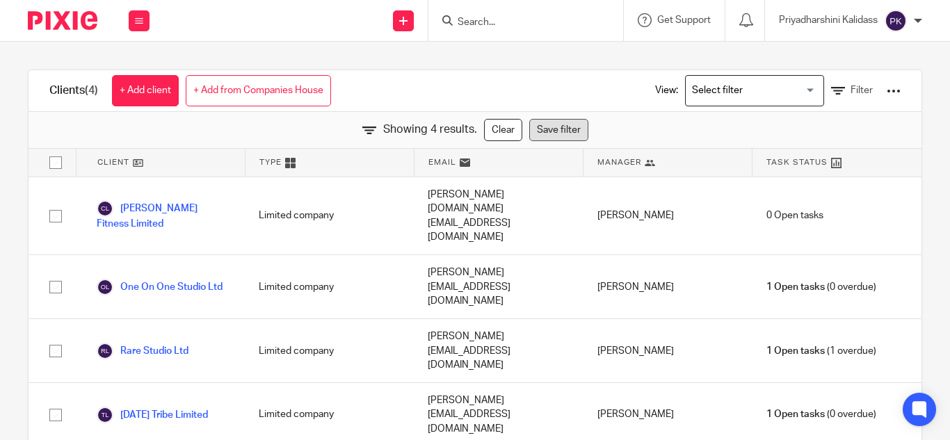
click at [552, 126] on link "Save filter" at bounding box center [558, 130] width 59 height 22
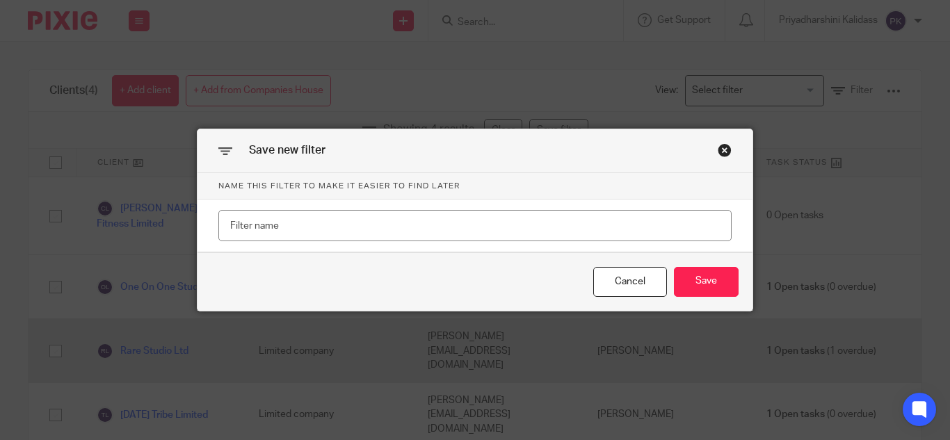
click at [639, 285] on div "Cancel" at bounding box center [631, 282] width 74 height 30
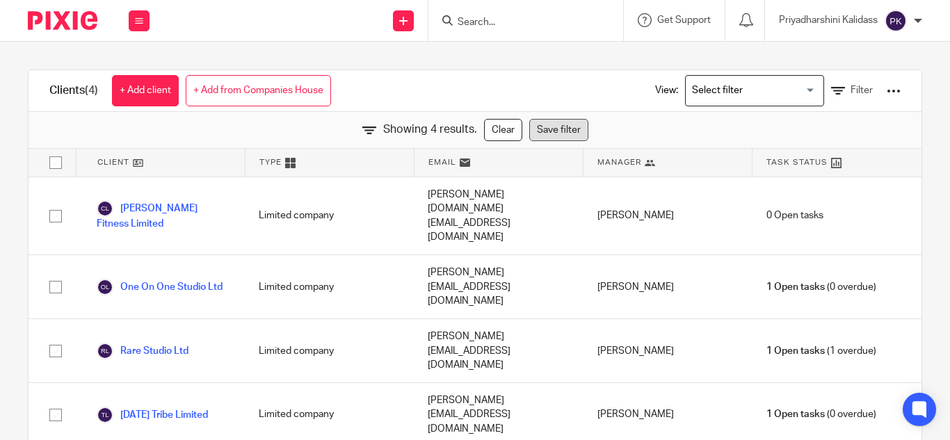
click at [541, 127] on link "Save filter" at bounding box center [558, 130] width 59 height 22
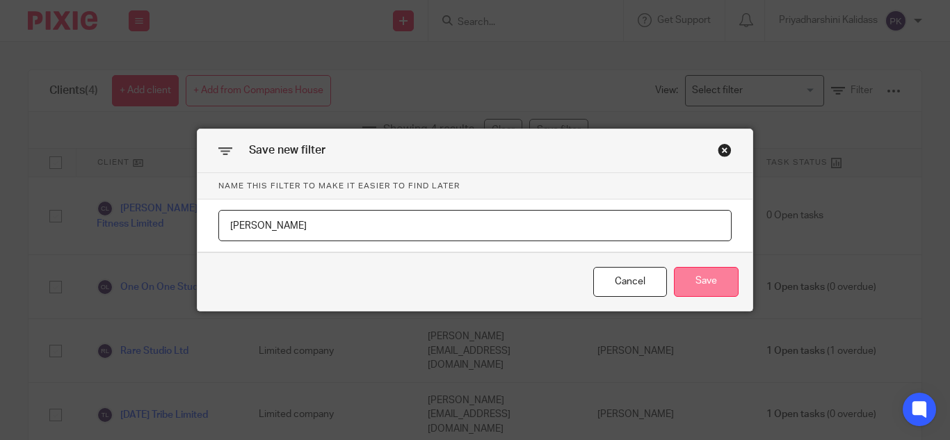
type input "Mugesh"
click at [694, 294] on button "Save" at bounding box center [706, 282] width 65 height 30
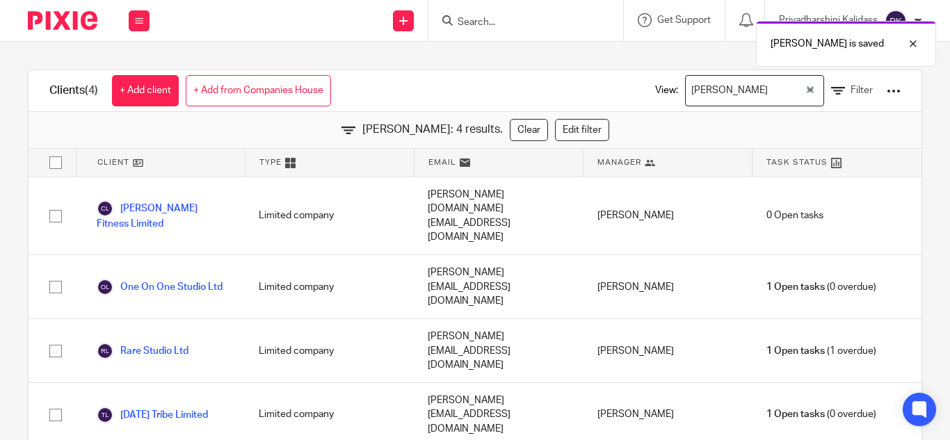
click at [887, 97] on div at bounding box center [894, 91] width 14 height 14
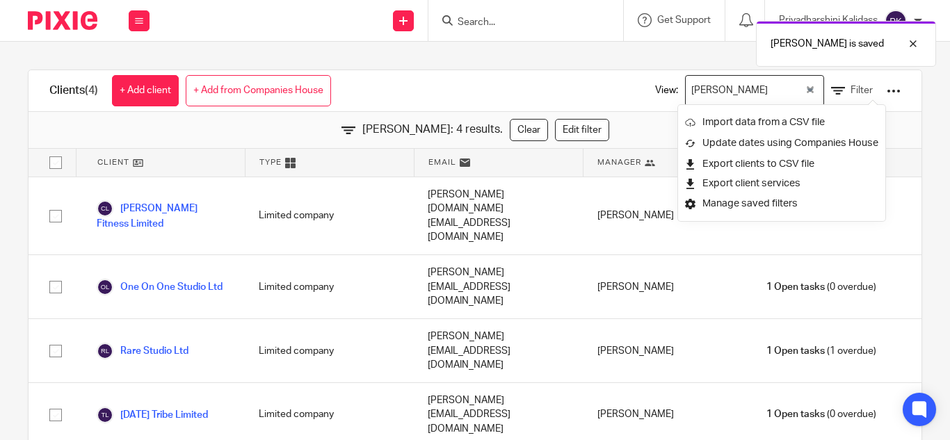
click at [510, 134] on link "Clear" at bounding box center [529, 130] width 38 height 22
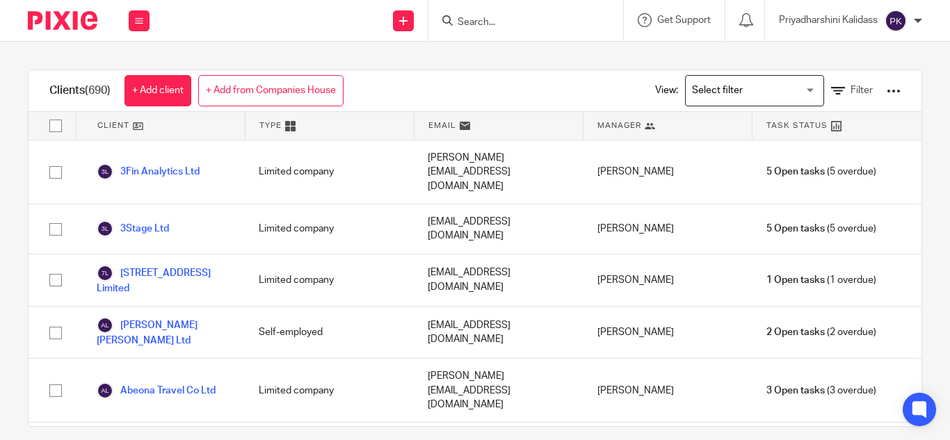
click at [793, 90] on input "Search for option" at bounding box center [751, 91] width 129 height 24
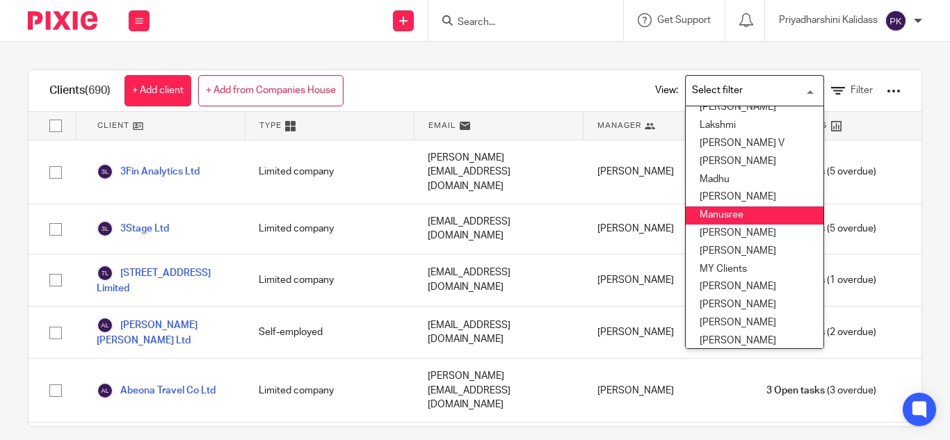
scroll to position [317, 0]
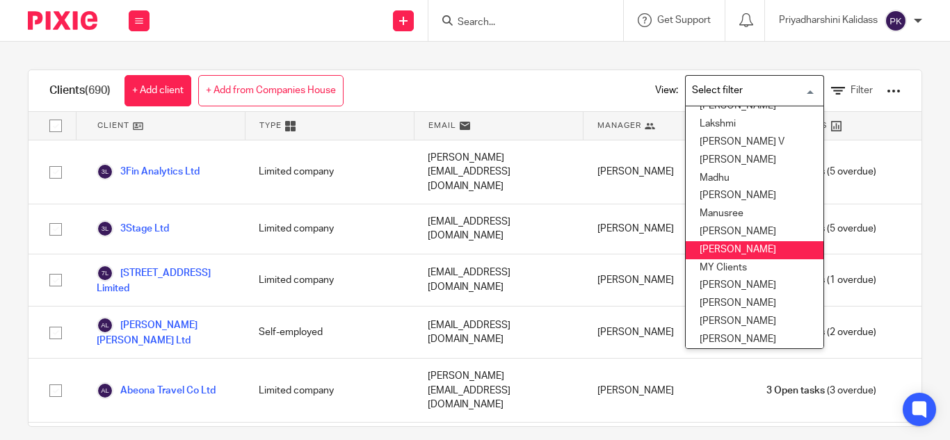
click at [699, 253] on li "Mugesh" at bounding box center [755, 250] width 138 height 18
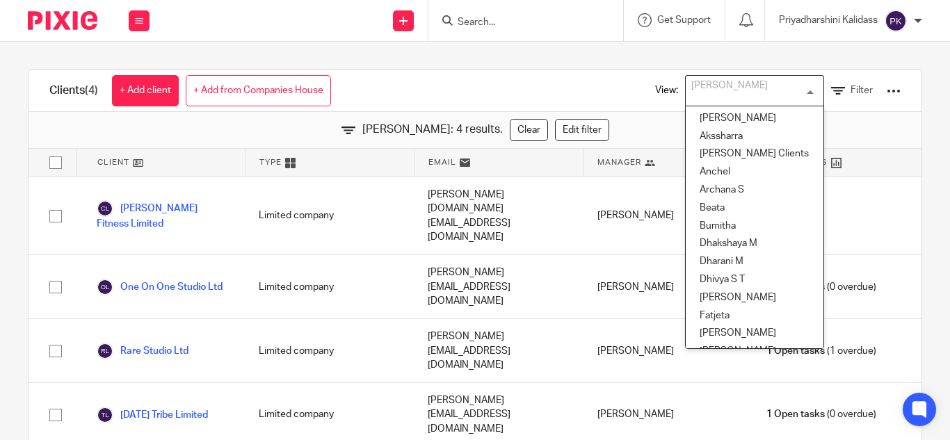
click at [790, 84] on div "Mugesh Loading..." at bounding box center [754, 90] width 139 height 31
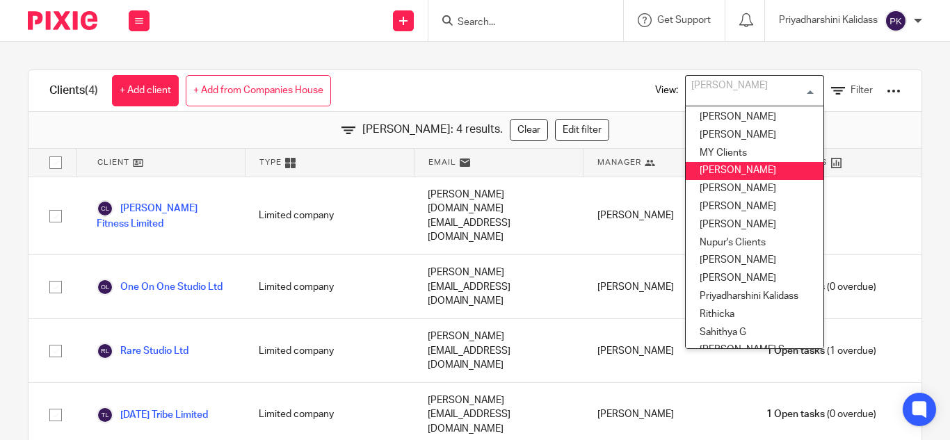
scroll to position [432, 0]
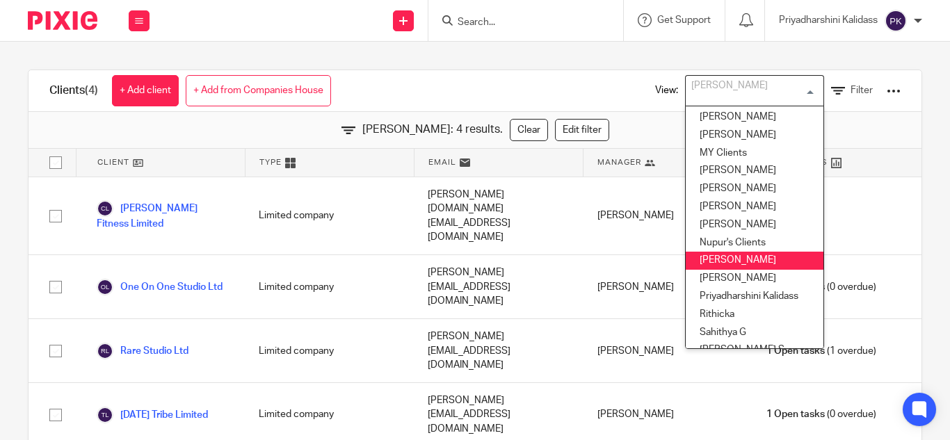
click at [703, 266] on li "Priyadharshini" at bounding box center [755, 261] width 138 height 18
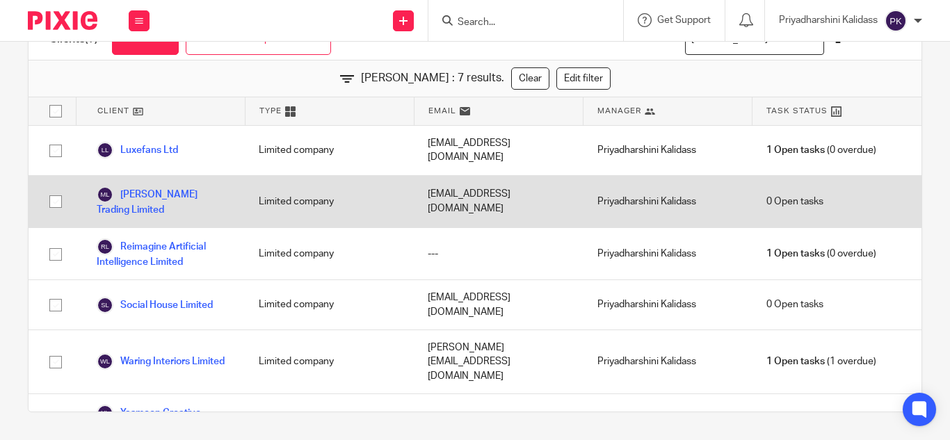
scroll to position [0, 0]
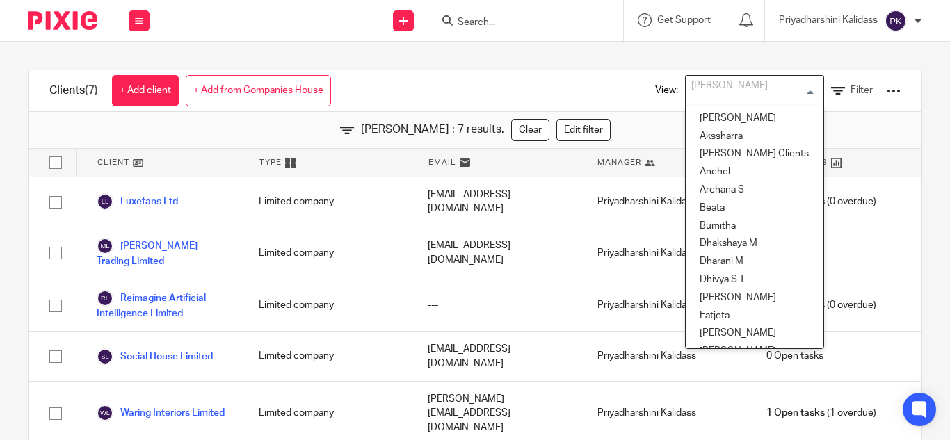
click at [793, 89] on div "Priyadharshini Loading..." at bounding box center [754, 90] width 139 height 31
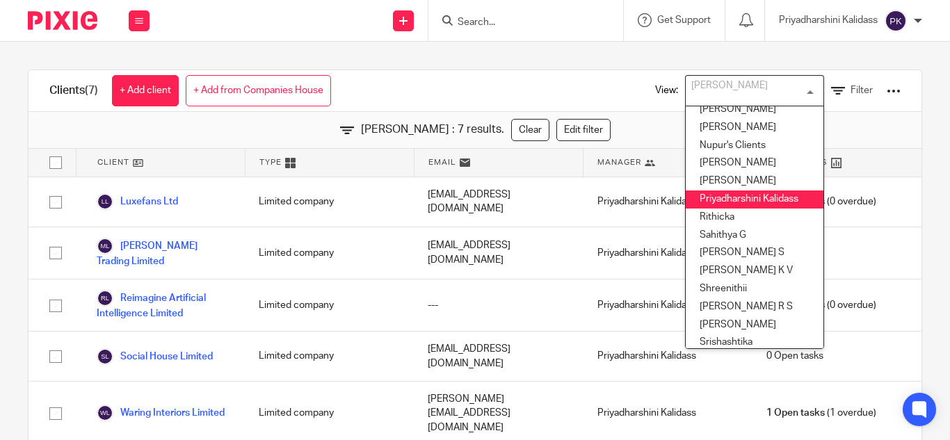
scroll to position [530, 0]
click at [731, 196] on li "Priyadharshini Kalidass" at bounding box center [755, 199] width 138 height 18
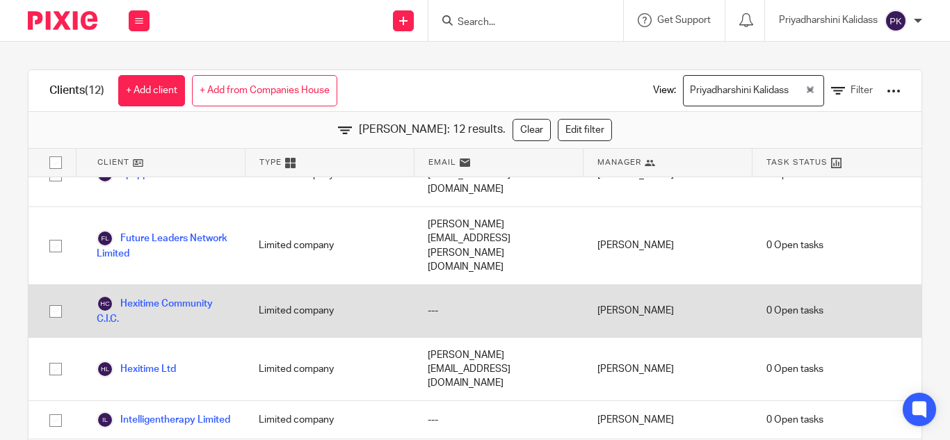
scroll to position [0, 0]
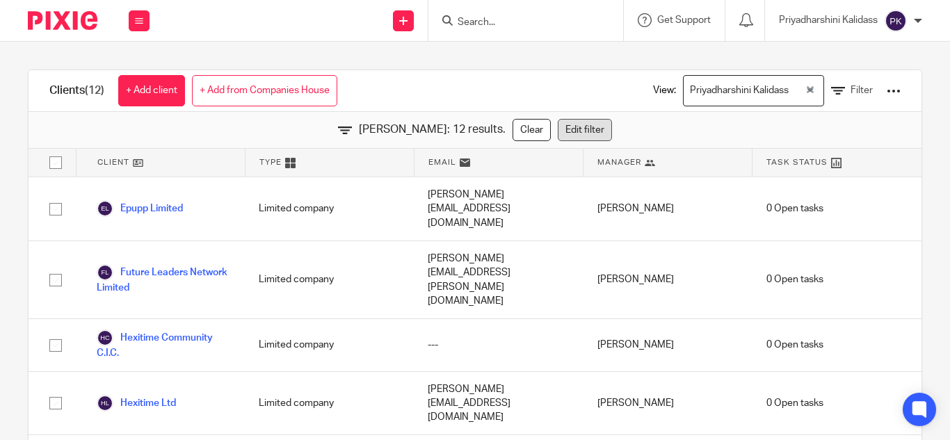
click at [591, 136] on link "Edit filter" at bounding box center [585, 130] width 54 height 22
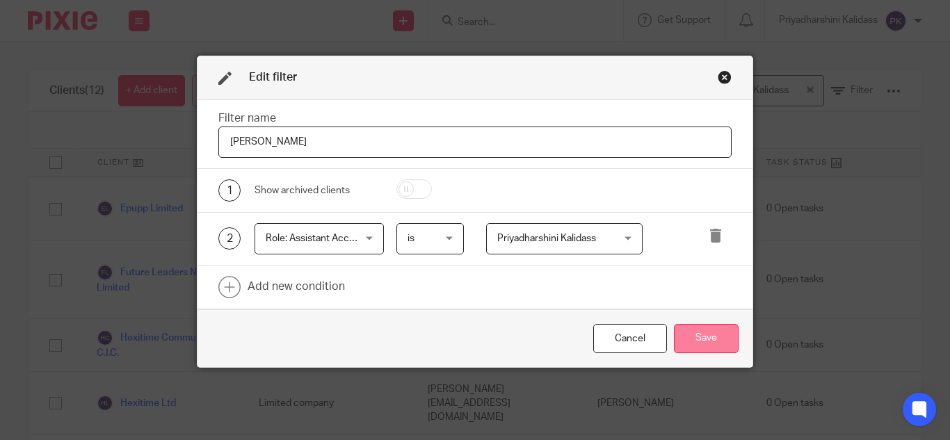
type input "Priyadharshini K"
click at [711, 328] on button "Save" at bounding box center [706, 339] width 65 height 30
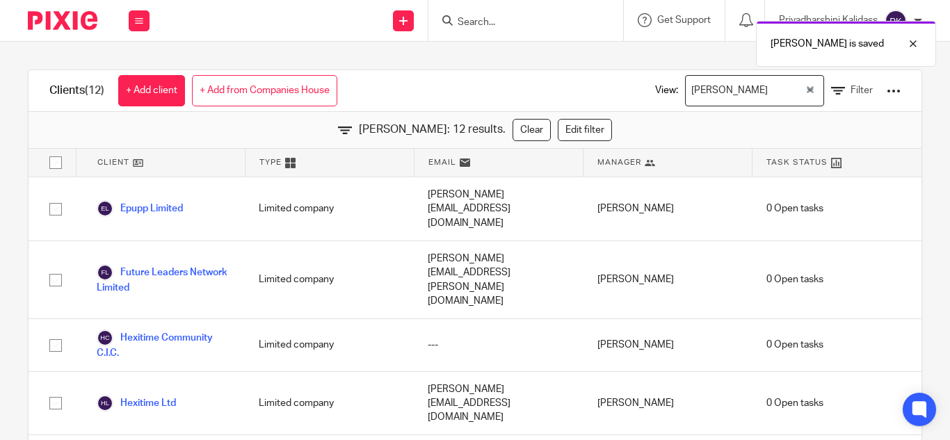
click at [791, 92] on div "Priyadharshini K Loading..." at bounding box center [754, 90] width 139 height 31
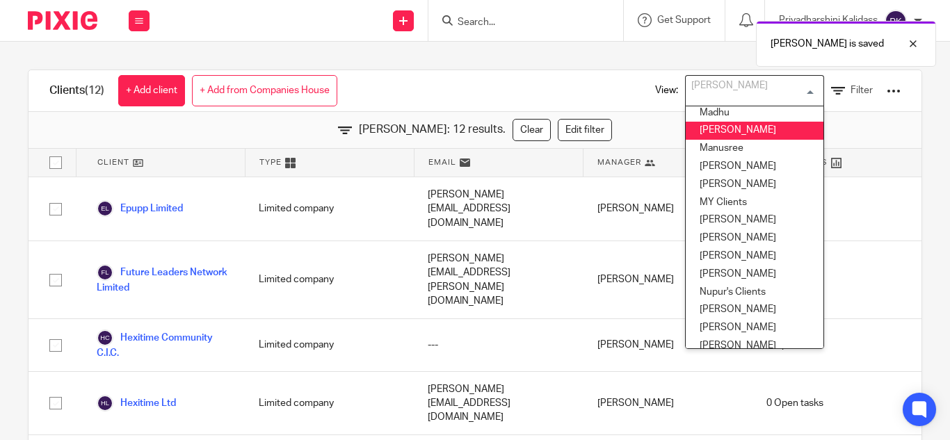
scroll to position [386, 0]
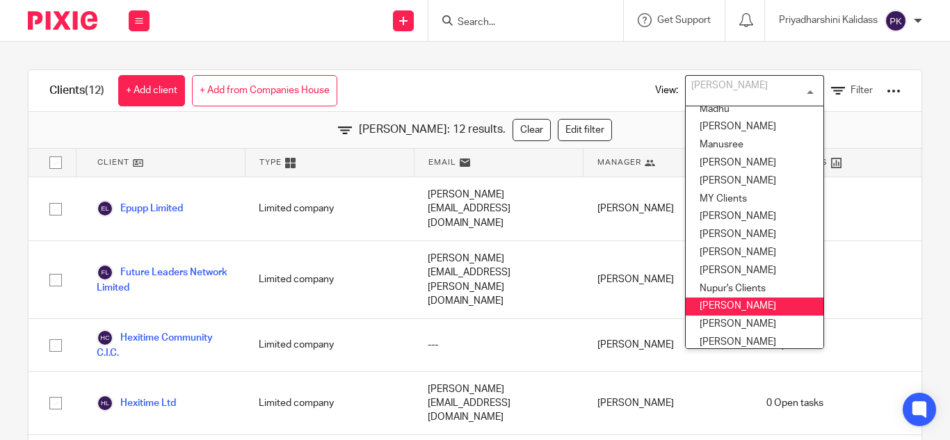
click at [728, 303] on li "Priyadharshini" at bounding box center [755, 307] width 138 height 18
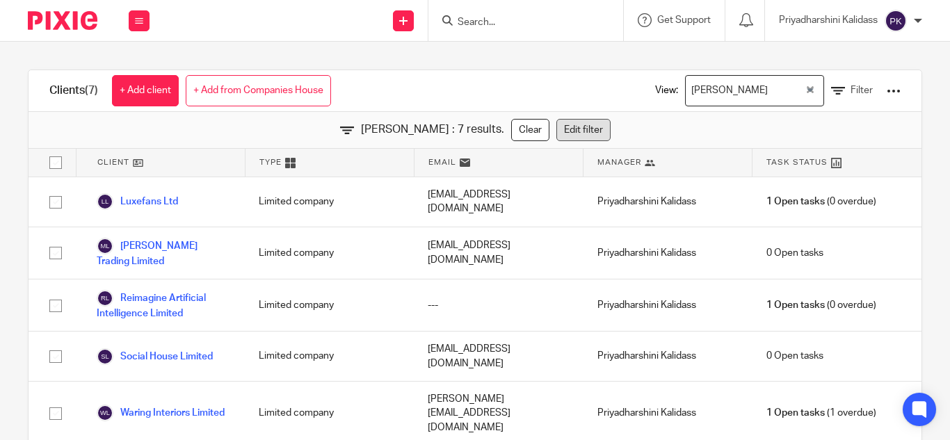
click at [557, 130] on link "Edit filter" at bounding box center [584, 130] width 54 height 22
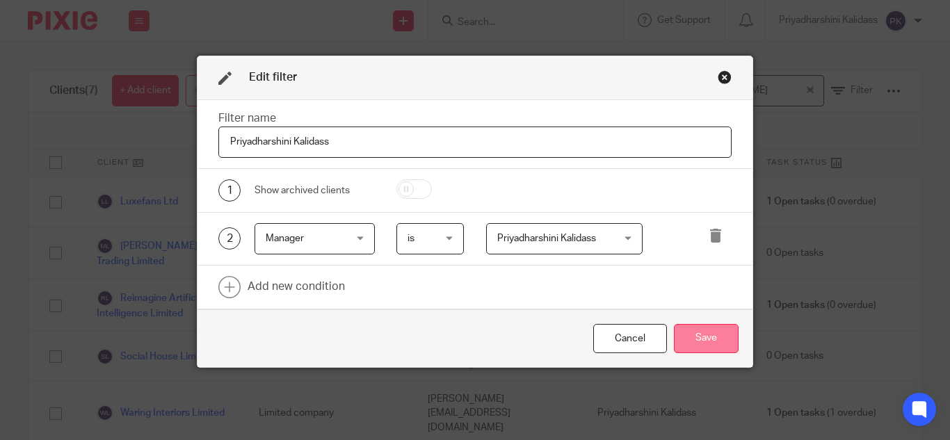
type input "Priyadharshini Kalidass"
click at [687, 333] on button "Save" at bounding box center [706, 339] width 65 height 30
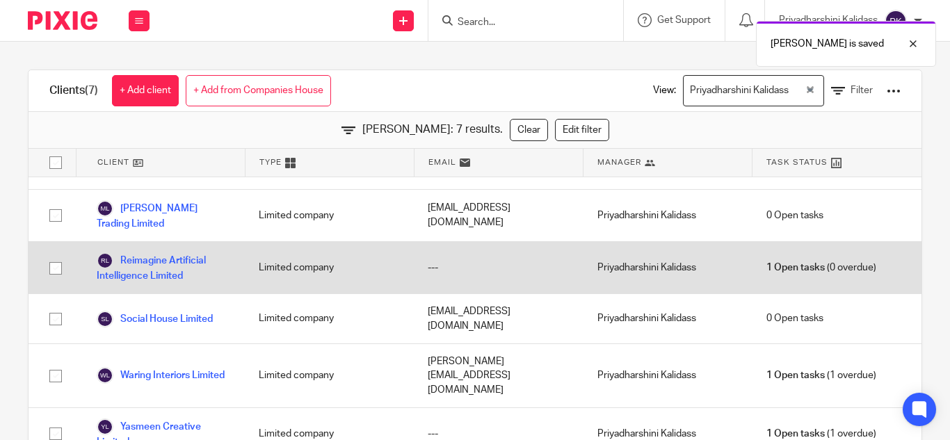
scroll to position [0, 0]
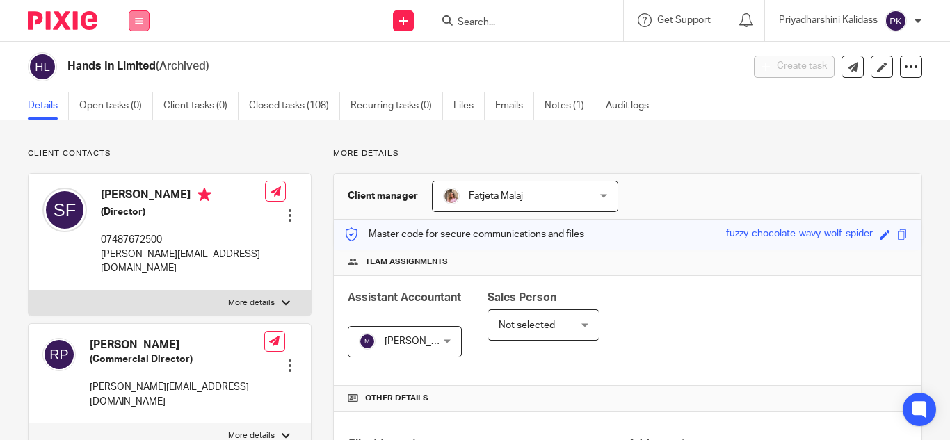
click at [136, 17] on icon at bounding box center [139, 21] width 8 height 8
click at [135, 61] on link "Work" at bounding box center [131, 65] width 22 height 10
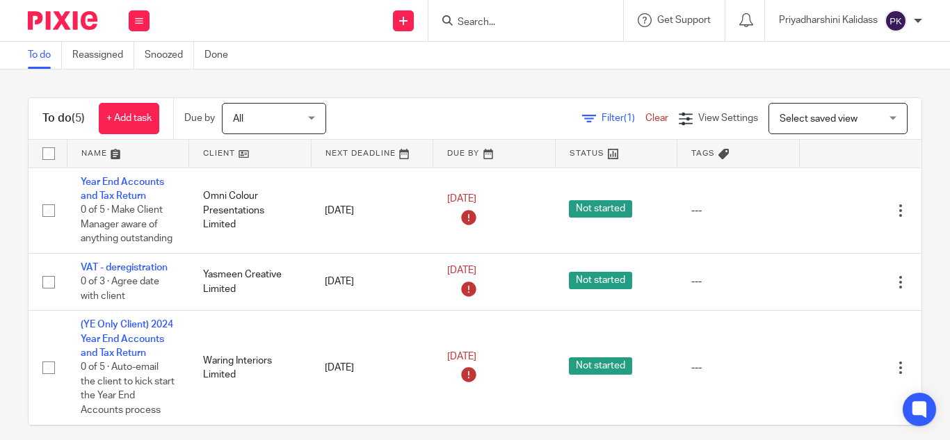
click at [518, 17] on input "Search" at bounding box center [518, 23] width 125 height 13
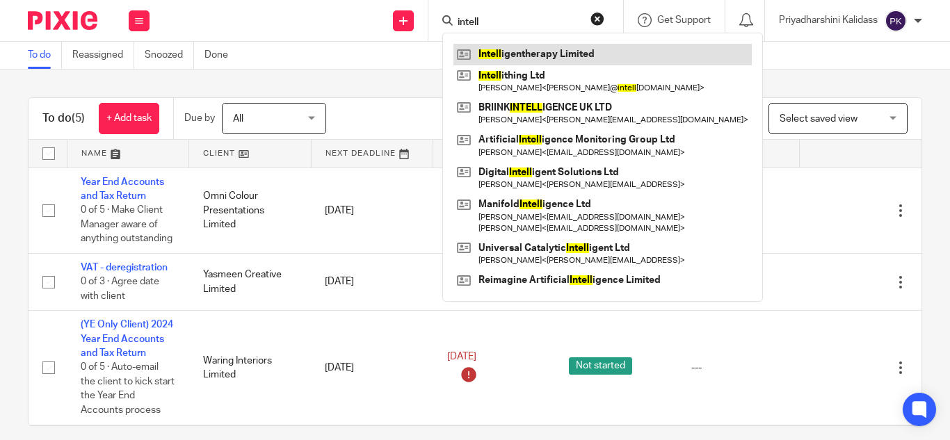
type input "intell"
click at [526, 54] on link at bounding box center [603, 54] width 298 height 21
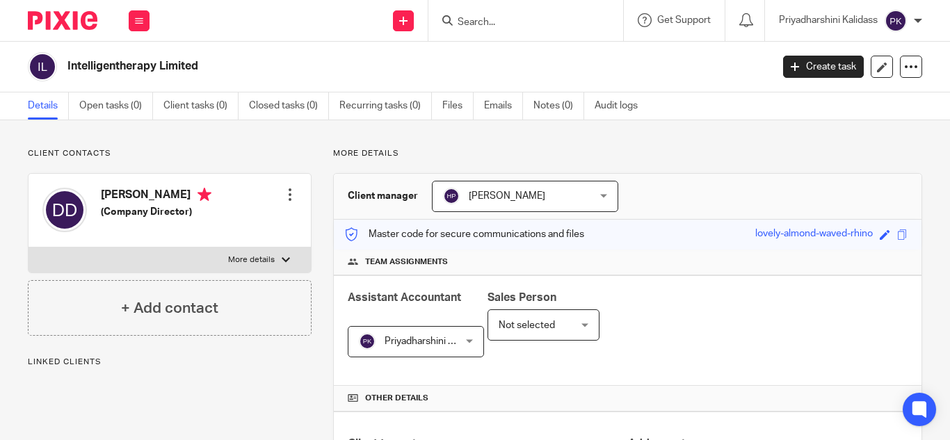
click at [145, 14] on button at bounding box center [139, 20] width 21 height 21
